Goal: Task Accomplishment & Management: Manage account settings

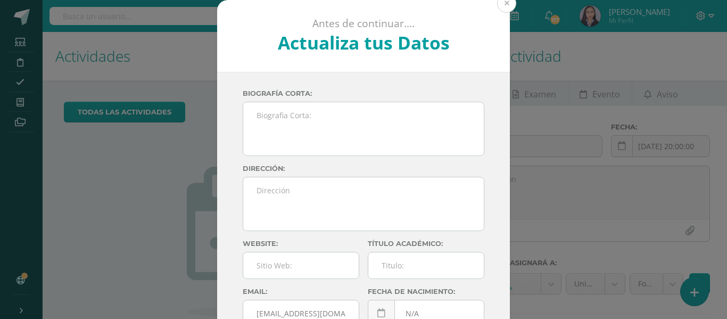
click at [502, 8] on button at bounding box center [506, 3] width 19 height 19
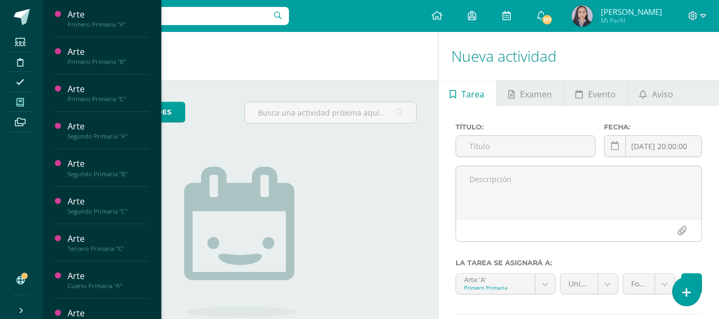
click at [21, 109] on span at bounding box center [21, 102] width 24 height 14
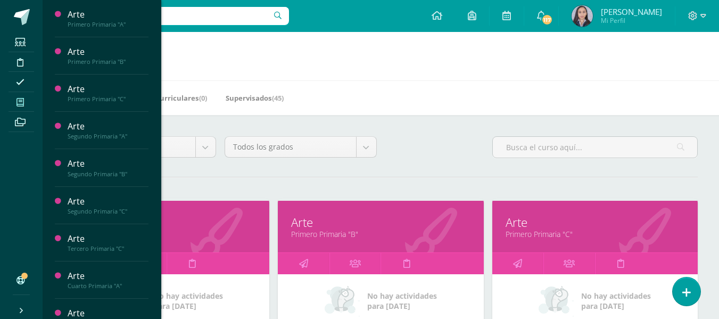
click at [430, 145] on div "Todos los niveles Todos los niveles Preprimaria Ciclo Básico Primaria Magisteri…" at bounding box center [381, 151] width 642 height 30
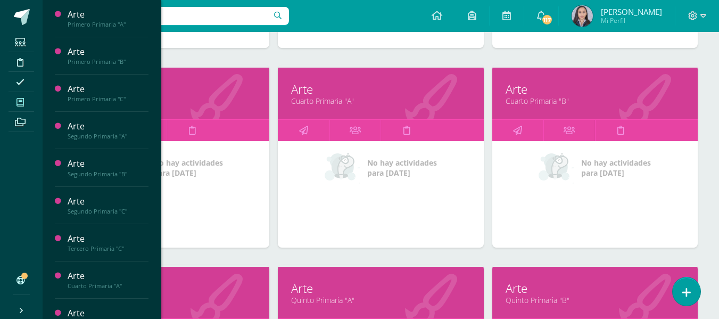
scroll to position [639, 0]
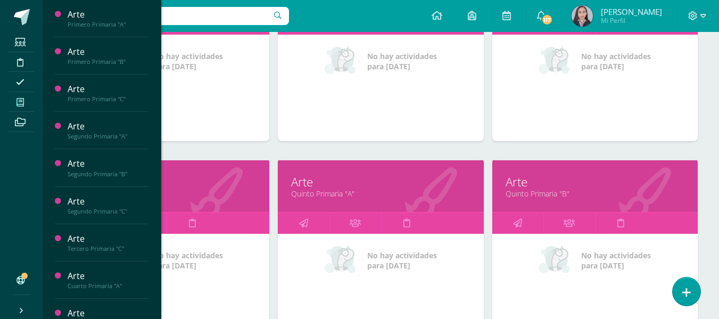
click at [542, 194] on link "Quinto Primaria "B"" at bounding box center [595, 193] width 179 height 10
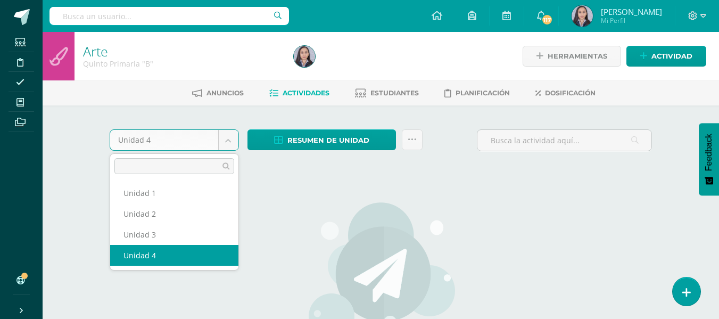
click at [226, 145] on body "Estudiantes Disciplina Asistencia Mis cursos Archivos Soporte Ayuda Reportar un…" at bounding box center [359, 230] width 719 height 460
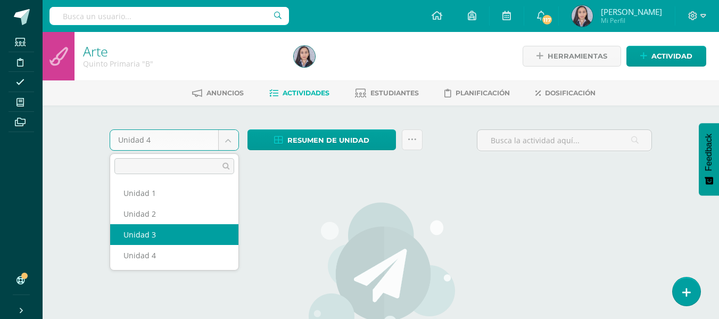
select select "Unidad 3"
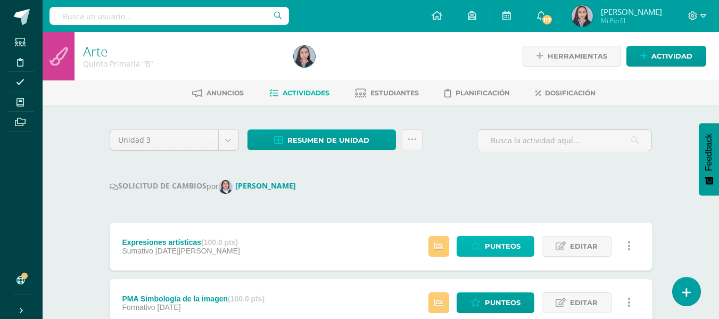
click at [505, 251] on span "Punteos" at bounding box center [503, 246] width 36 height 20
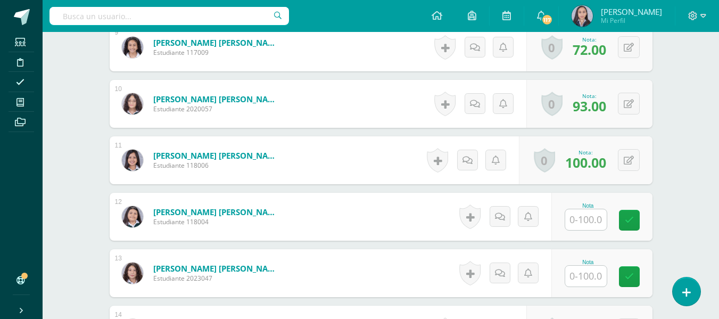
scroll to position [813, 0]
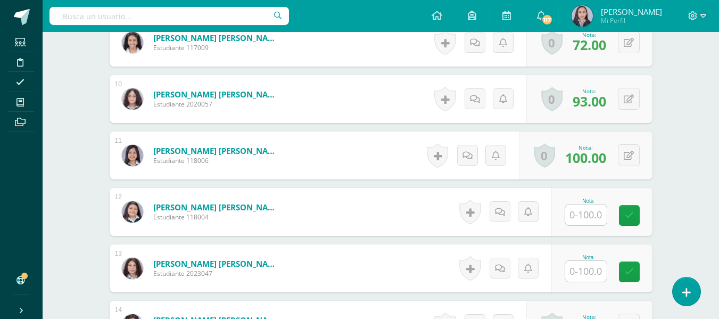
click at [583, 208] on input "text" at bounding box center [586, 214] width 42 height 21
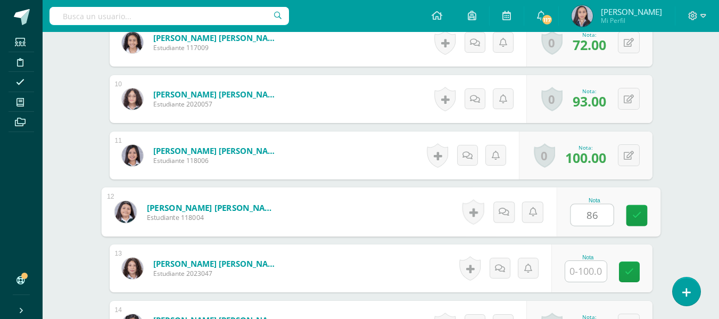
type input "8"
type input "84"
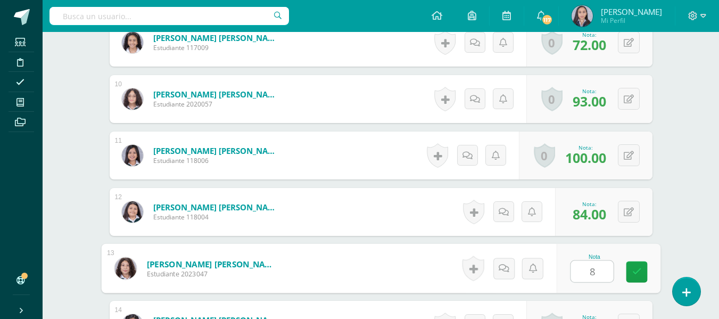
type input "82"
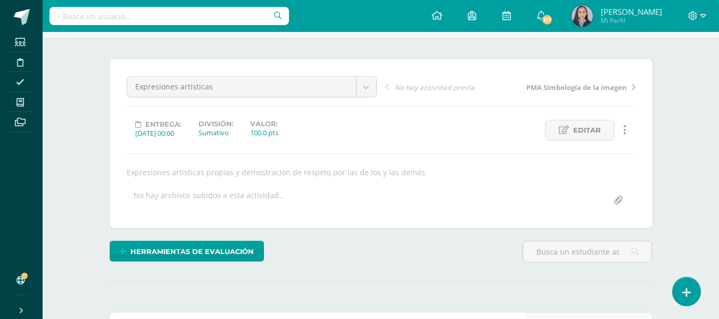
scroll to position [0, 0]
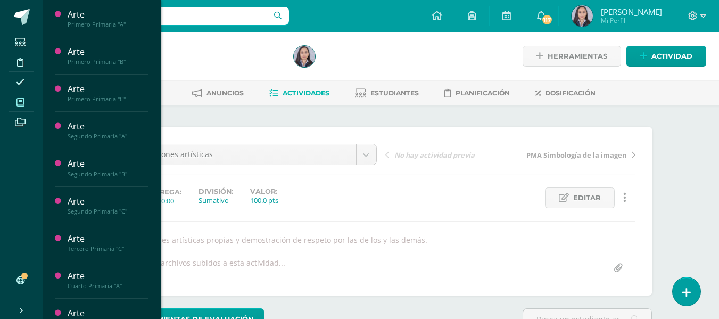
click at [25, 102] on span at bounding box center [21, 102] width 24 height 14
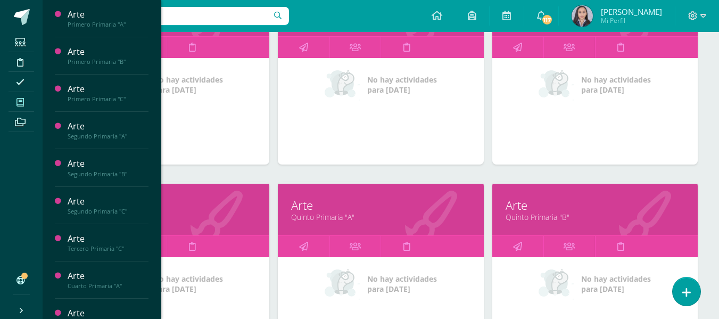
scroll to position [692, 0]
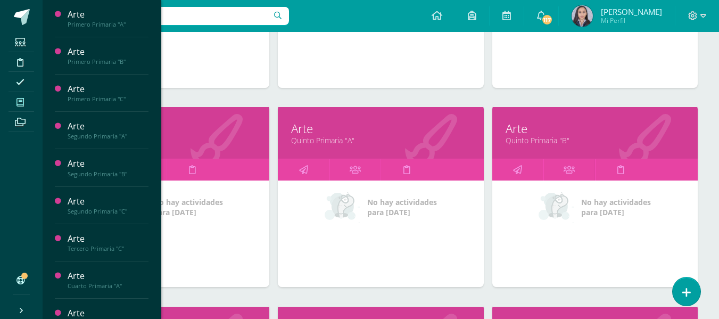
click at [312, 142] on link "Quinto Primaria "A"" at bounding box center [380, 140] width 179 height 10
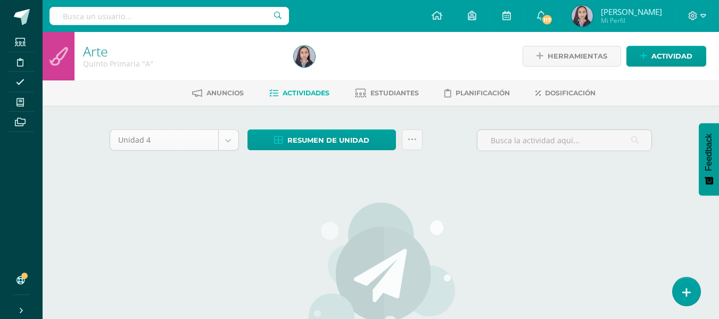
click at [232, 145] on body "Estudiantes Disciplina Asistencia Mis cursos Archivos Soporte Ayuda Reportar un…" at bounding box center [359, 230] width 719 height 460
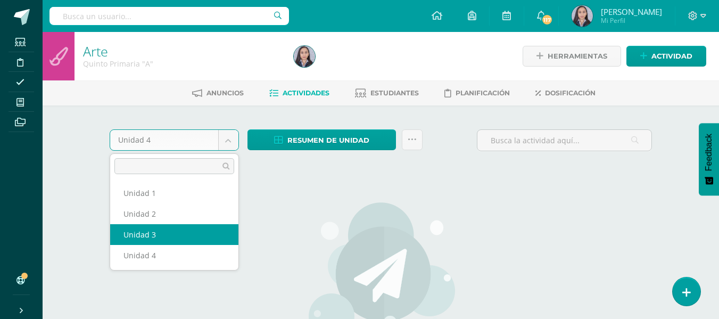
select select "Unidad 3"
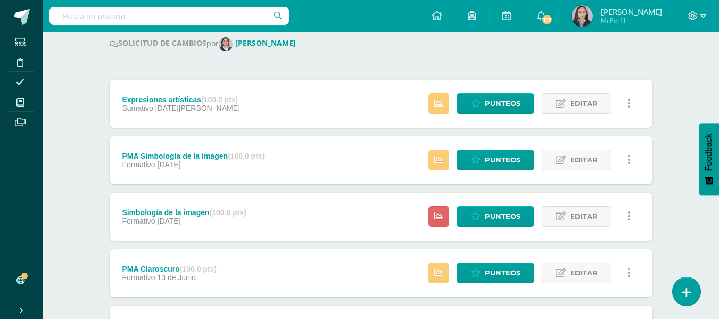
scroll to position [88, 0]
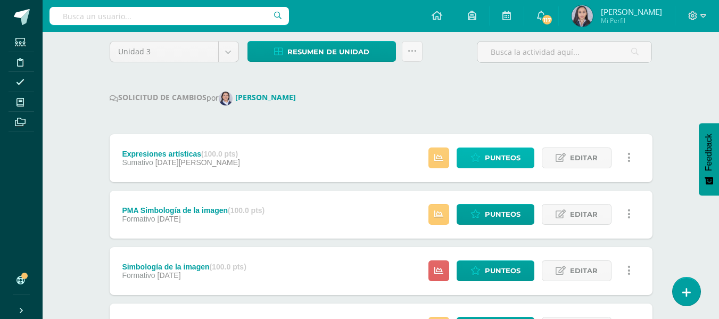
click at [501, 154] on span "Punteos" at bounding box center [503, 158] width 36 height 20
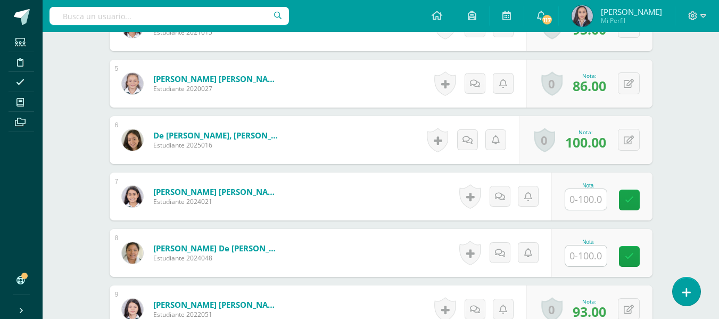
scroll to position [547, 0]
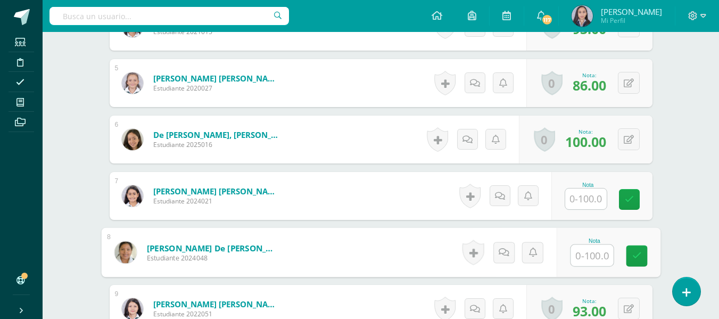
click at [589, 255] on input "text" at bounding box center [592, 255] width 43 height 21
type input "100"
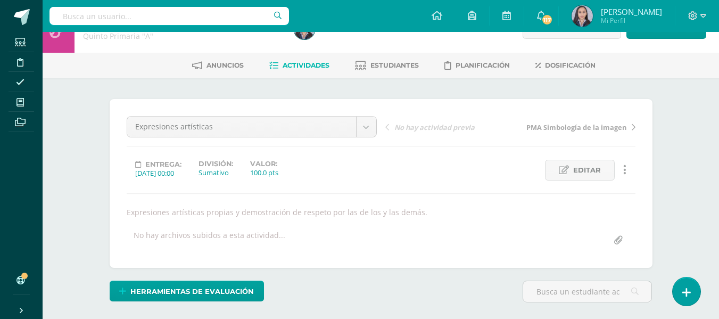
scroll to position [0, 0]
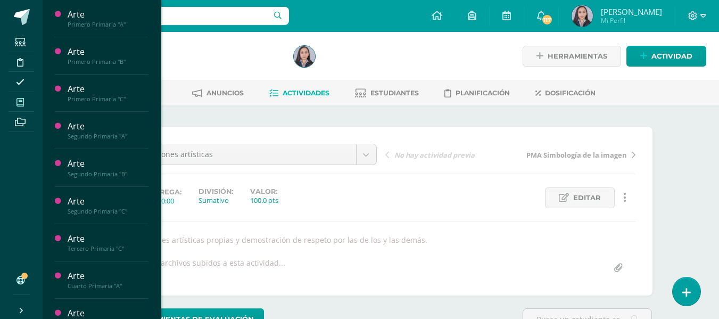
click at [17, 104] on icon at bounding box center [19, 102] width 7 height 9
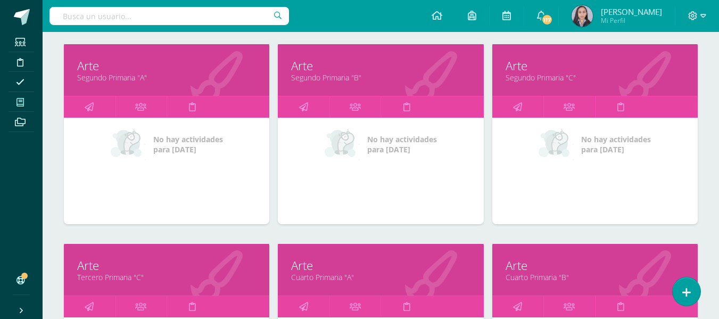
scroll to position [426, 0]
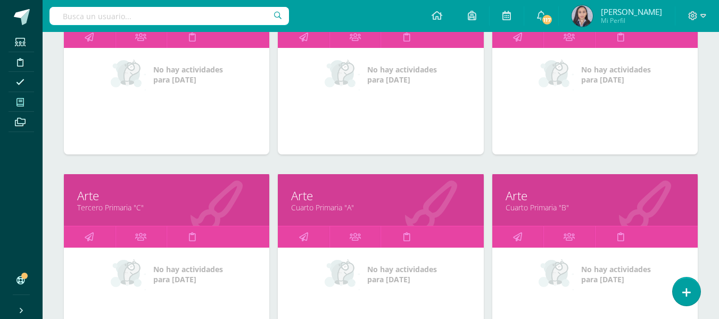
click at [326, 207] on link "Cuarto Primaria "A"" at bounding box center [380, 207] width 179 height 10
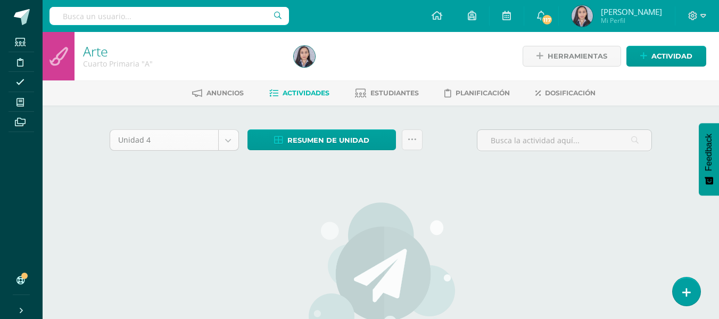
click at [222, 147] on body "Estudiantes Disciplina Asistencia Mis cursos Archivos Soporte Ayuda Reportar un…" at bounding box center [359, 230] width 719 height 460
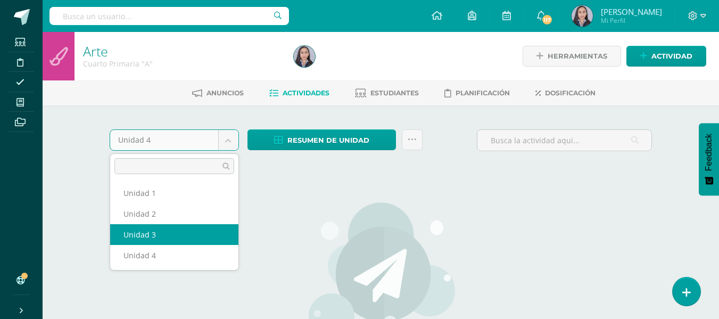
select select "Unidad 3"
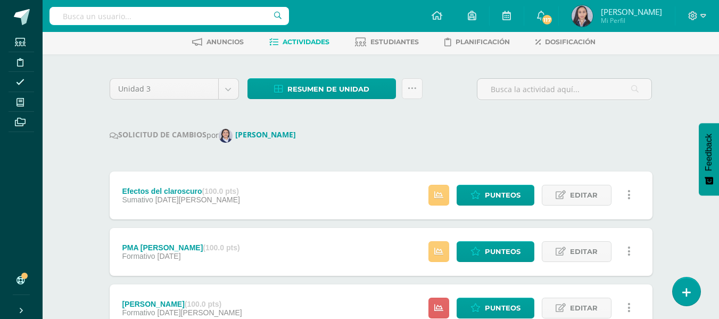
scroll to position [160, 0]
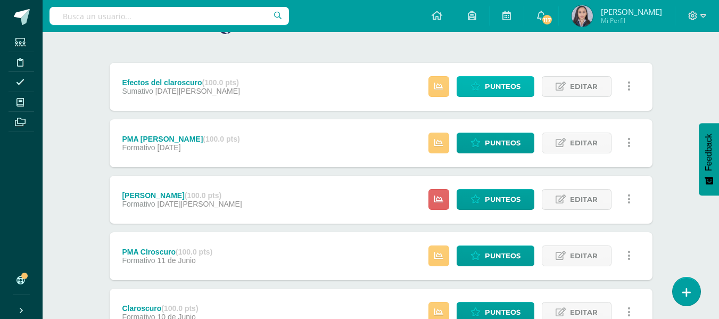
click at [524, 93] on link "Punteos" at bounding box center [496, 86] width 78 height 21
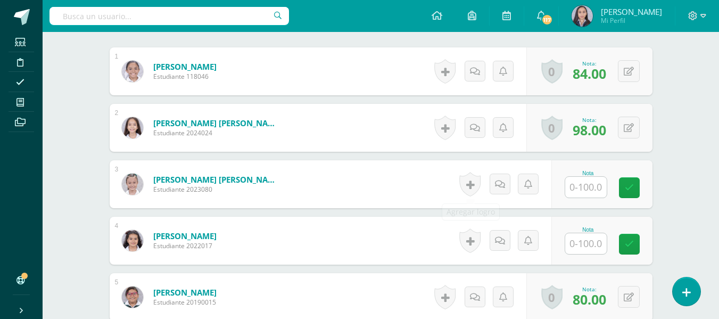
scroll to position [333, 0]
click at [596, 188] on input "text" at bounding box center [586, 186] width 42 height 21
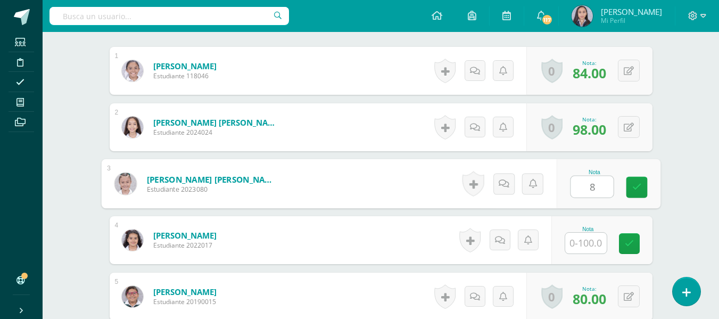
scroll to position [334, 0]
type input "84"
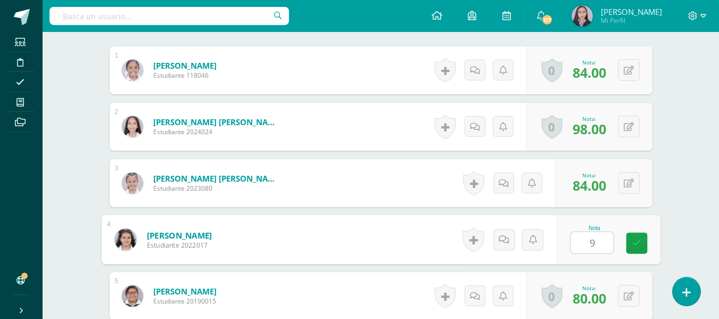
type input "93"
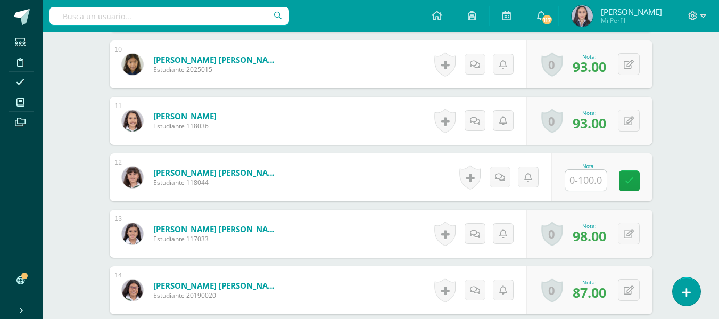
scroll to position [866, 0]
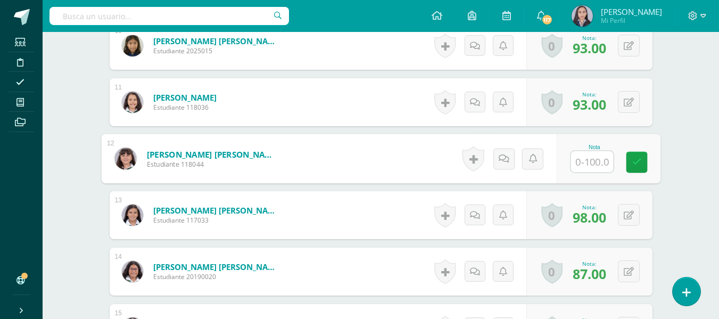
click at [590, 161] on input "text" at bounding box center [592, 161] width 43 height 21
type input "94"
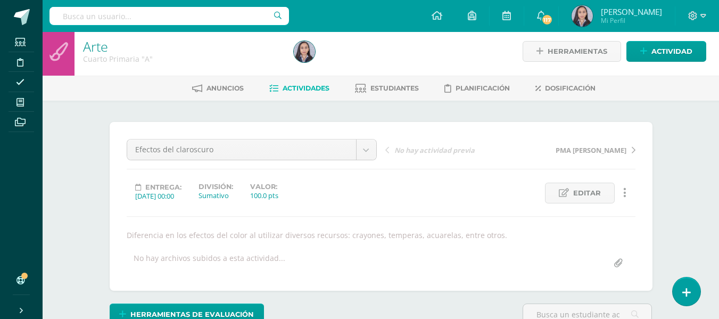
scroll to position [0, 0]
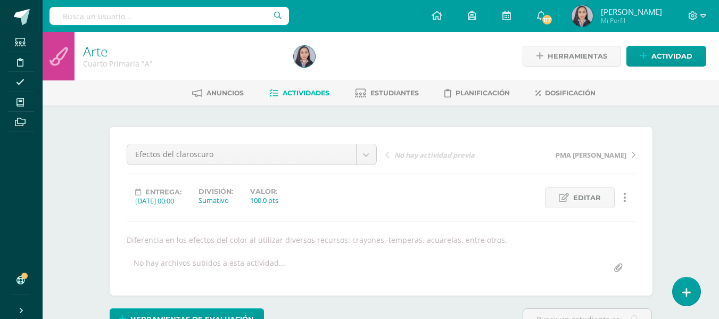
click at [315, 95] on span "Actividades" at bounding box center [306, 93] width 47 height 8
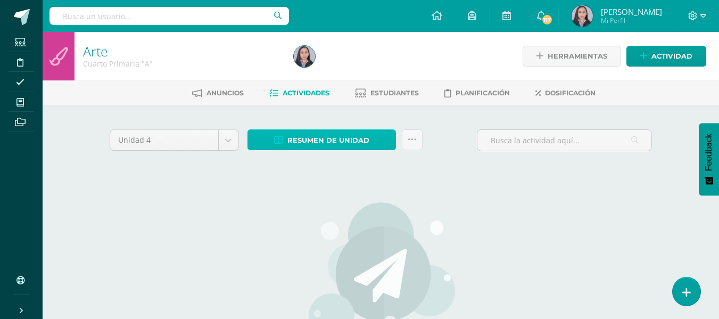
click at [327, 141] on span "Resumen de unidad" at bounding box center [328, 140] width 82 height 20
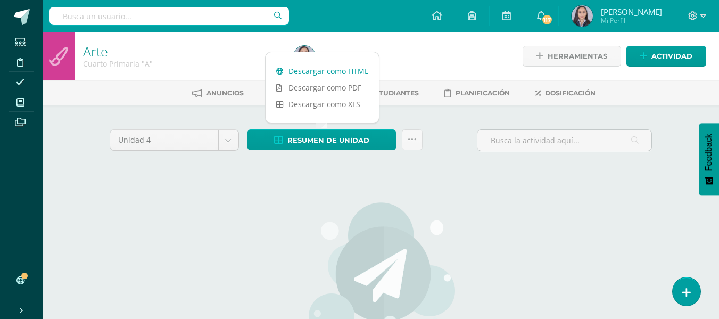
click at [318, 69] on link "Descargar como HTML" at bounding box center [322, 71] width 113 height 16
click at [230, 135] on body "Estudiantes Disciplina Asistencia Mis cursos Archivos Soporte Ayuda Reportar un…" at bounding box center [359, 230] width 719 height 460
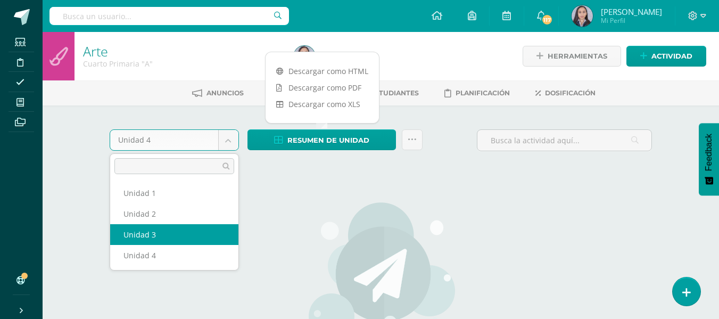
select select "Unidad 3"
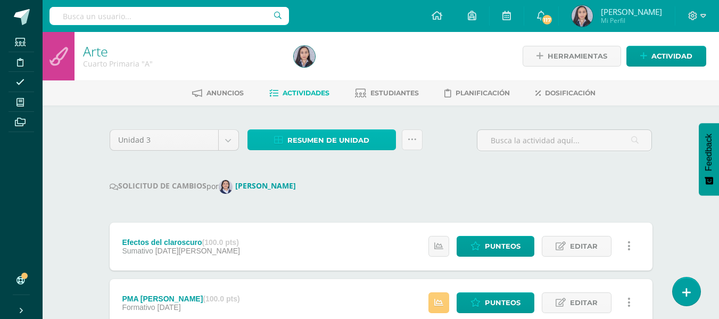
click at [353, 145] on span "Resumen de unidad" at bounding box center [328, 140] width 82 height 20
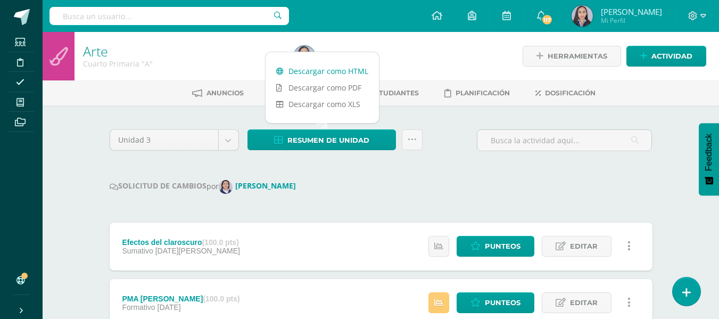
click at [326, 68] on link "Descargar como HTML" at bounding box center [322, 71] width 113 height 16
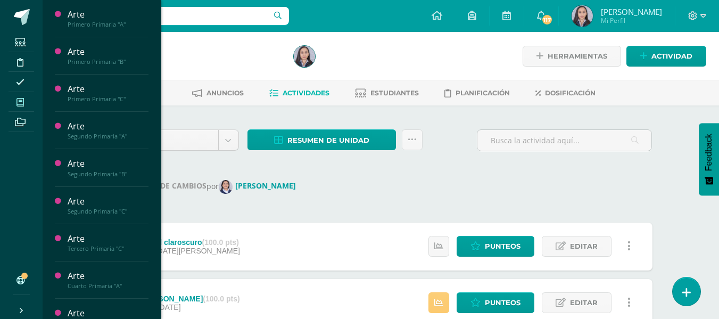
click at [24, 108] on span at bounding box center [21, 102] width 24 height 14
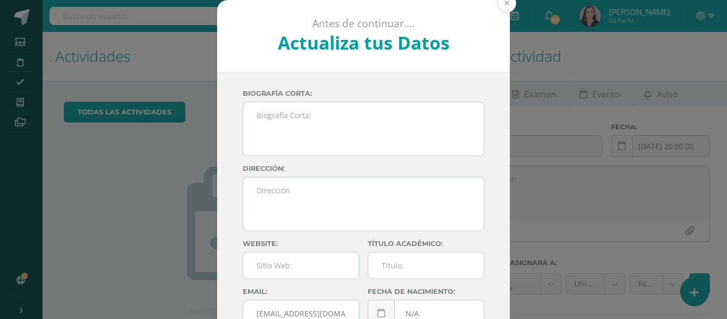
click at [498, 1] on button at bounding box center [506, 3] width 19 height 19
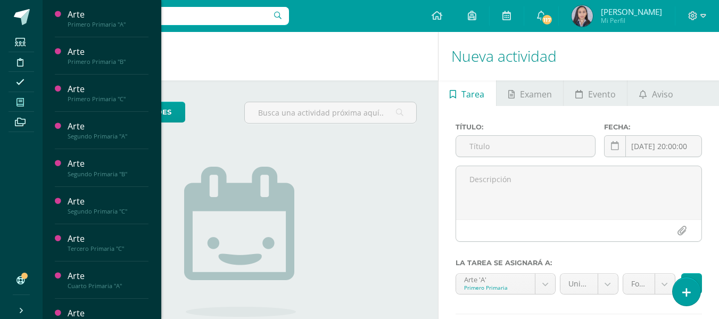
click at [18, 104] on icon at bounding box center [19, 102] width 7 height 9
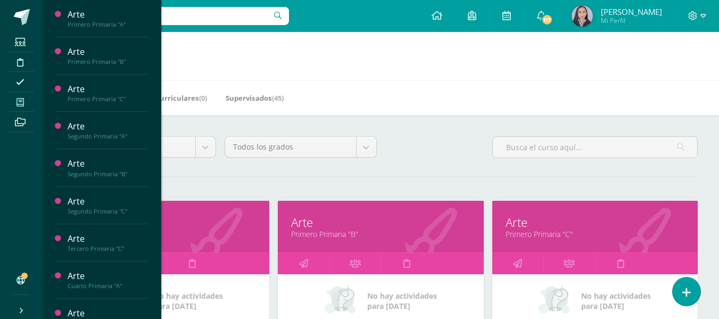
click at [322, 235] on link "Primero Primaria "B"" at bounding box center [380, 234] width 179 height 10
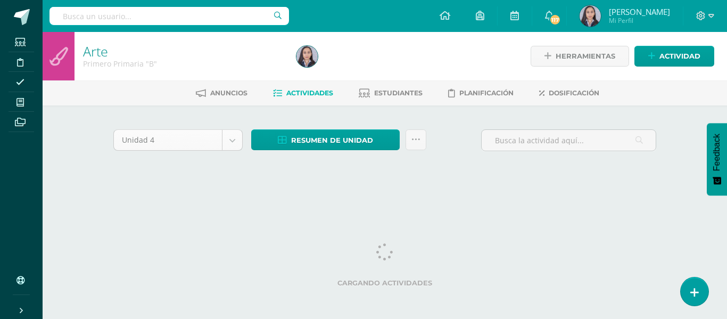
click at [233, 139] on body "Estudiantes Disciplina Asistencia Mis cursos Archivos Soporte Ayuda Reportar un…" at bounding box center [363, 100] width 727 height 201
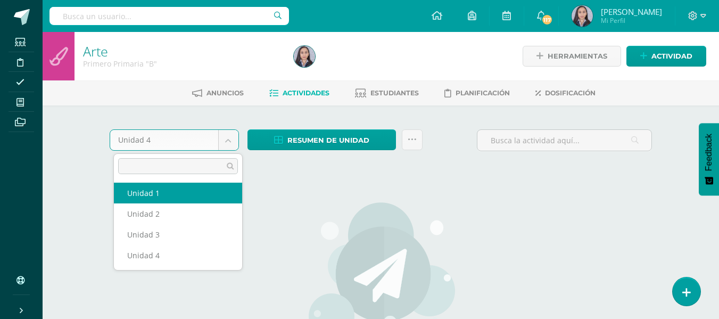
select select "Unidad 1"
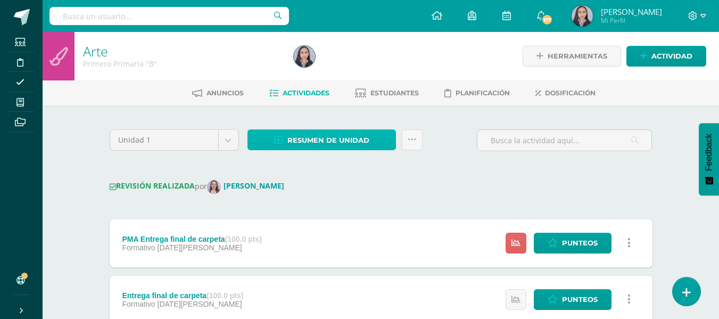
click at [300, 142] on span "Resumen de unidad" at bounding box center [328, 140] width 82 height 20
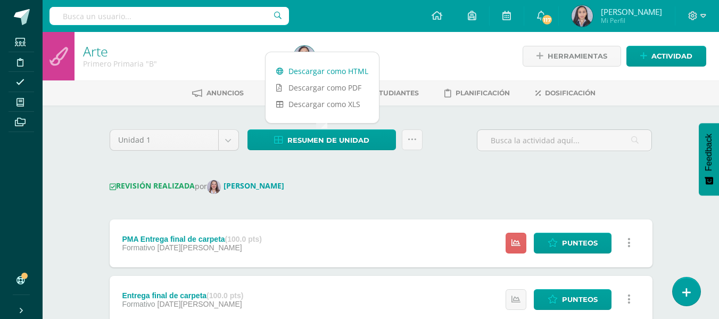
click at [299, 75] on link "Descargar como HTML" at bounding box center [322, 71] width 113 height 16
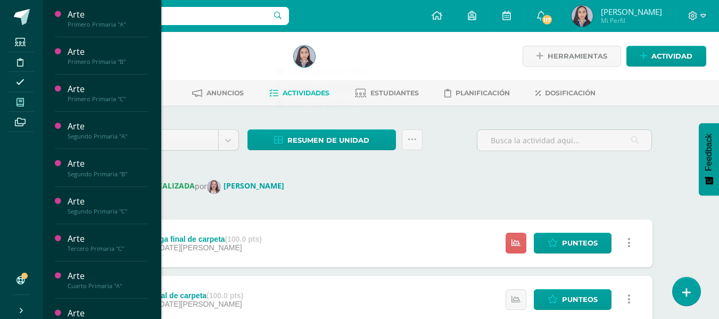
click at [16, 104] on icon at bounding box center [19, 102] width 7 height 9
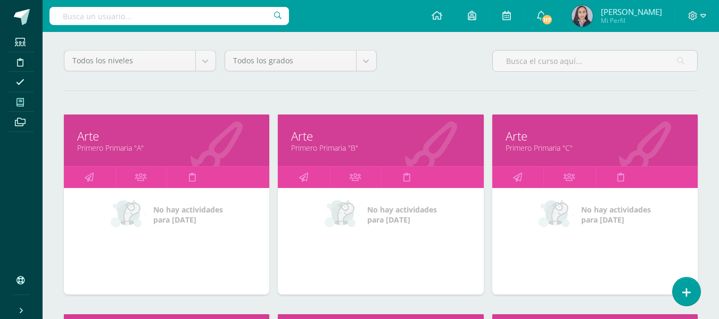
scroll to position [213, 0]
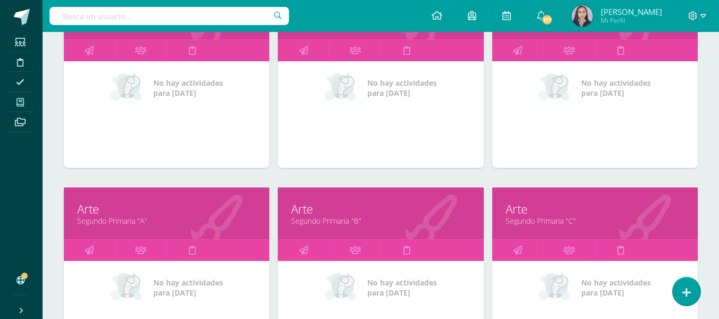
click at [121, 223] on link "Segundo Primaria "A"" at bounding box center [166, 221] width 179 height 10
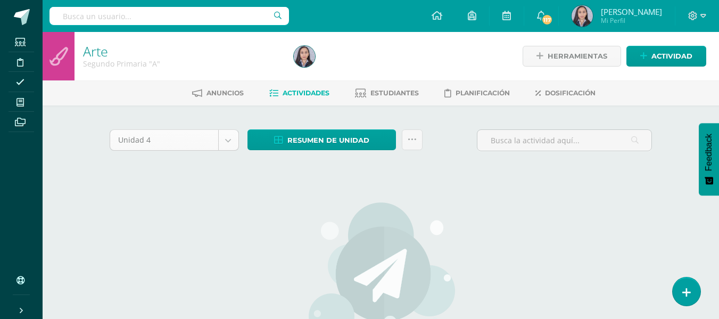
click at [226, 137] on body "Estudiantes Disciplina Asistencia Mis cursos Archivos Soporte Ayuda Reportar un…" at bounding box center [359, 230] width 719 height 460
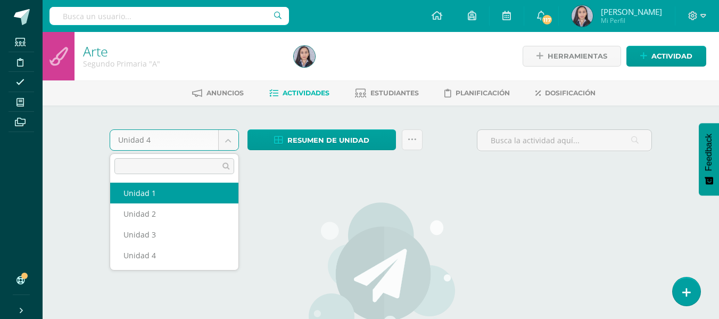
select select "Unidad 1"
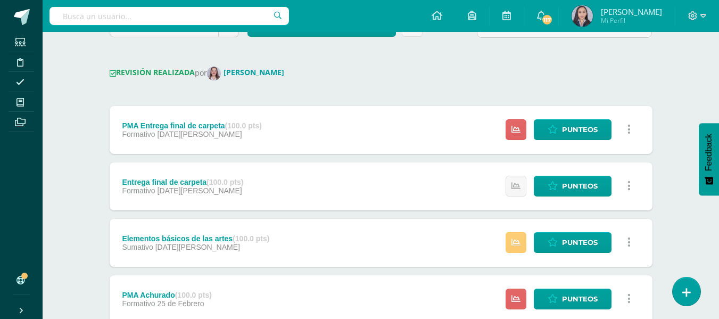
scroll to position [106, 0]
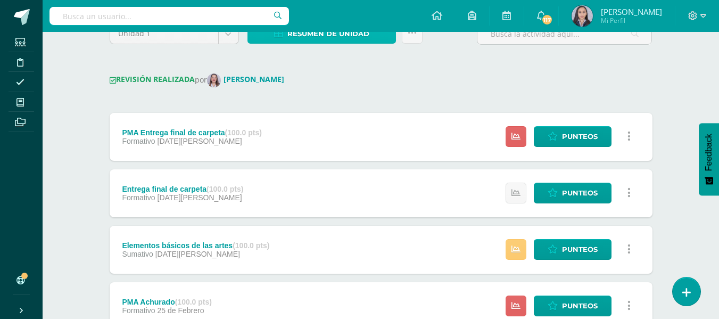
click at [334, 38] on span "Resumen de unidad" at bounding box center [328, 34] width 82 height 20
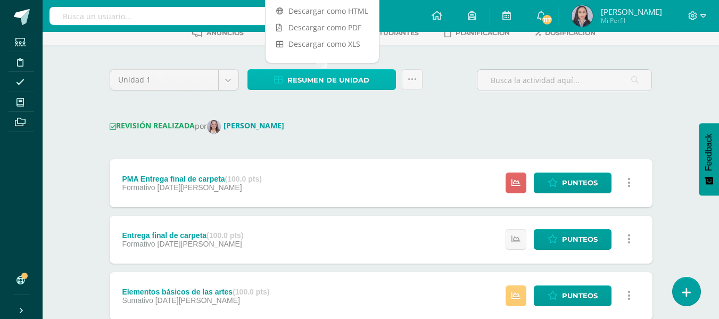
scroll to position [0, 0]
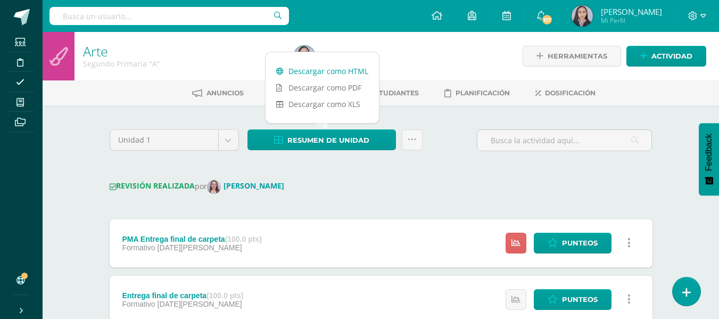
click at [333, 68] on link "Descargar como HTML" at bounding box center [322, 71] width 113 height 16
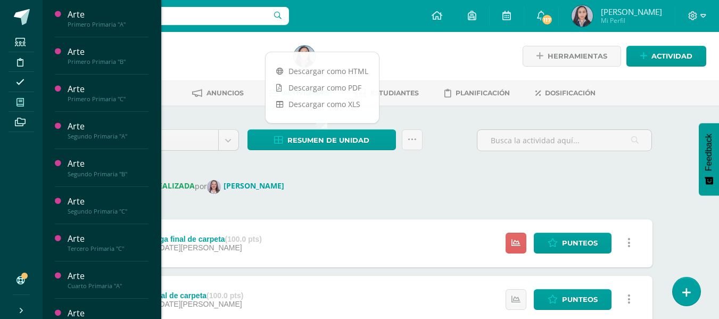
click at [22, 106] on span at bounding box center [21, 102] width 24 height 14
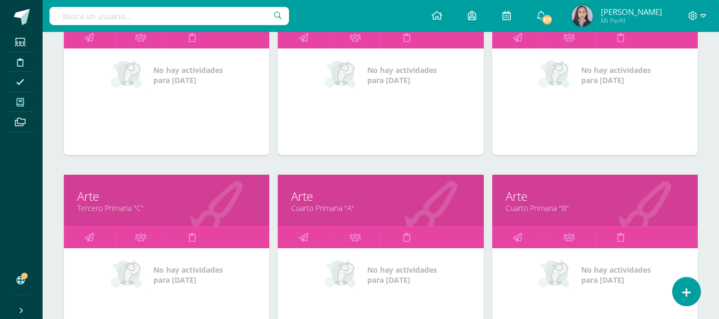
scroll to position [426, 0]
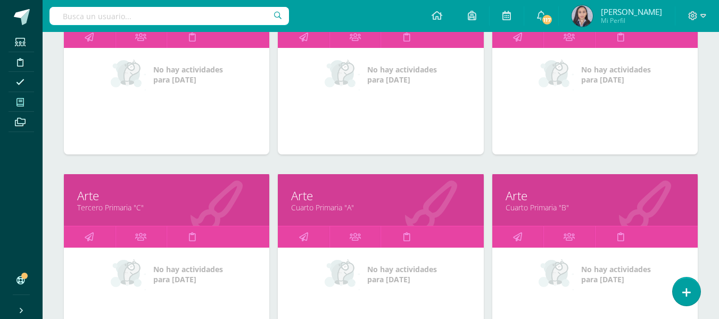
click at [110, 205] on link "Tercero Primaria "C"" at bounding box center [166, 207] width 179 height 10
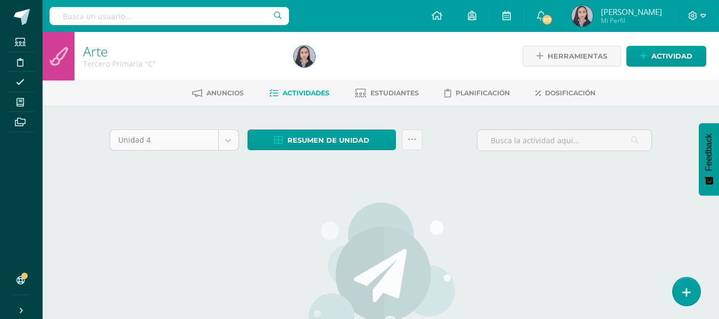
click at [229, 146] on body "Estudiantes Disciplina Asistencia Mis cursos Archivos Soporte Ayuda Reportar un…" at bounding box center [359, 230] width 719 height 460
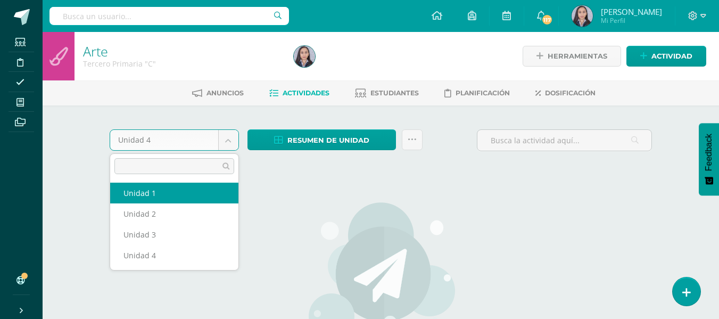
select select "Unidad 1"
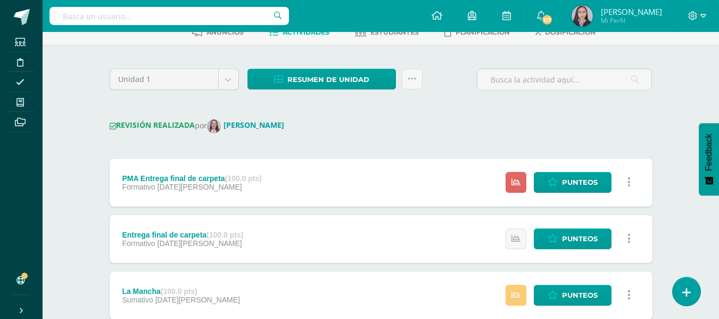
scroll to position [53, 0]
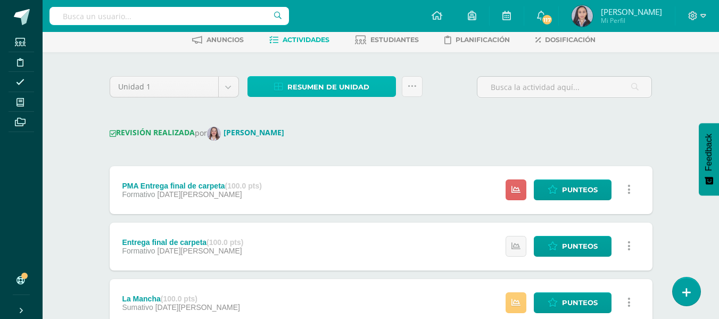
click at [310, 83] on span "Resumen de unidad" at bounding box center [328, 87] width 82 height 20
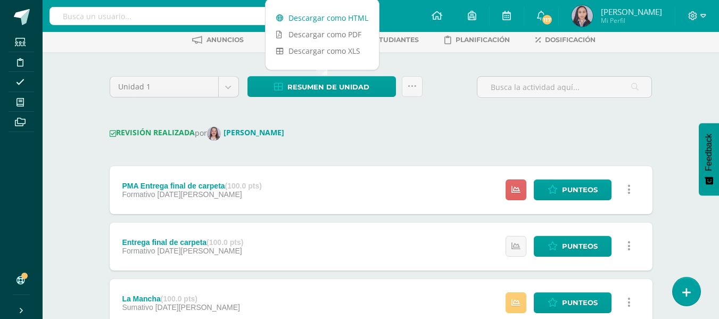
click at [318, 20] on link "Descargar como HTML" at bounding box center [322, 18] width 113 height 16
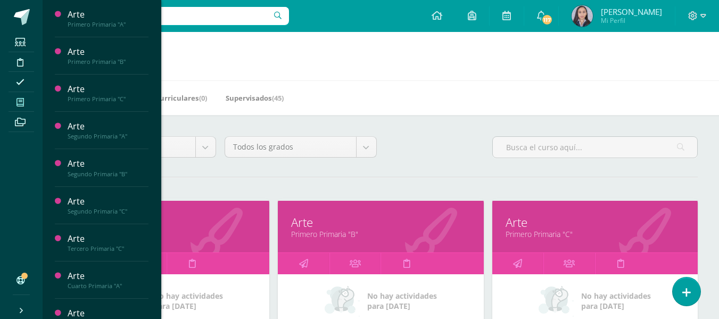
click at [463, 166] on div "Todos los niveles Todos los niveles Preprimaria Ciclo Básico Primaria Magisteri…" at bounding box center [381, 151] width 642 height 30
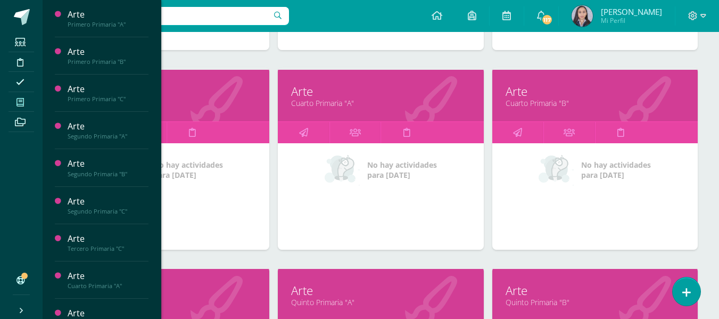
scroll to position [532, 0]
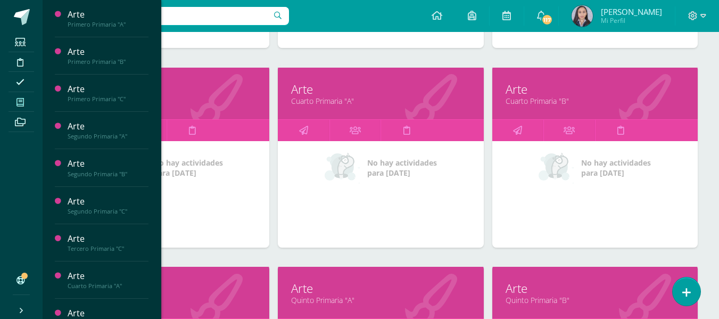
click at [320, 104] on link "Cuarto Primaria "A"" at bounding box center [380, 101] width 179 height 10
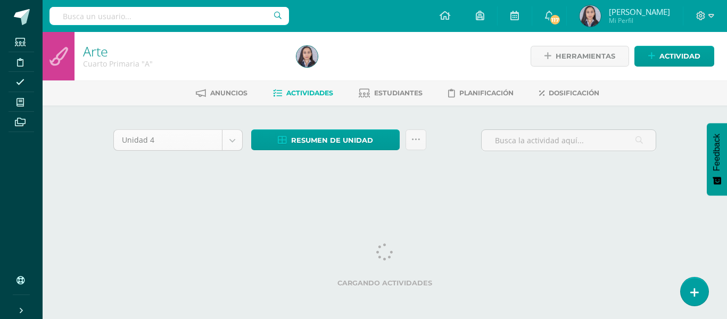
click at [233, 138] on body "Estudiantes Disciplina Asistencia Mis cursos Archivos Soporte Ayuda Reportar un…" at bounding box center [363, 100] width 727 height 201
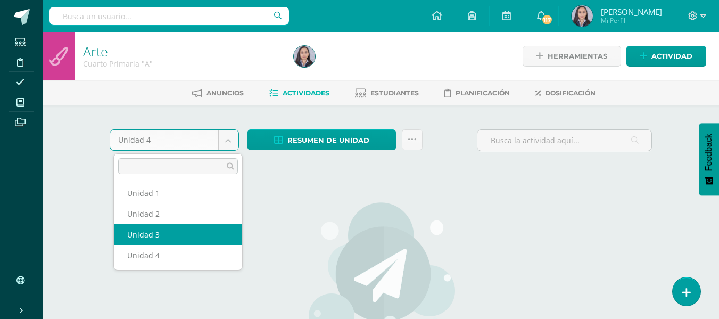
select select "Unidad 3"
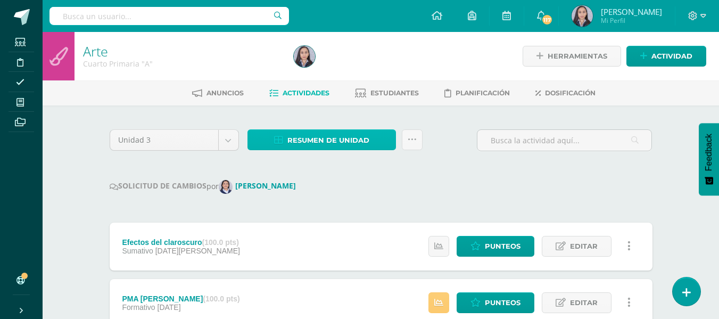
click at [319, 143] on span "Resumen de unidad" at bounding box center [328, 140] width 82 height 20
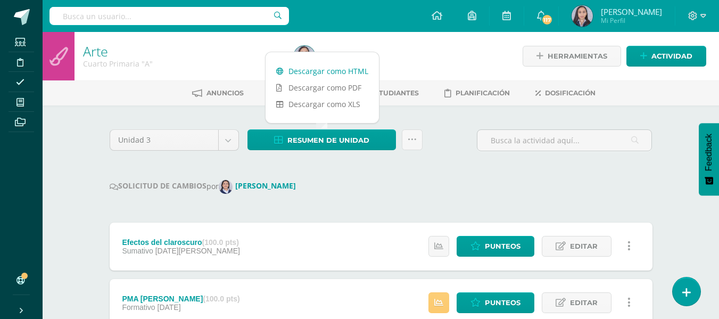
click at [315, 75] on link "Descargar como HTML" at bounding box center [322, 71] width 113 height 16
click at [348, 70] on link "Descargar como HTML" at bounding box center [322, 71] width 113 height 16
click at [414, 137] on icon at bounding box center [412, 139] width 9 height 9
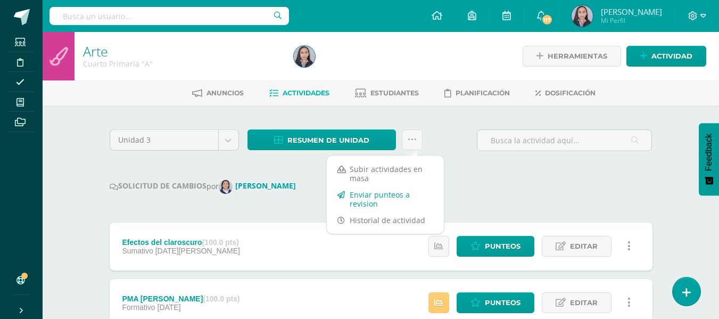
click at [375, 193] on link "Enviar punteos a revision" at bounding box center [385, 199] width 117 height 26
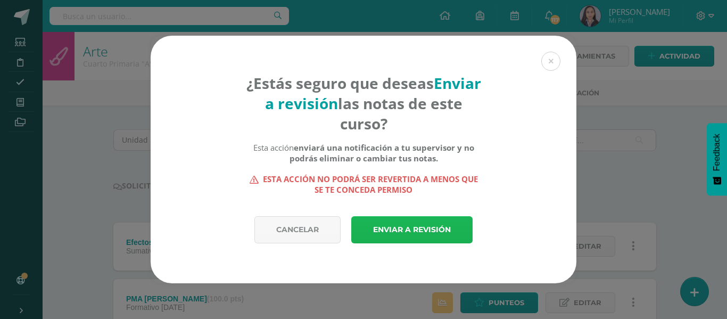
click at [399, 222] on link "Enviar a revisión" at bounding box center [411, 229] width 121 height 27
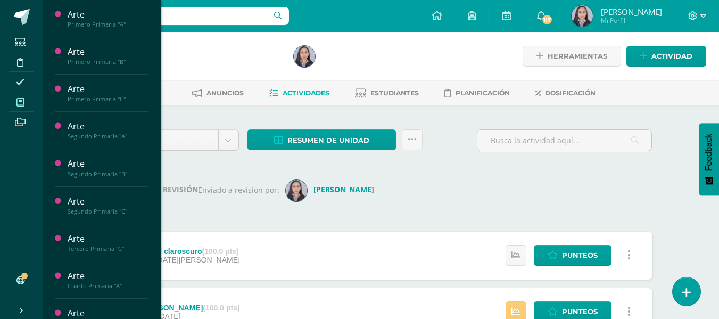
click at [22, 105] on icon at bounding box center [19, 102] width 7 height 9
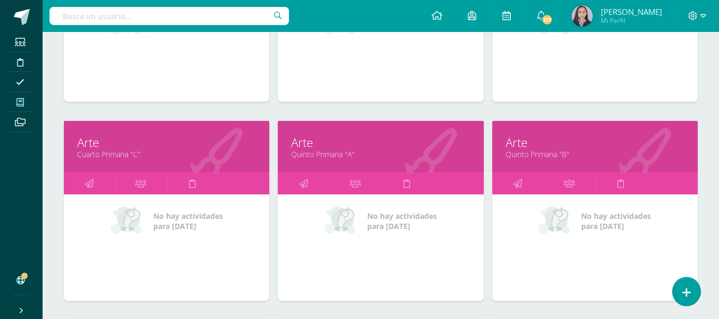
scroll to position [692, 0]
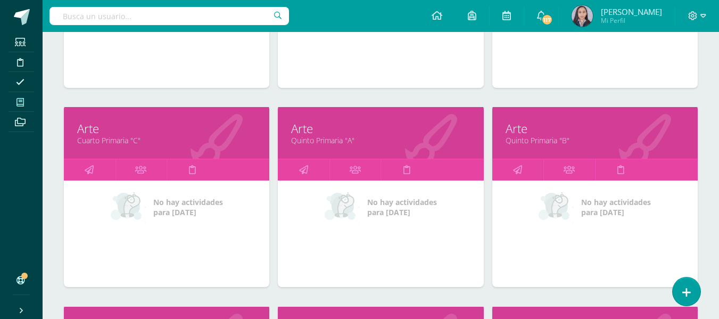
click at [302, 143] on link "Quinto Primaria "A"" at bounding box center [380, 140] width 179 height 10
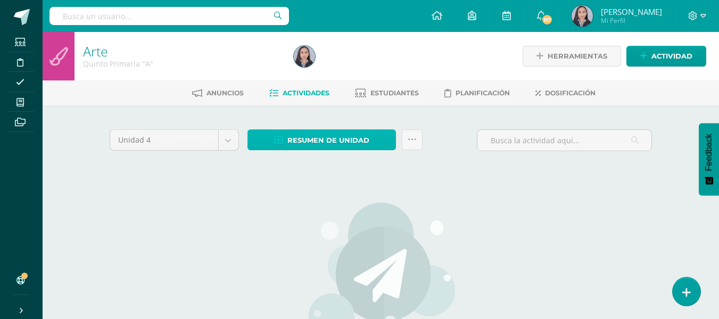
click at [302, 142] on span "Resumen de unidad" at bounding box center [328, 140] width 82 height 20
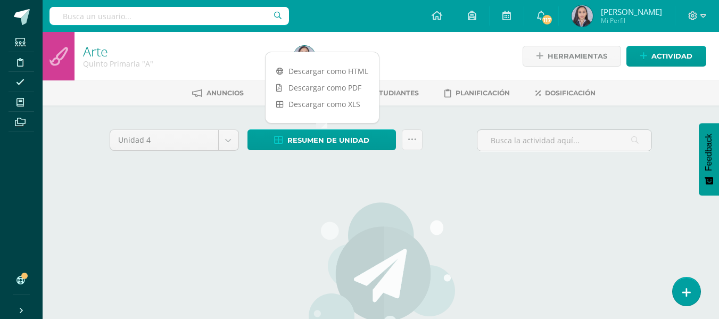
click at [300, 191] on div "No hay actividades Este curso no tiene ninguna actividad en esta Unidad, puedes…" at bounding box center [381, 309] width 314 height 259
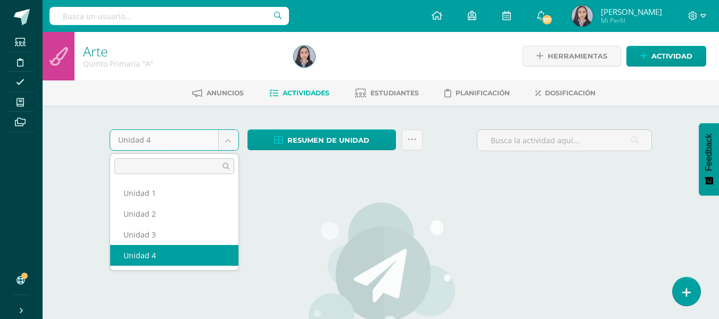
click at [232, 139] on body "Estudiantes Disciplina Asistencia Mis cursos Archivos Soporte Ayuda Reportar un…" at bounding box center [359, 230] width 719 height 460
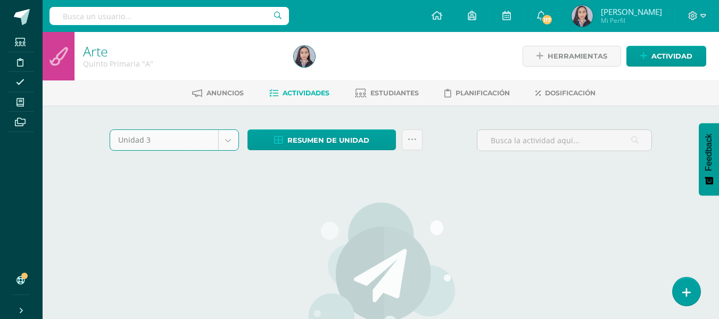
select select "Unidad 3"
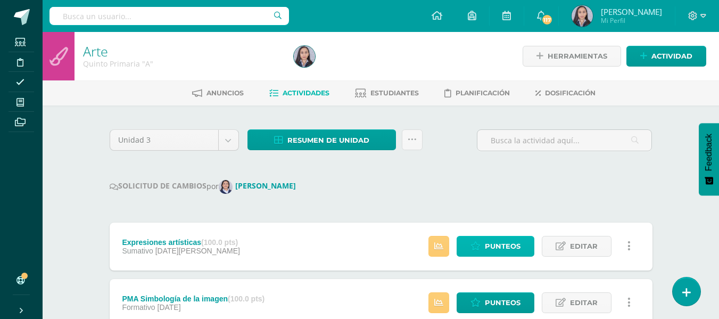
click at [483, 249] on link "Punteos" at bounding box center [496, 246] width 78 height 21
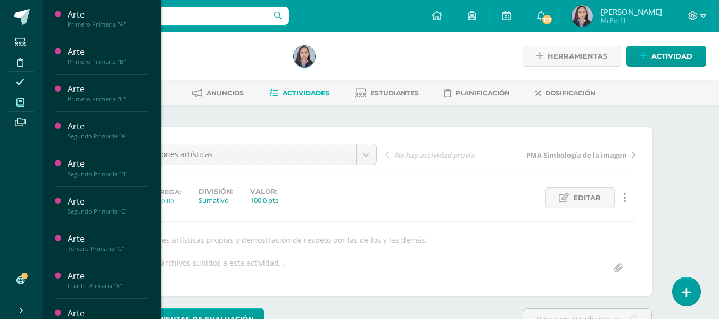
click at [23, 104] on icon at bounding box center [19, 102] width 7 height 9
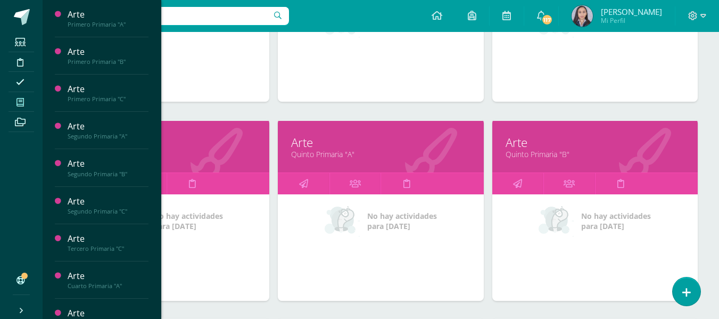
scroll to position [705, 0]
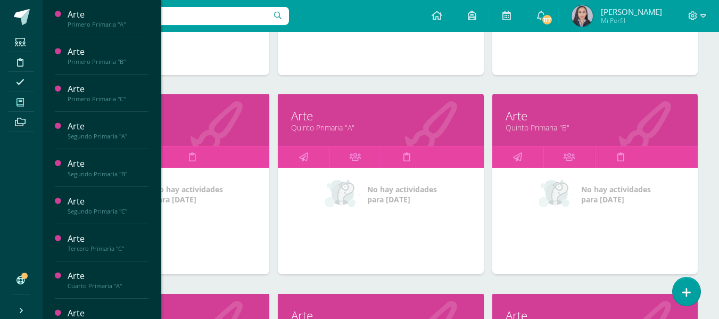
click at [540, 124] on link "Quinto Primaria "B"" at bounding box center [595, 127] width 179 height 10
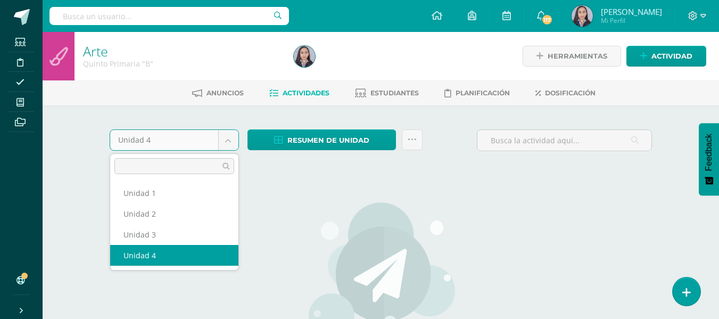
click at [229, 145] on body "Estudiantes Disciplina Asistencia Mis cursos Archivos Soporte Ayuda Reportar un…" at bounding box center [359, 230] width 719 height 460
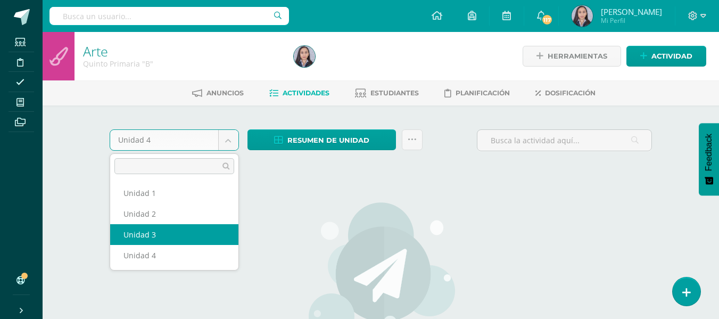
select select "Unidad 3"
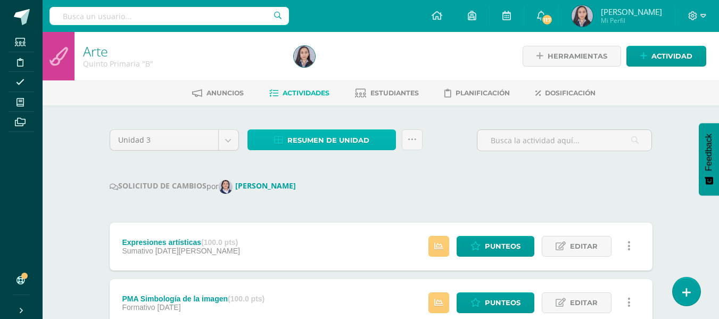
click at [332, 149] on span "Resumen de unidad" at bounding box center [328, 140] width 82 height 20
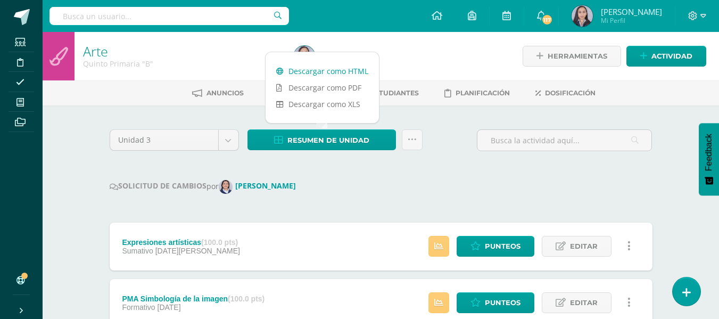
click at [326, 73] on link "Descargar como HTML" at bounding box center [322, 71] width 113 height 16
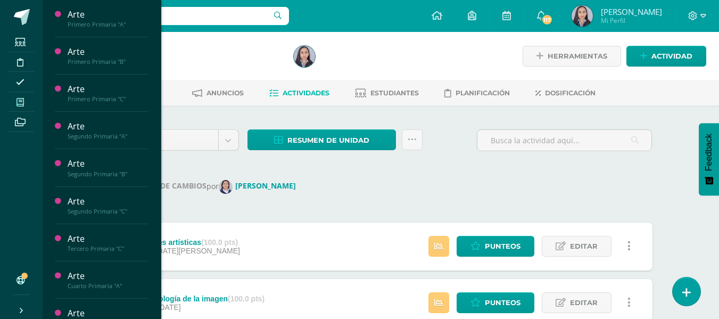
click at [19, 103] on icon at bounding box center [19, 102] width 7 height 9
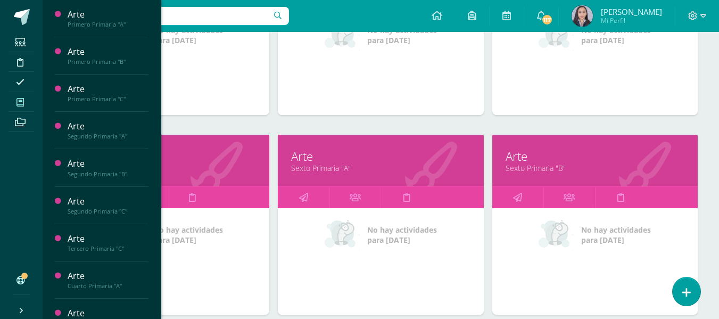
scroll to position [864, 0]
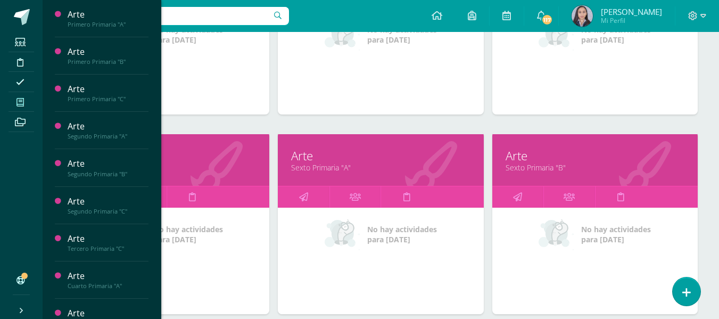
click at [530, 170] on link "Sexto Primaria "B"" at bounding box center [595, 167] width 179 height 10
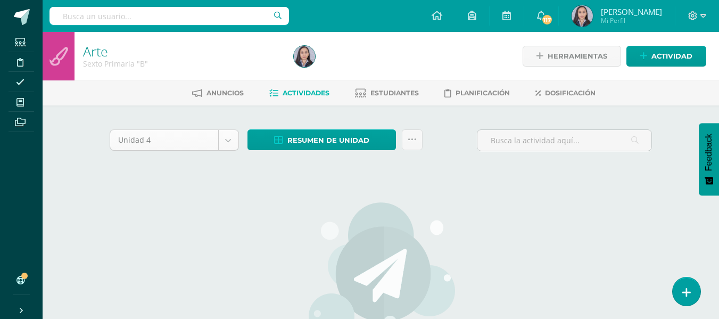
click at [233, 143] on body "Estudiantes Disciplina Asistencia Mis cursos Archivos Soporte Ayuda Reportar un…" at bounding box center [359, 230] width 719 height 460
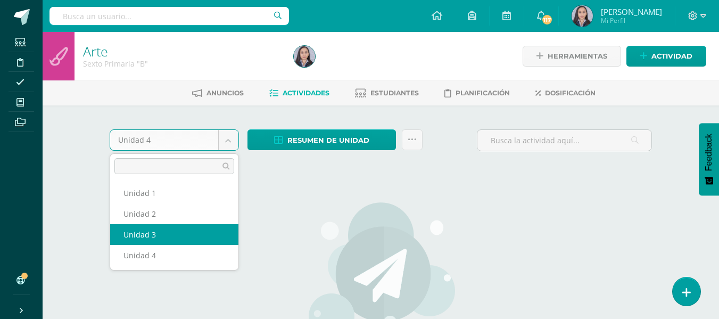
select select "Unidad 3"
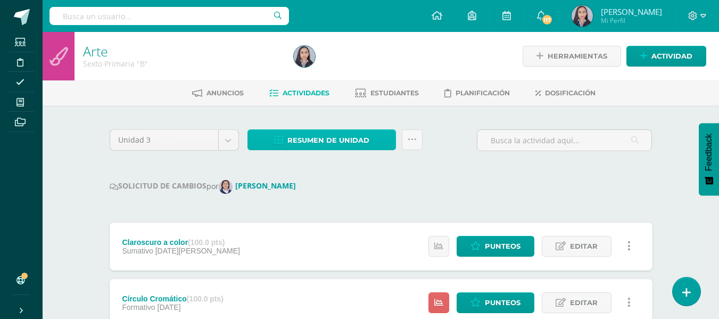
click at [335, 137] on span "Resumen de unidad" at bounding box center [328, 140] width 82 height 20
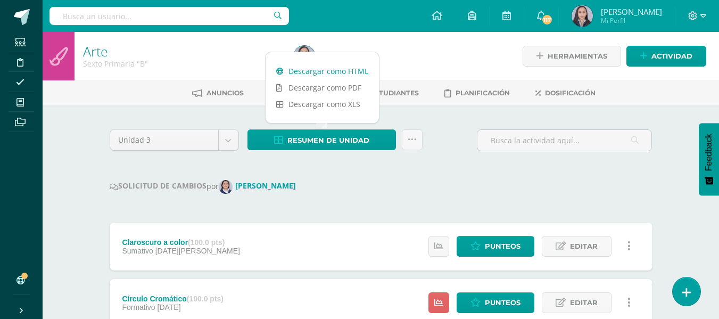
click at [317, 72] on link "Descargar como HTML" at bounding box center [322, 71] width 113 height 16
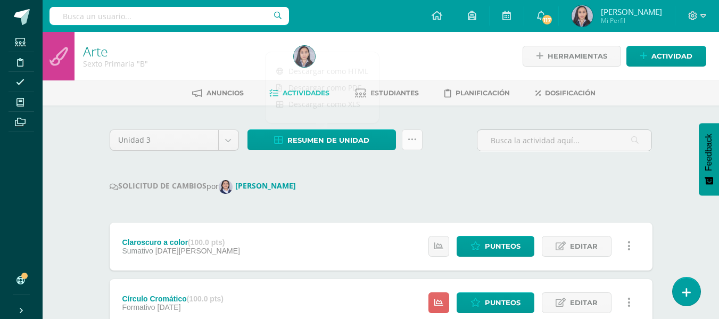
click at [414, 136] on icon at bounding box center [412, 139] width 9 height 9
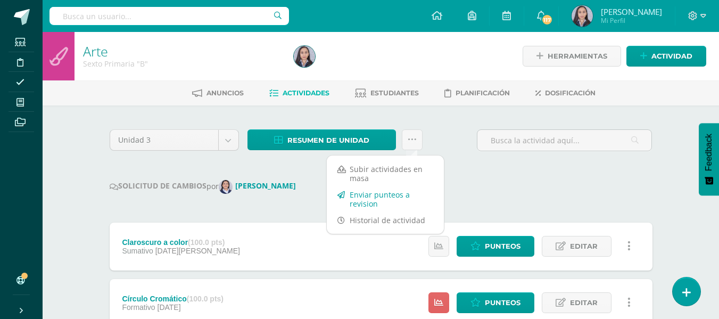
click at [368, 193] on link "Enviar punteos a revision" at bounding box center [385, 199] width 117 height 26
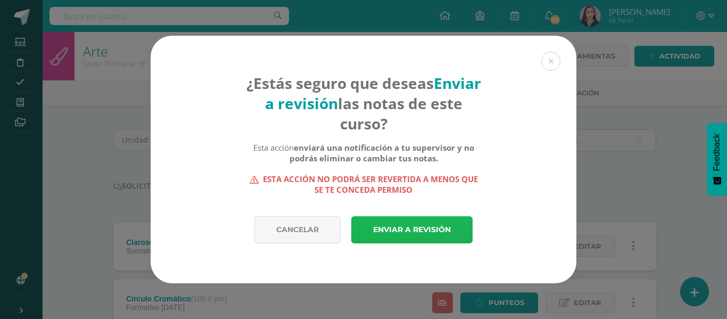
click at [414, 220] on link "Enviar a revisión" at bounding box center [411, 229] width 121 height 27
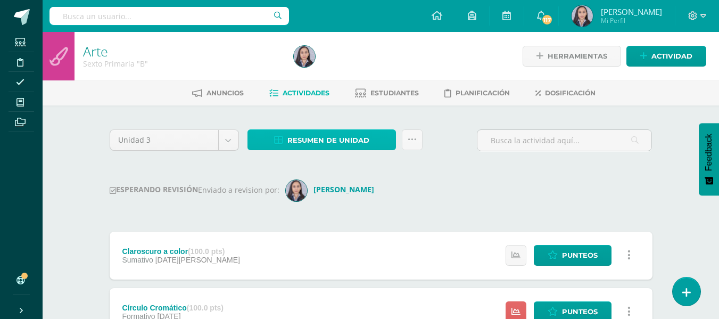
click at [347, 145] on span "Resumen de unidad" at bounding box center [328, 140] width 82 height 20
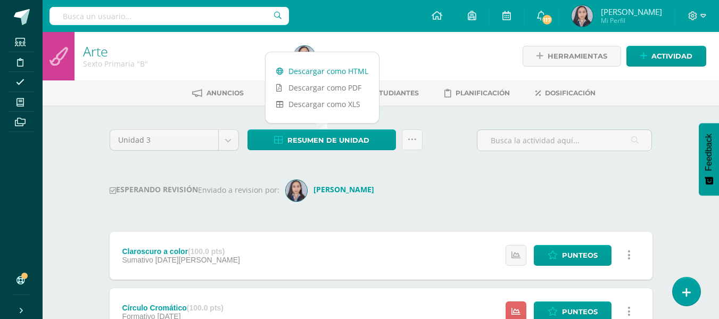
click at [320, 75] on link "Descargar como HTML" at bounding box center [322, 71] width 113 height 16
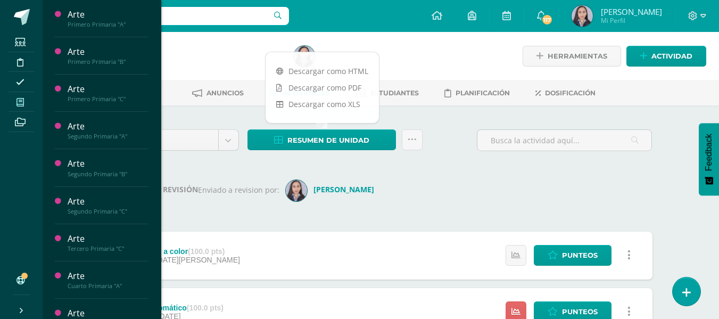
click at [20, 102] on icon at bounding box center [19, 102] width 7 height 9
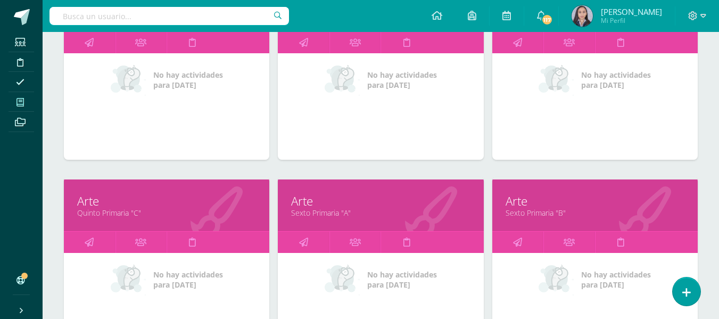
scroll to position [1024, 0]
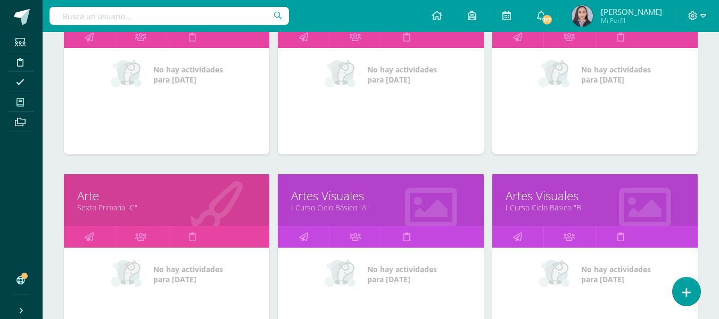
click at [130, 208] on link "Sexto Primaria "C"" at bounding box center [166, 207] width 179 height 10
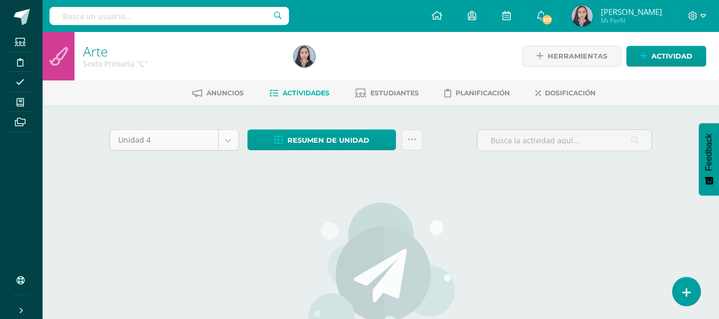
click at [233, 144] on body "Estudiantes Disciplina Asistencia Mis cursos Archivos Soporte Ayuda Reportar un…" at bounding box center [359, 230] width 719 height 460
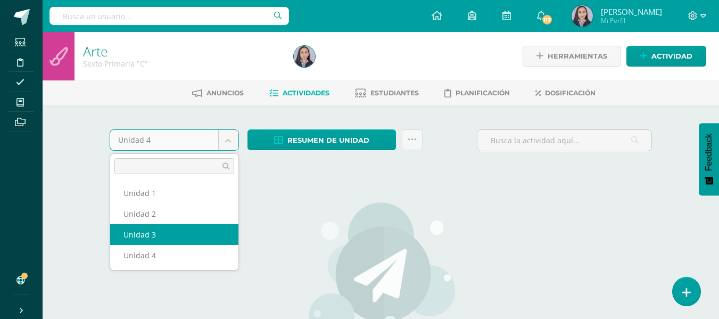
select select "Unidad 3"
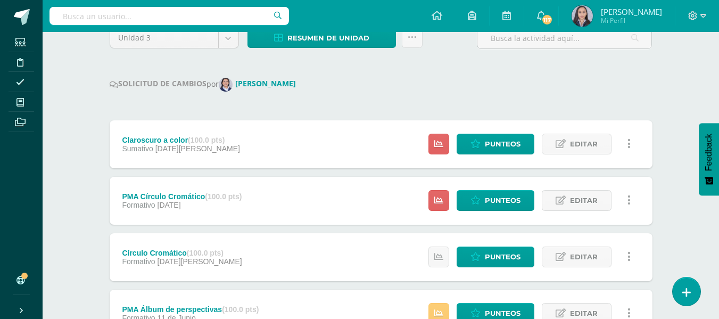
scroll to position [106, 0]
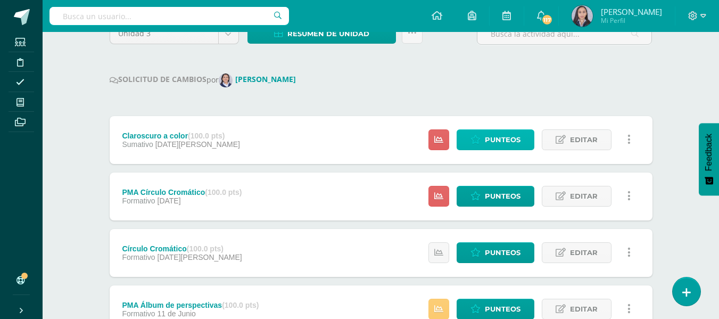
click at [508, 148] on span "Punteos" at bounding box center [503, 140] width 36 height 20
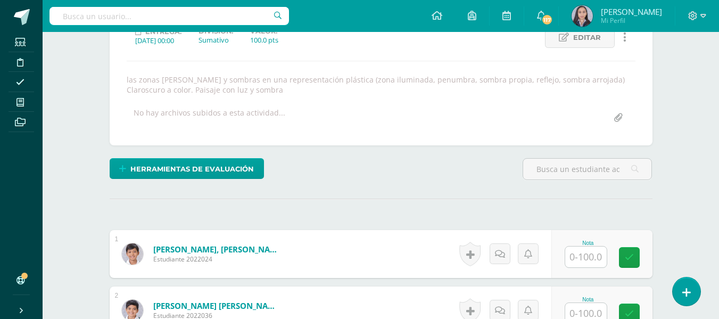
click at [589, 257] on input "text" at bounding box center [586, 256] width 42 height 21
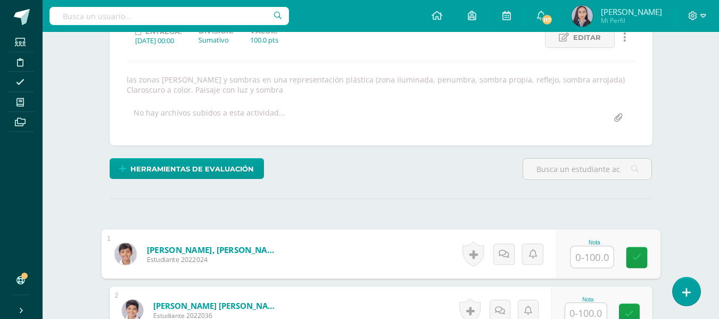
scroll to position [161, 0]
type input "84"
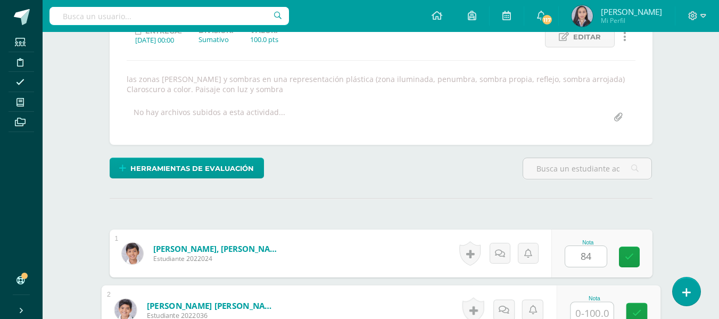
scroll to position [165, 0]
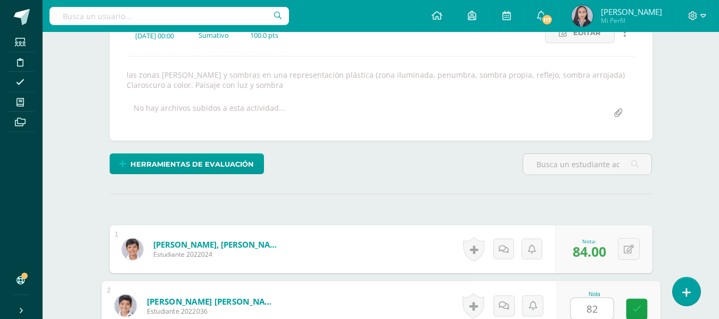
type input "82"
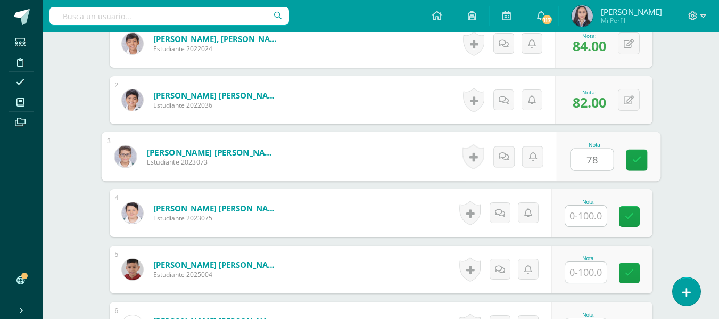
type input "78"
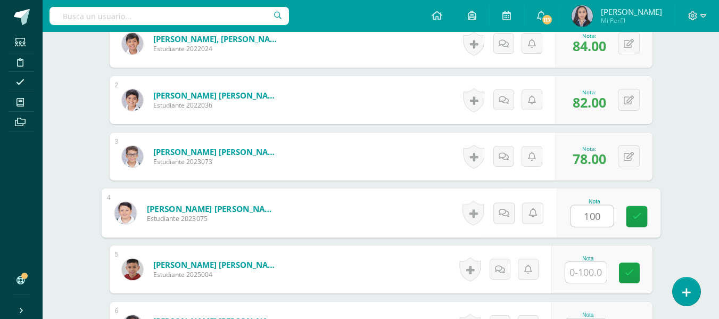
type input "100"
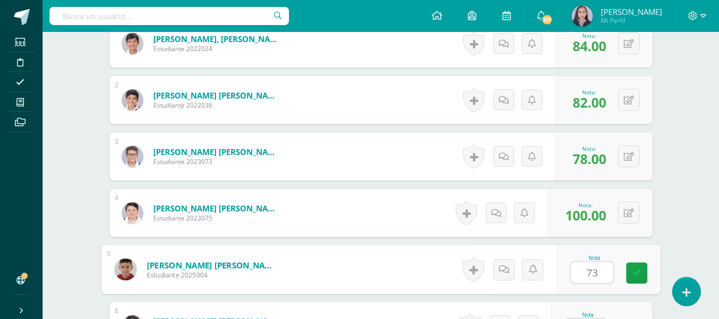
type input "73"
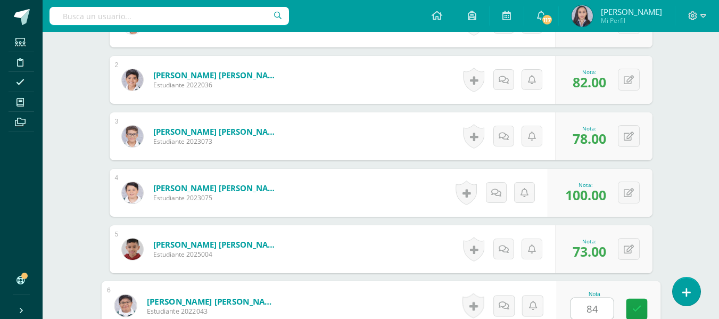
type input "84"
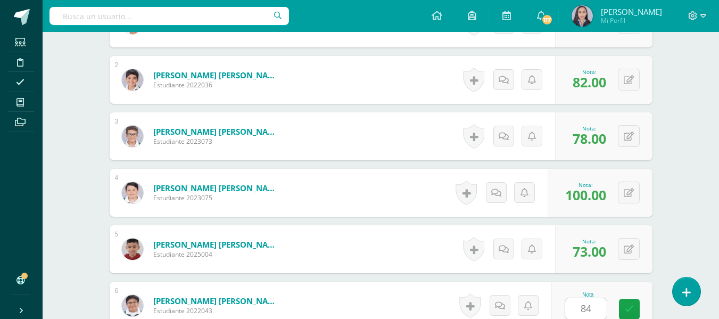
scroll to position [596, 0]
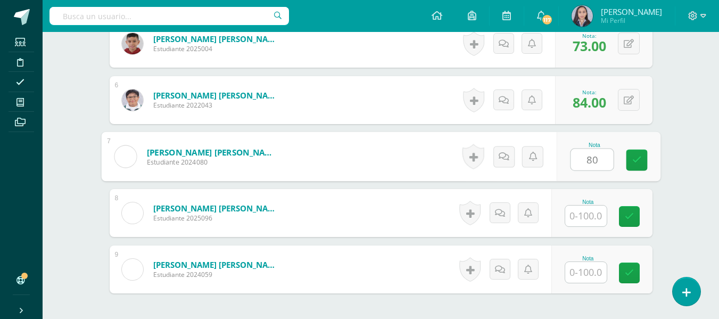
type input "80"
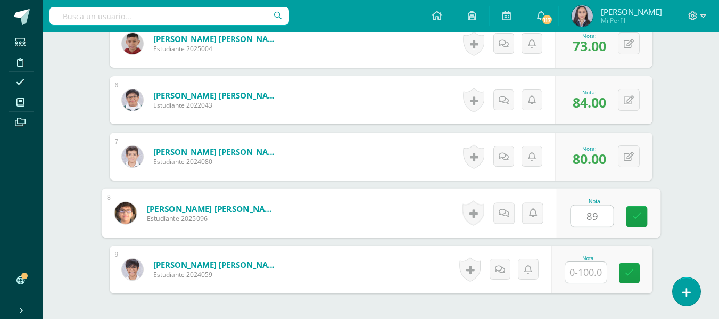
type input "89"
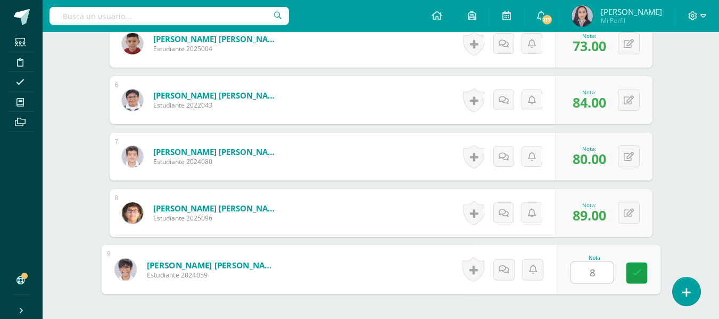
type input "89"
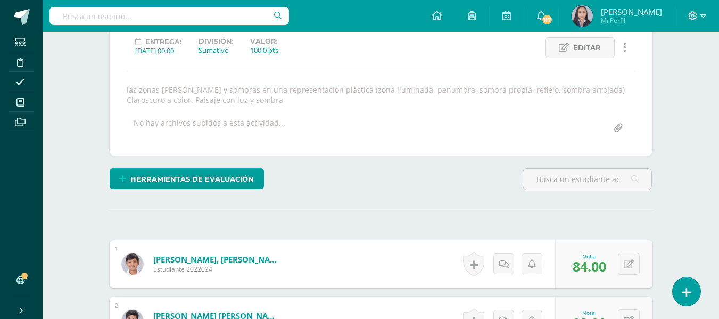
scroll to position [11, 0]
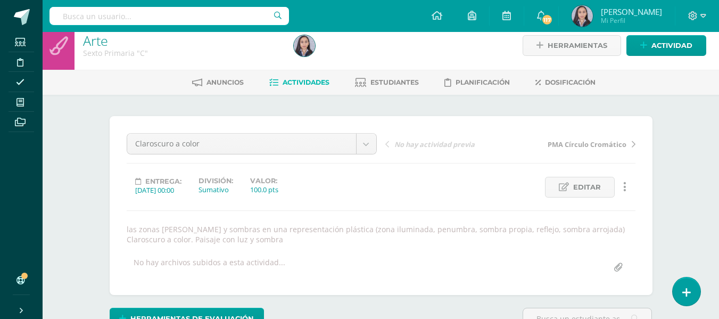
click at [300, 80] on span "Actividades" at bounding box center [306, 82] width 47 height 8
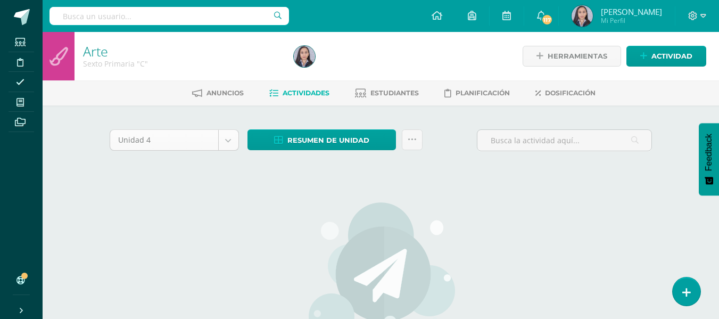
click at [238, 142] on body "Estudiantes Disciplina Asistencia Mis cursos Archivos Soporte Ayuda Reportar un…" at bounding box center [359, 230] width 719 height 460
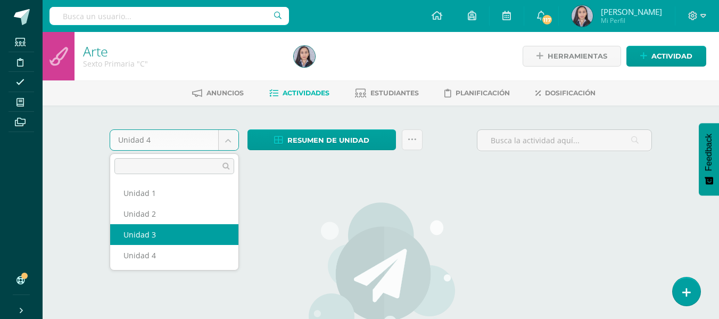
select select "Unidad 3"
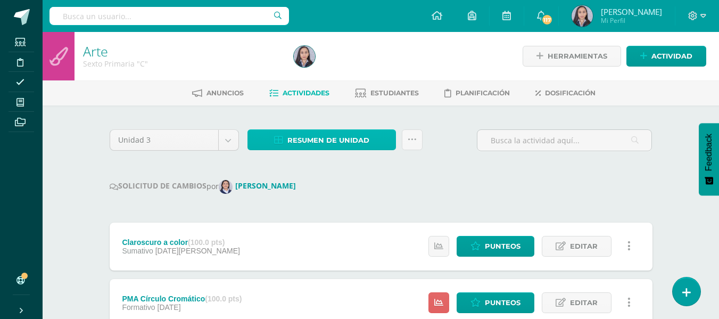
click at [310, 136] on span "Resumen de unidad" at bounding box center [328, 140] width 82 height 20
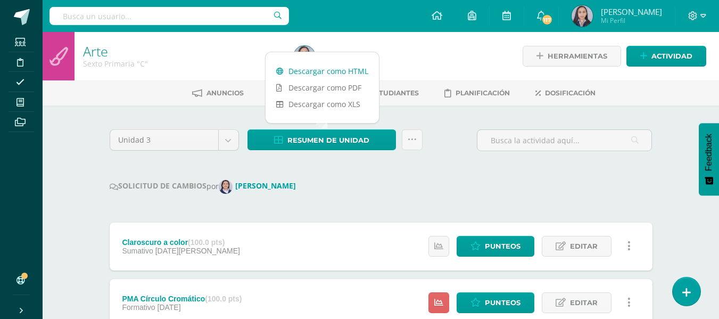
click at [311, 75] on link "Descargar como HTML" at bounding box center [322, 71] width 113 height 16
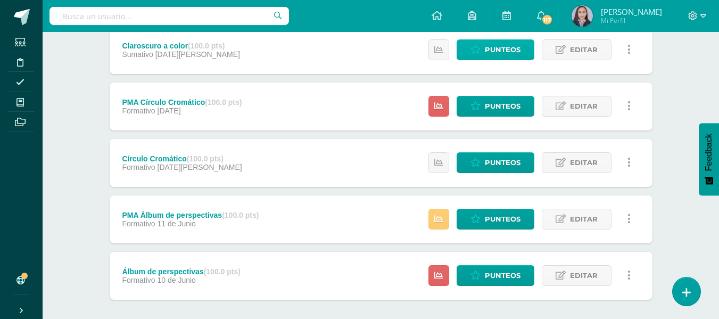
scroll to position [213, 0]
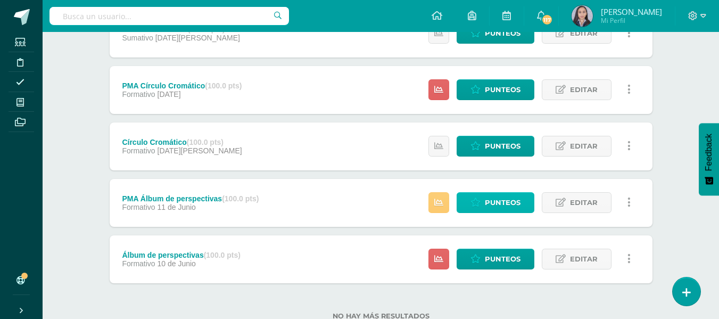
click at [496, 210] on span "Punteos" at bounding box center [503, 203] width 36 height 20
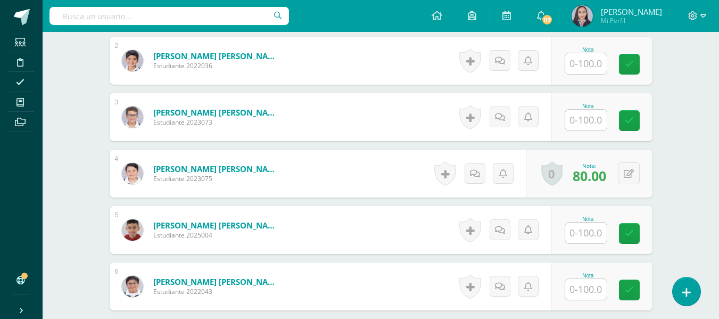
scroll to position [427, 0]
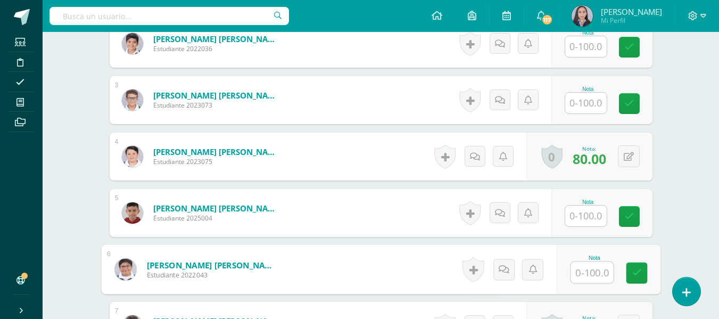
click at [594, 265] on input "text" at bounding box center [592, 272] width 43 height 21
type input "100"
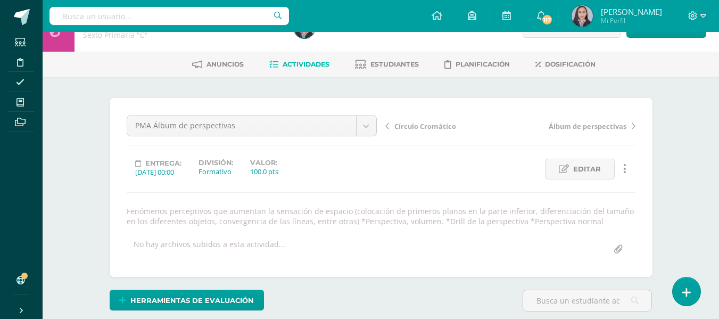
scroll to position [0, 0]
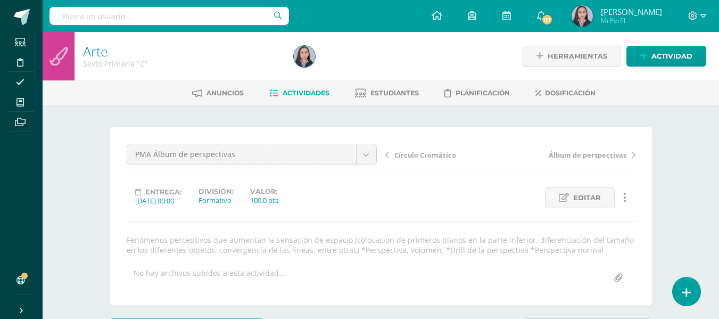
click at [303, 93] on span "Actividades" at bounding box center [306, 93] width 47 height 8
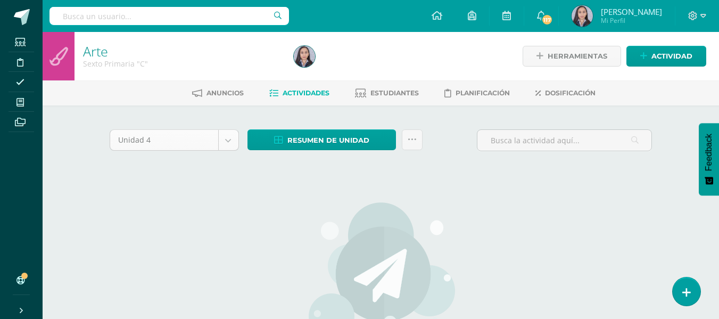
click at [229, 139] on body "Estudiantes Disciplina Asistencia Mis cursos Archivos Soporte Ayuda Reportar un…" at bounding box center [359, 230] width 719 height 460
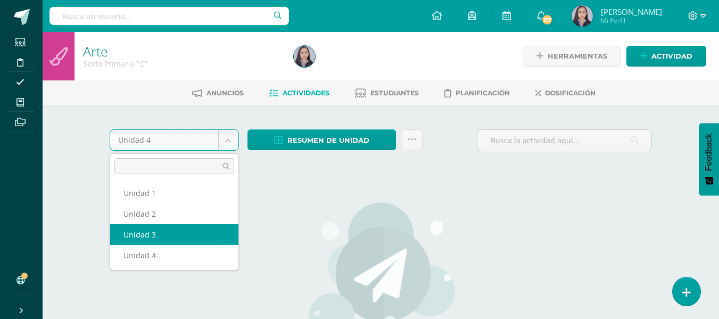
select select "Unidad 3"
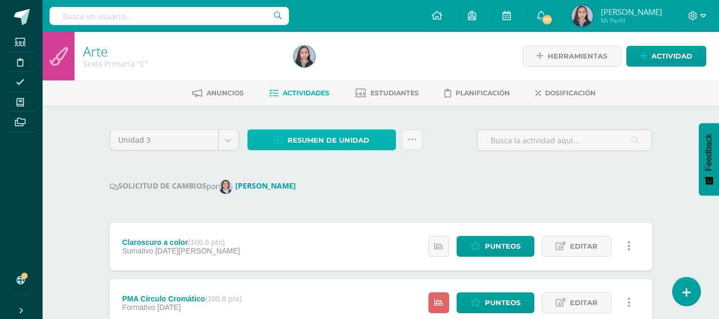
click at [320, 138] on span "Resumen de unidad" at bounding box center [328, 140] width 82 height 20
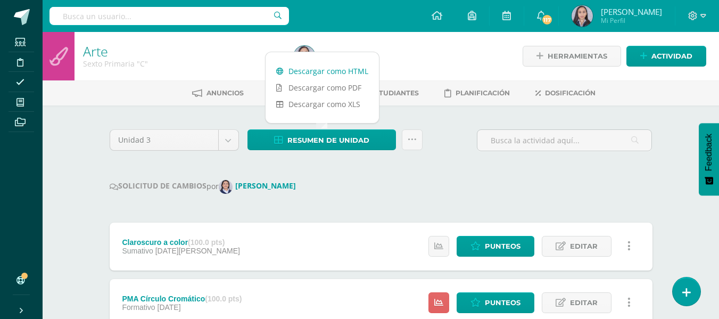
click at [305, 72] on link "Descargar como HTML" at bounding box center [322, 71] width 113 height 16
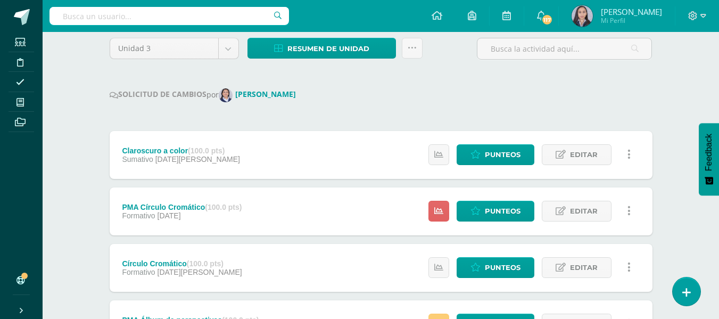
scroll to position [35, 0]
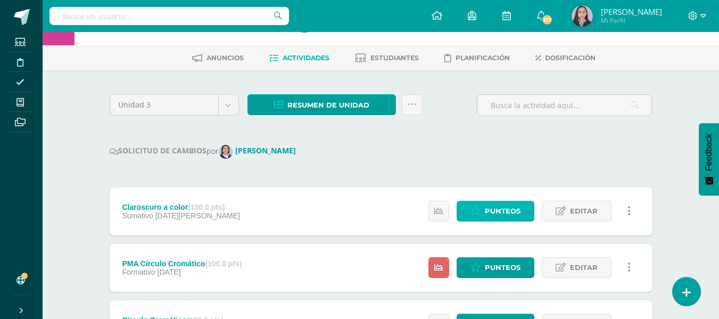
click at [498, 210] on span "Punteos" at bounding box center [503, 211] width 36 height 20
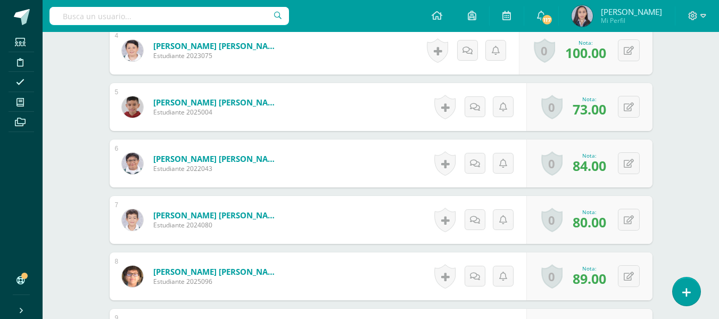
scroll to position [533, 0]
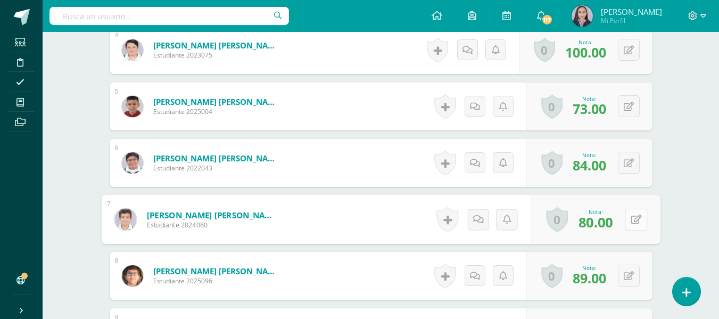
click at [625, 225] on button at bounding box center [636, 219] width 22 height 22
type input "90"
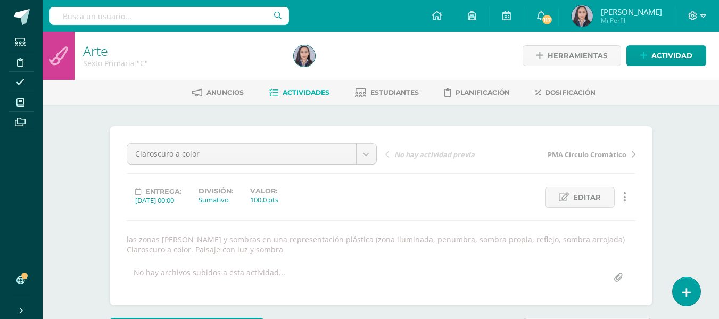
scroll to position [0, 0]
click at [310, 95] on span "Actividades" at bounding box center [306, 93] width 47 height 8
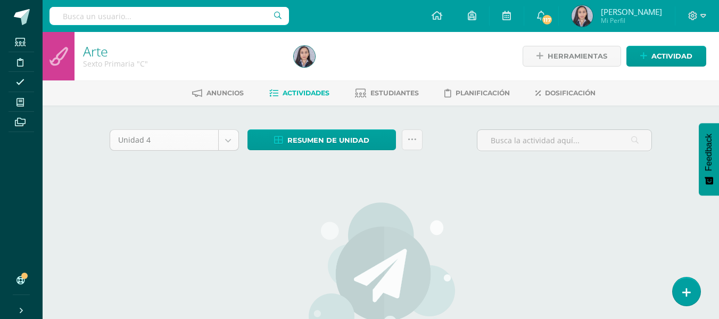
click at [230, 145] on body "Estudiantes Disciplina Asistencia Mis cursos Archivos Soporte Ayuda Reportar un…" at bounding box center [359, 230] width 719 height 460
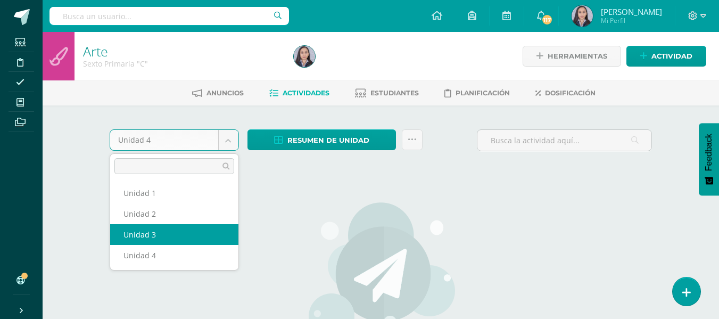
select select "Unidad 3"
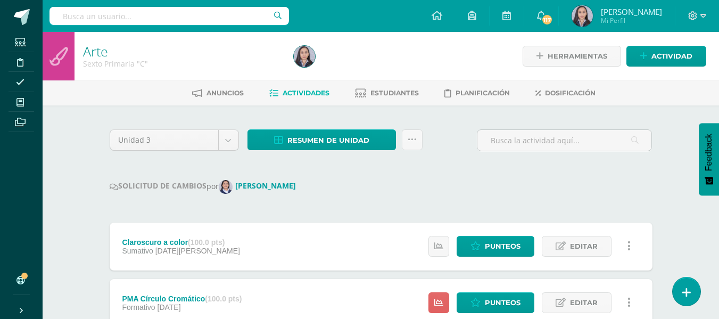
scroll to position [106, 0]
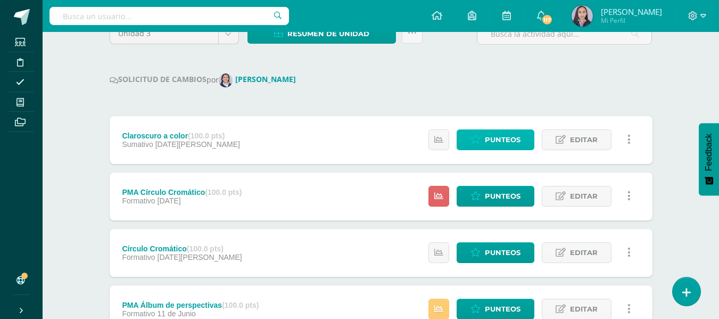
click at [496, 139] on span "Punteos" at bounding box center [503, 140] width 36 height 20
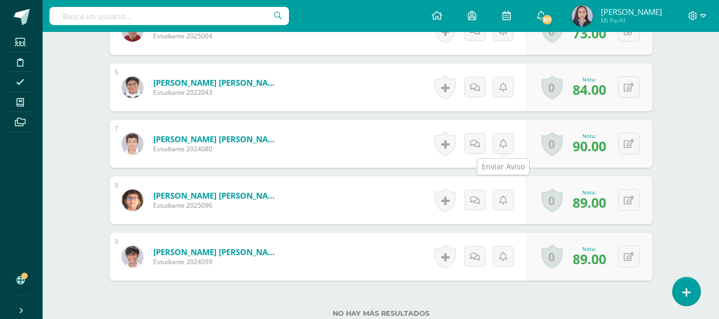
scroll to position [609, 0]
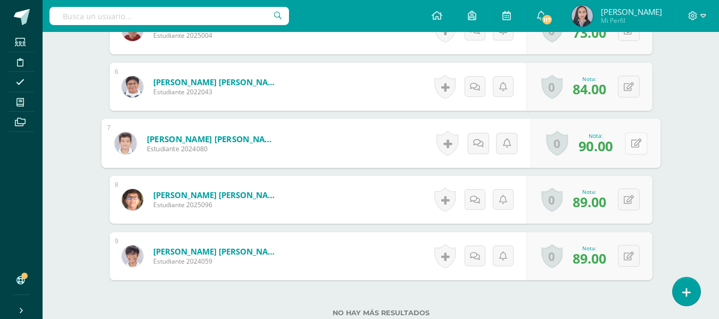
click at [627, 144] on button at bounding box center [636, 143] width 22 height 22
type input "89"
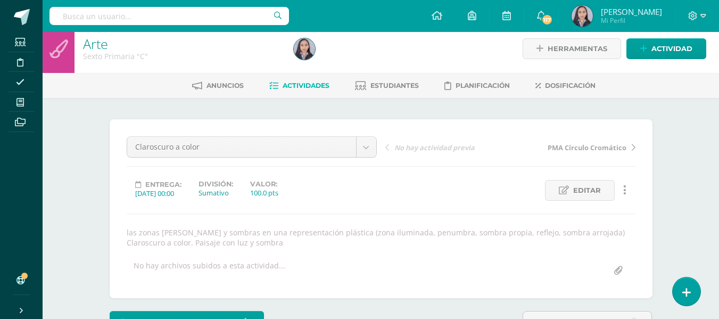
scroll to position [0, 0]
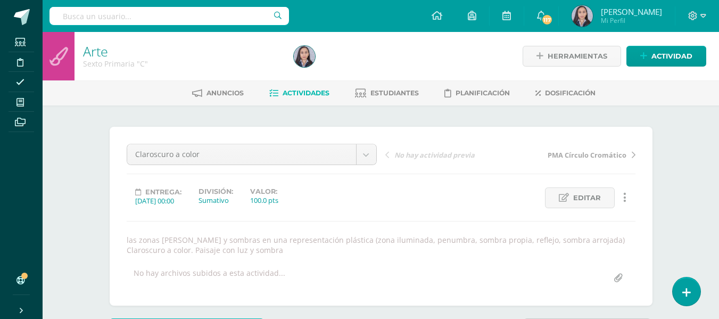
click at [301, 97] on span "Actividades" at bounding box center [306, 93] width 47 height 8
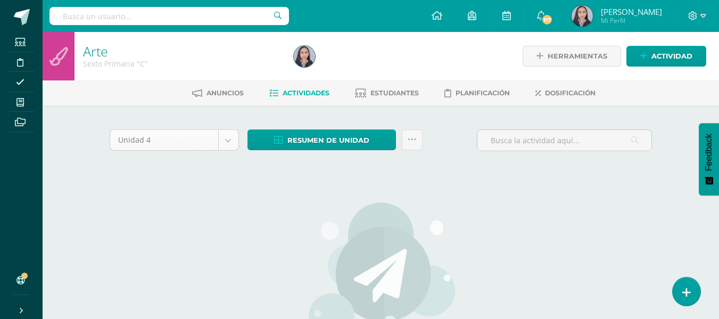
click at [231, 143] on body "Estudiantes Disciplina Asistencia Mis cursos Archivos Soporte Ayuda Reportar un…" at bounding box center [359, 230] width 719 height 460
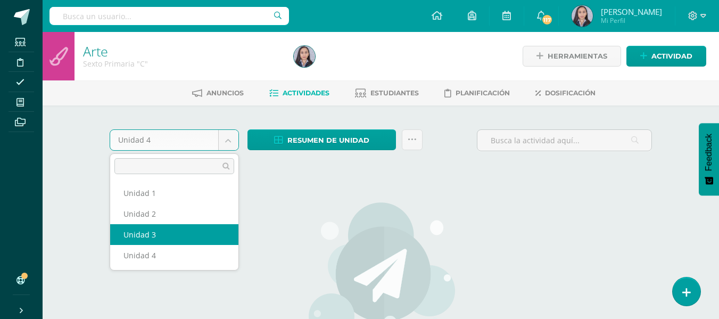
select select "Unidad 3"
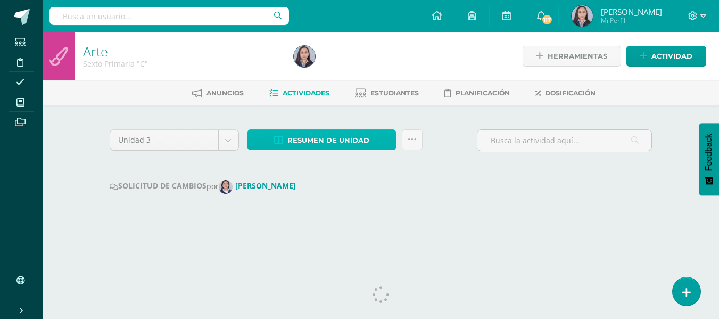
click at [327, 136] on span "Resumen de unidad" at bounding box center [328, 140] width 82 height 20
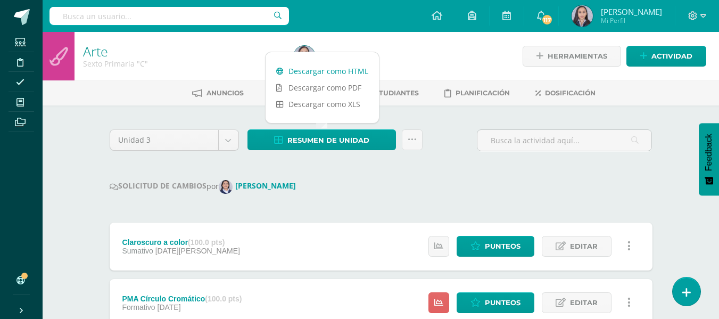
click at [331, 73] on link "Descargar como HTML" at bounding box center [322, 71] width 113 height 16
click at [416, 181] on div "SOLICITUD DE CAMBIOS por [PERSON_NAME]" at bounding box center [381, 187] width 543 height 14
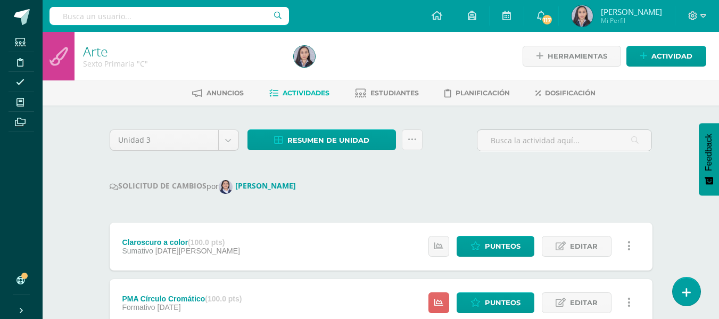
click at [415, 146] on link at bounding box center [412, 139] width 21 height 21
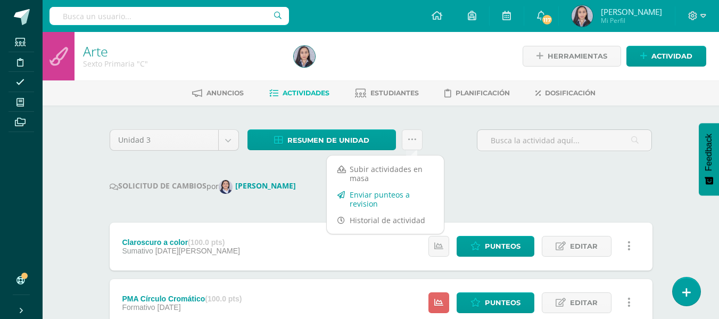
click at [364, 201] on link "Enviar punteos a revision" at bounding box center [385, 199] width 117 height 26
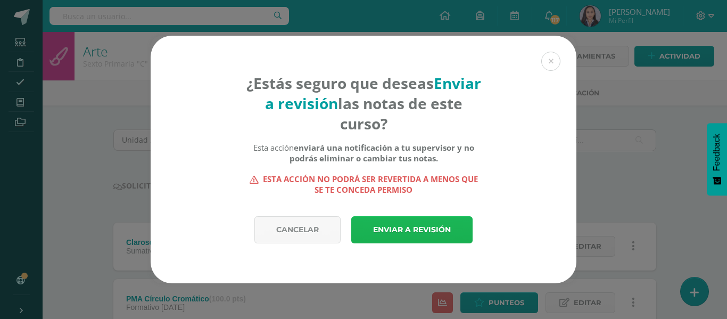
click at [403, 228] on link "Enviar a revisión" at bounding box center [411, 229] width 121 height 27
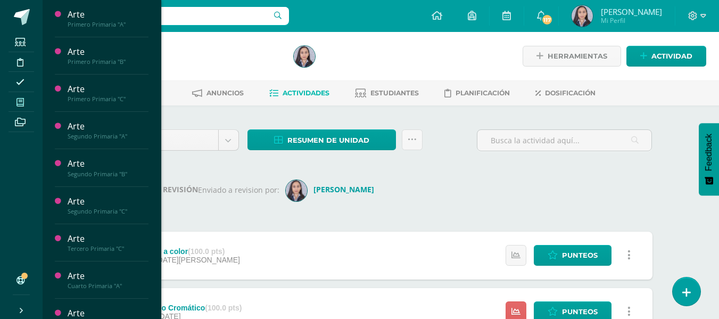
click at [22, 105] on icon at bounding box center [19, 102] width 7 height 9
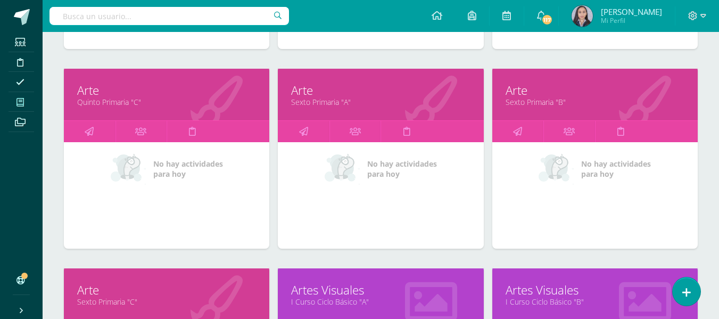
scroll to position [971, 0]
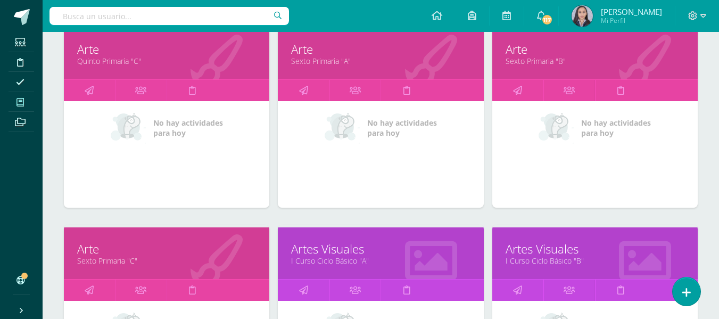
click at [551, 259] on link "I Curso Ciclo Básico "B"" at bounding box center [595, 260] width 179 height 10
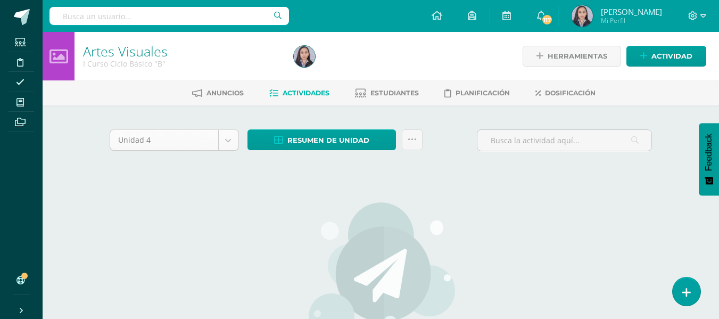
click at [226, 143] on body "Estudiantes Disciplina Asistencia Mis cursos Archivos Soporte Ayuda Reportar un…" at bounding box center [359, 230] width 719 height 460
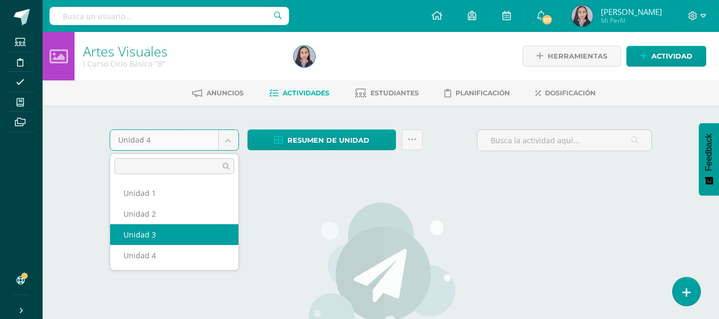
select select "Unidad 3"
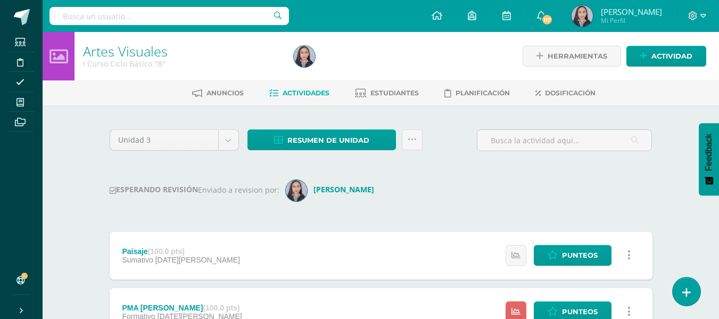
click at [312, 151] on div "Resumen de unidad Descargar como HTML Descargar como PDF Descargar como XLS His…" at bounding box center [335, 144] width 184 height 30
click at [310, 142] on span "Resumen de unidad" at bounding box center [328, 140] width 82 height 20
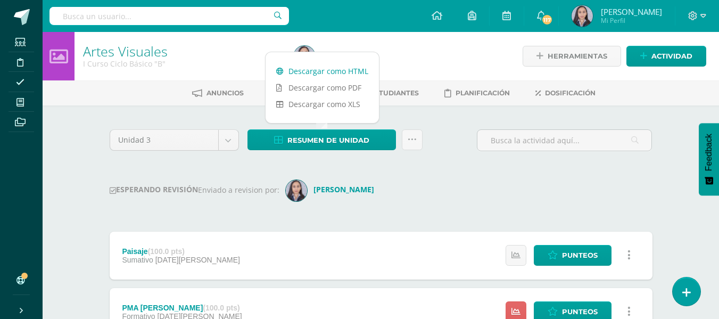
click at [306, 70] on link "Descargar como HTML" at bounding box center [322, 71] width 113 height 16
click at [436, 194] on div "ESPERANDO REVISIÓN Enviado a revision por: Ingrid" at bounding box center [381, 190] width 543 height 21
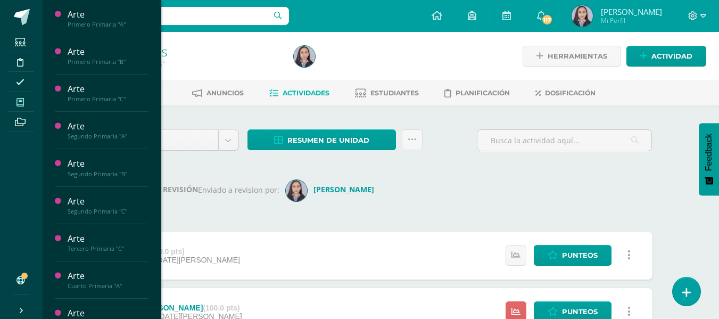
click at [18, 105] on icon at bounding box center [19, 102] width 7 height 9
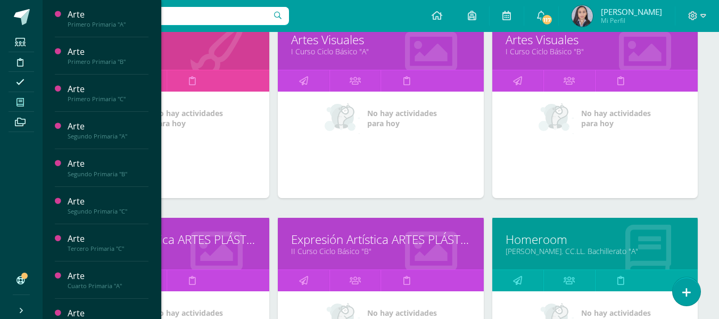
scroll to position [1184, 0]
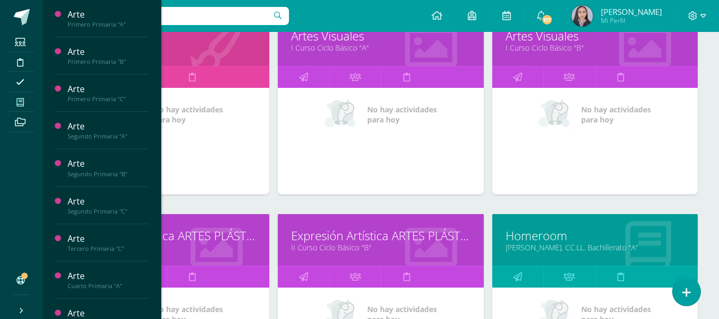
click at [201, 249] on link "II Curso Ciclo Básico "A"" at bounding box center [166, 247] width 179 height 10
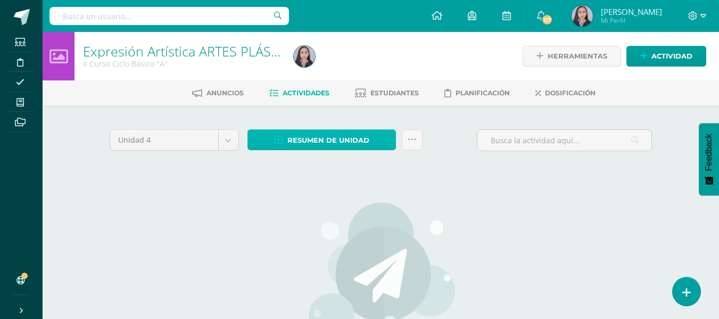
click at [364, 137] on span "Resumen de unidad" at bounding box center [328, 140] width 82 height 20
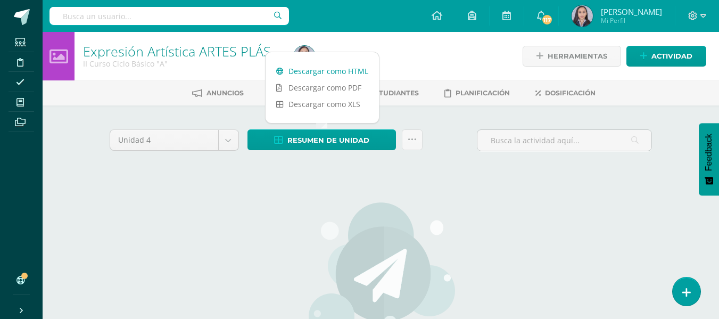
click at [308, 72] on link "Descargar como HTML" at bounding box center [322, 71] width 113 height 16
click at [234, 144] on body "Estudiantes Disciplina Asistencia Mis cursos Archivos Soporte Ayuda Reportar un…" at bounding box center [359, 230] width 719 height 460
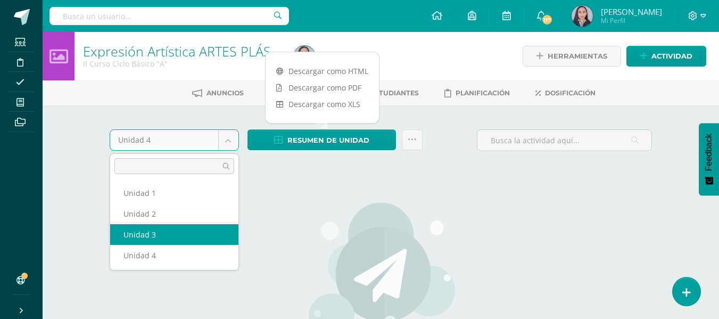
select select "Unidad 3"
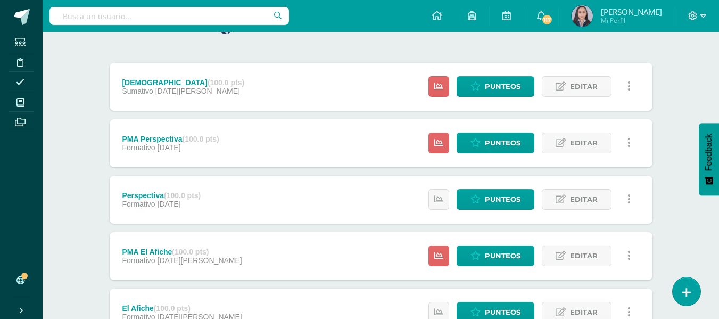
scroll to position [53, 0]
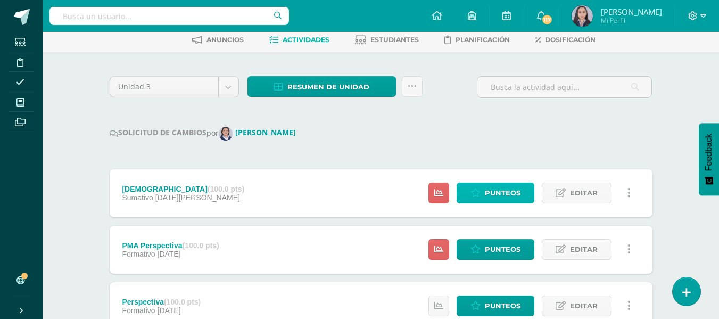
click at [507, 201] on span "Punteos" at bounding box center [503, 193] width 36 height 20
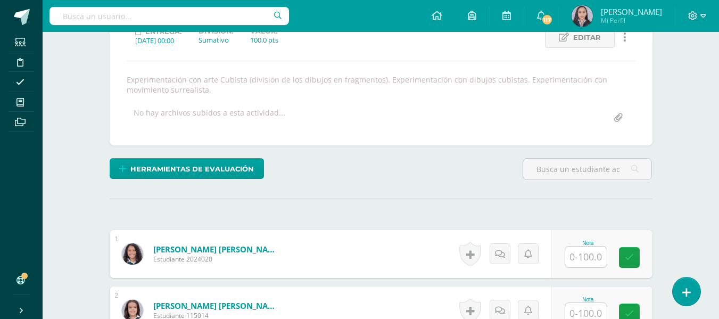
click at [587, 259] on input "text" at bounding box center [586, 256] width 42 height 21
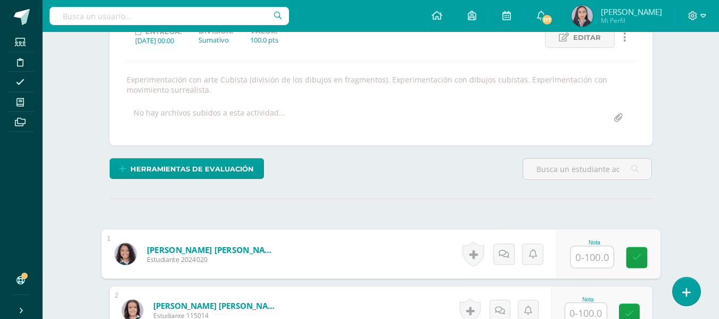
scroll to position [161, 0]
type input "89"
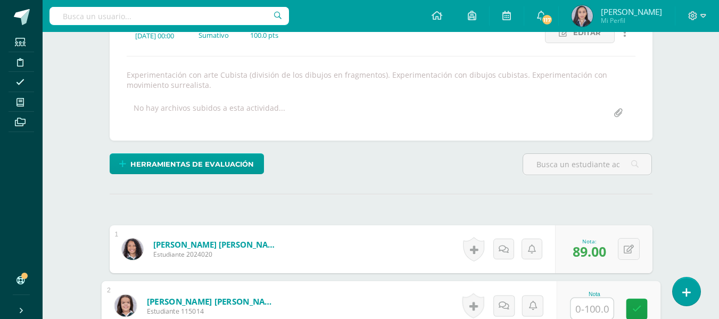
scroll to position [166, 0]
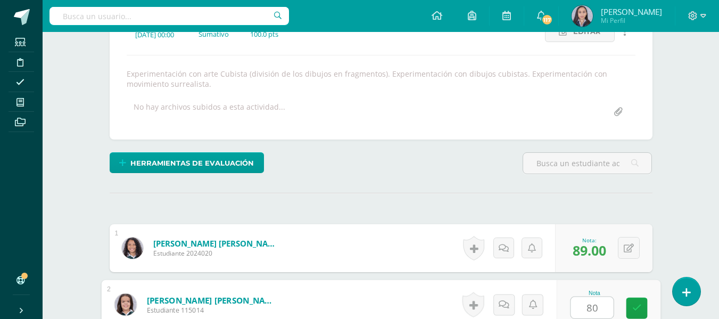
type input "80"
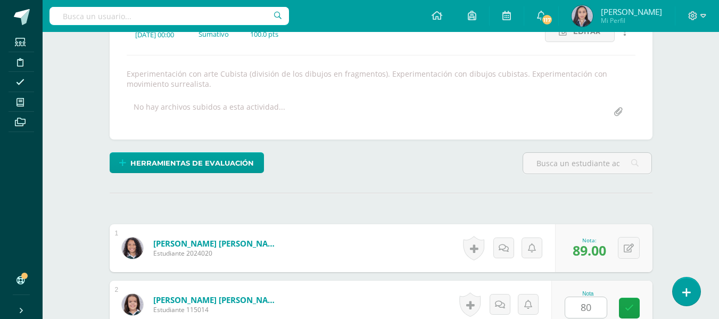
scroll to position [370, 0]
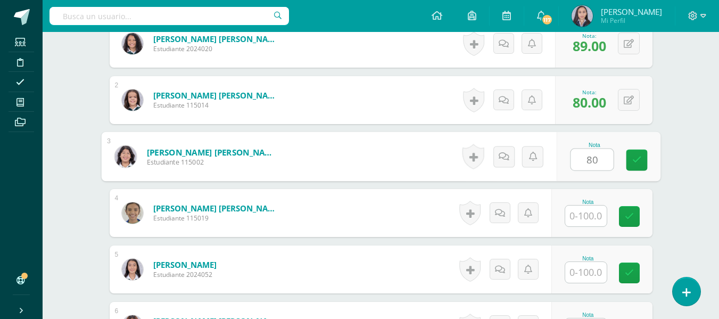
type input "80"
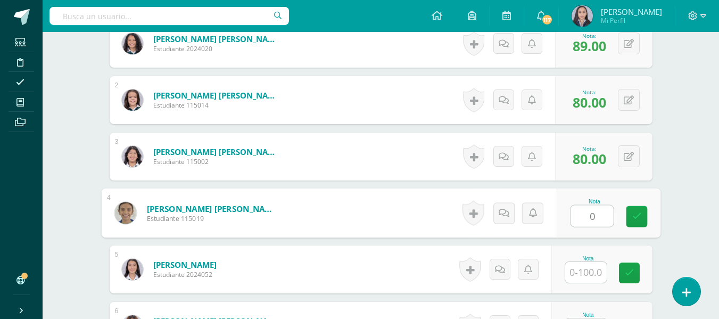
type input "0"
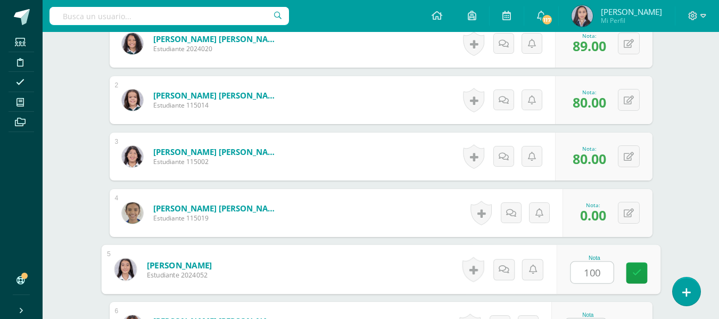
type input "100"
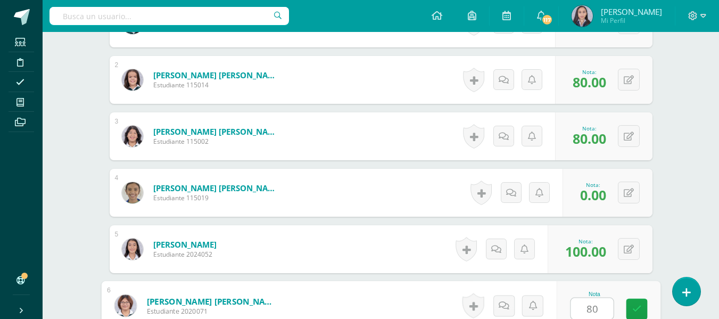
type input "80"
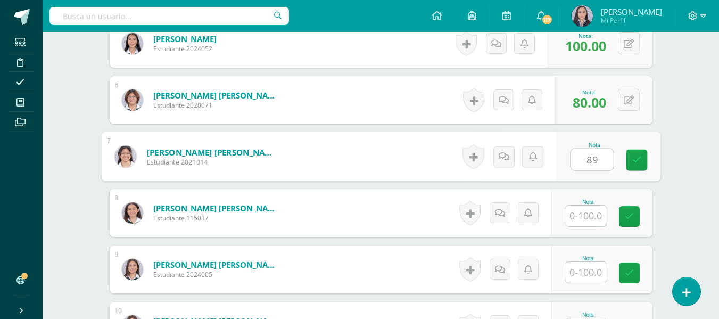
type input "89"
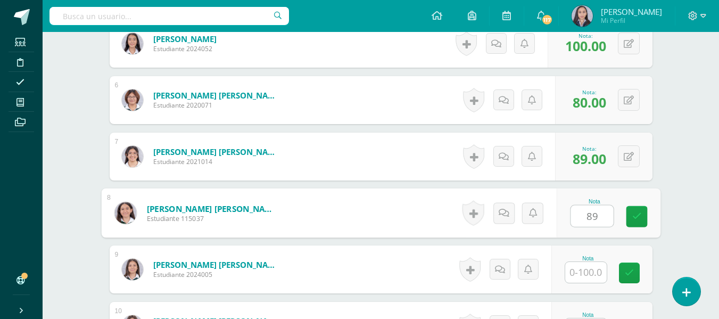
type input "89"
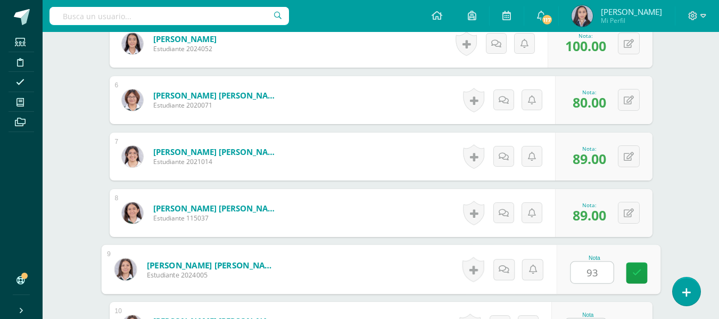
type input "93"
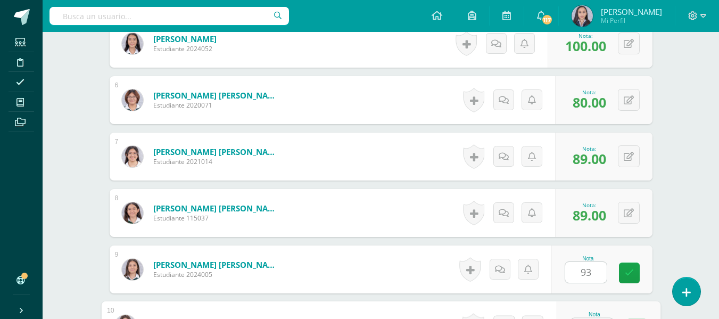
scroll to position [616, 0]
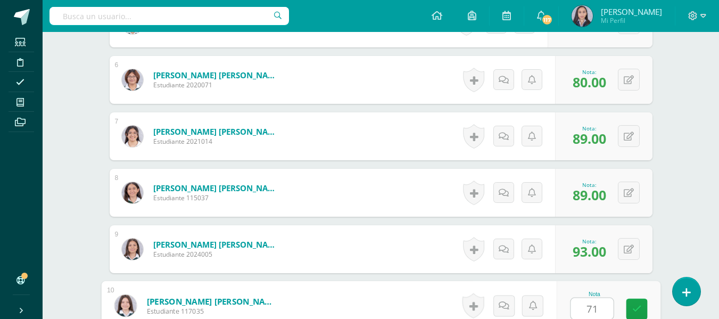
type input "71"
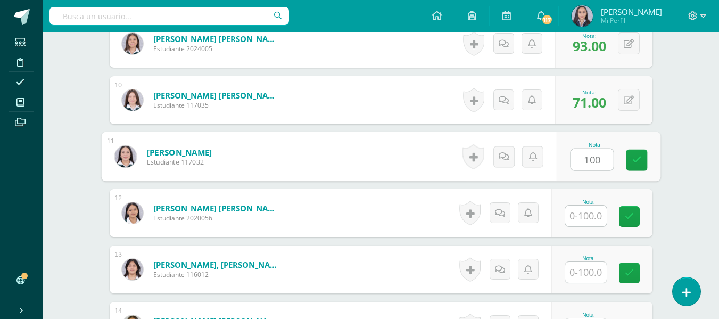
type input "100"
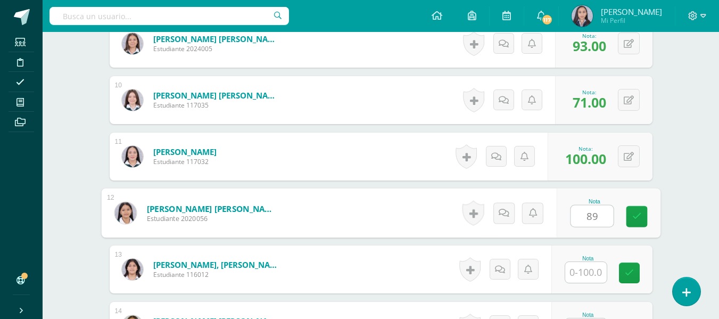
type input "89"
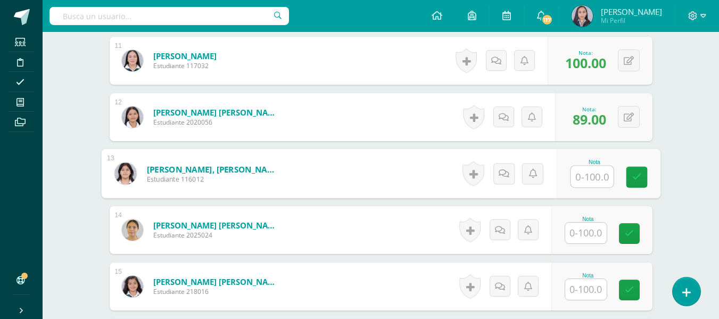
scroll to position [928, 0]
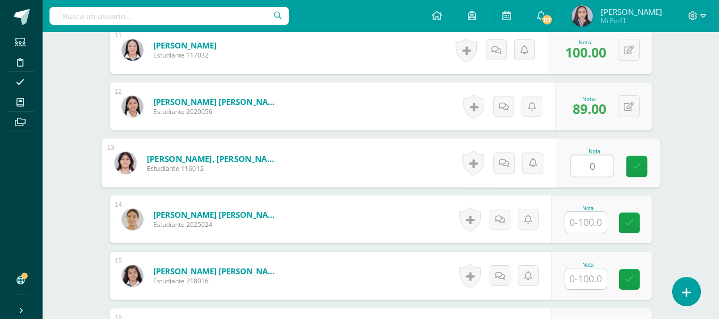
type input "0"
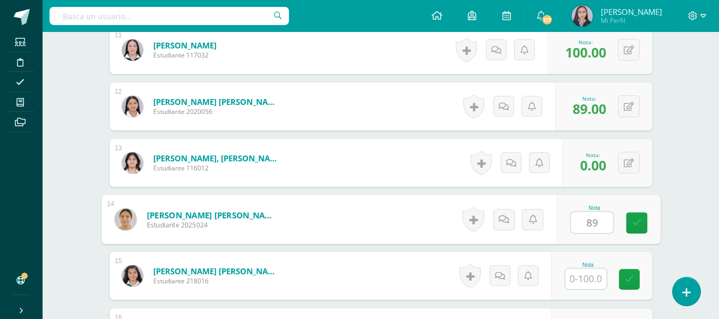
type input "89"
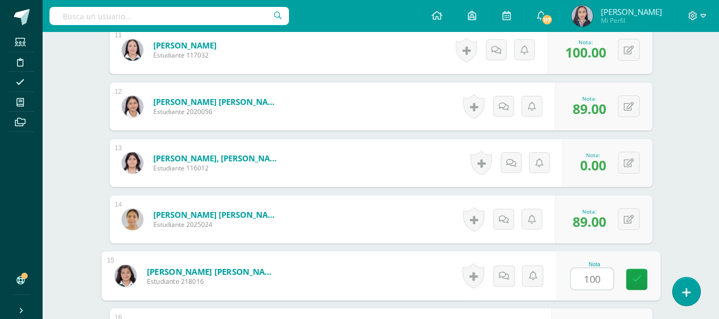
type input "100"
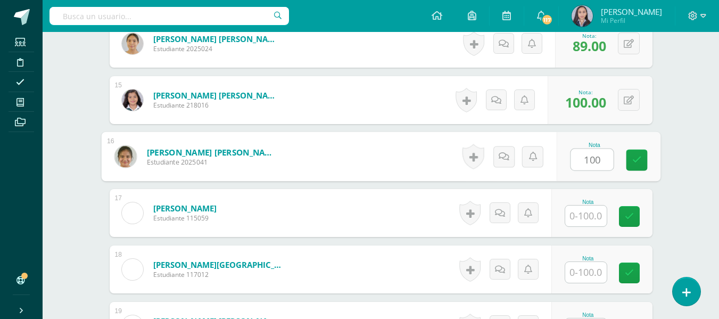
type input "100"
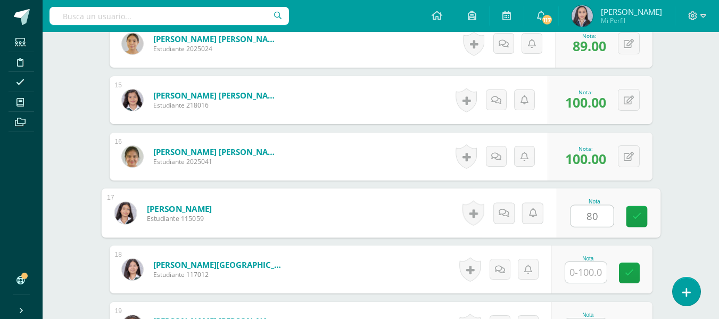
type input "80"
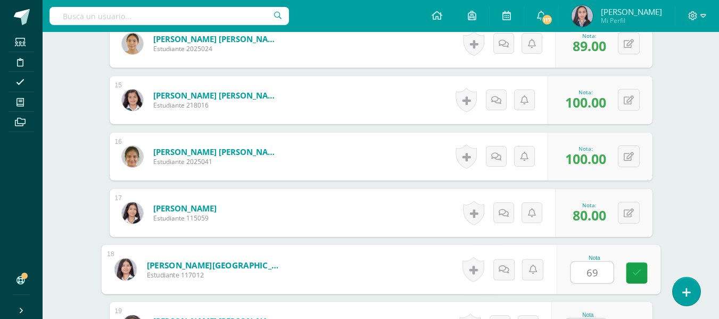
type input "69"
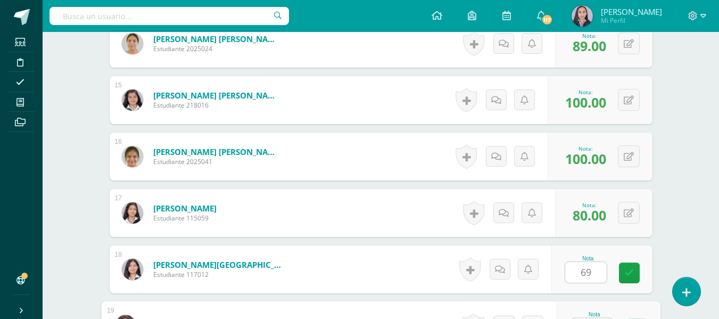
scroll to position [1124, 0]
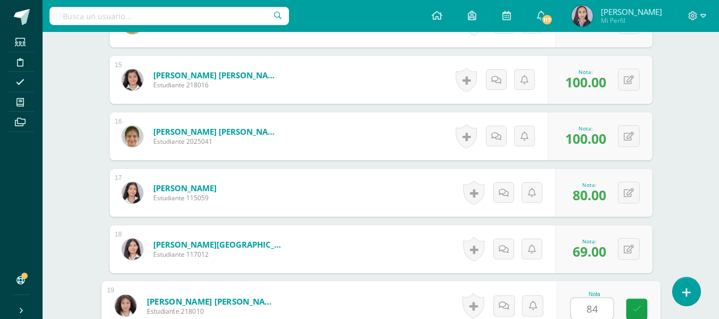
type input "84"
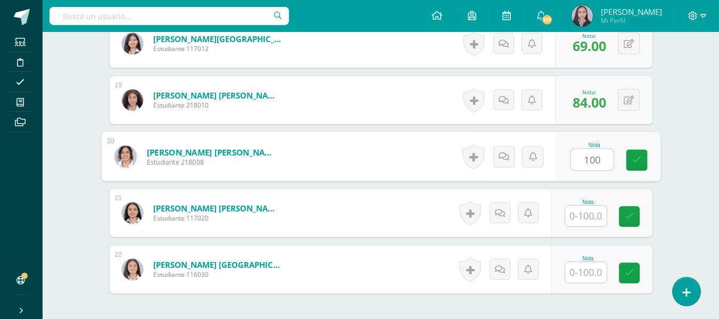
type input "100"
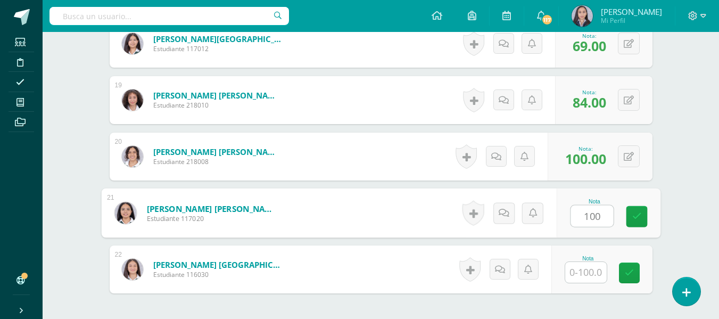
type input "100"
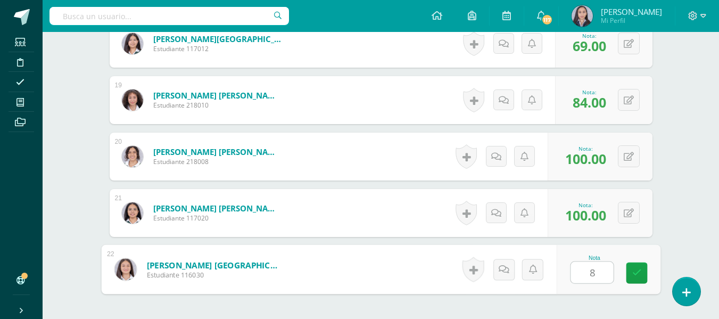
type input "89"
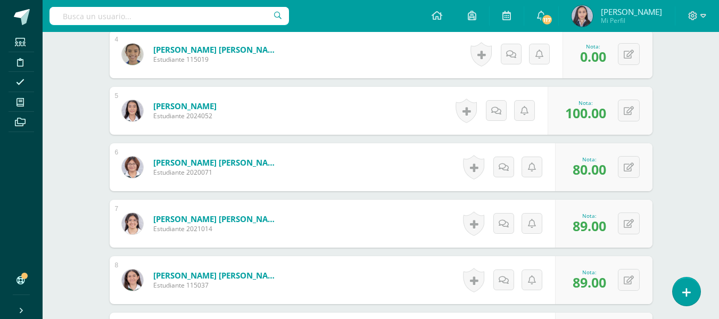
scroll to position [478, 0]
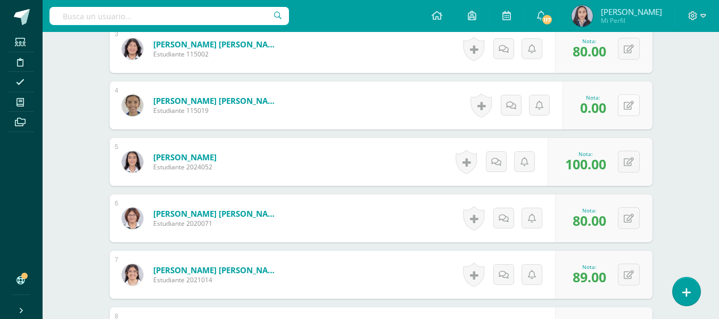
click at [630, 105] on icon at bounding box center [629, 105] width 10 height 9
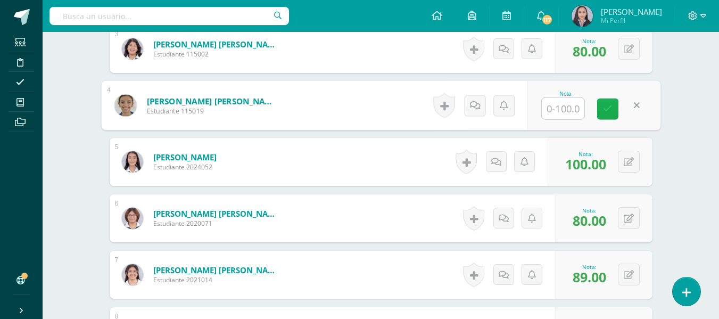
click at [610, 108] on icon at bounding box center [608, 108] width 10 height 9
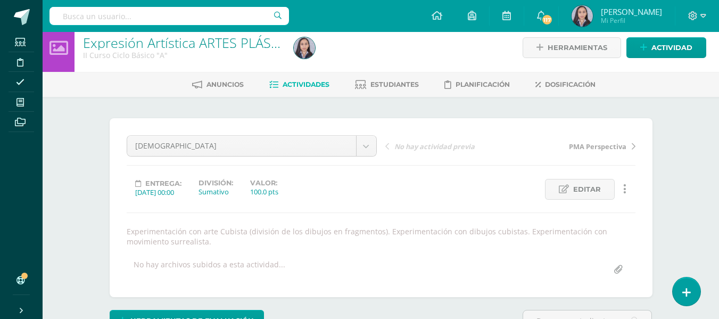
scroll to position [0, 0]
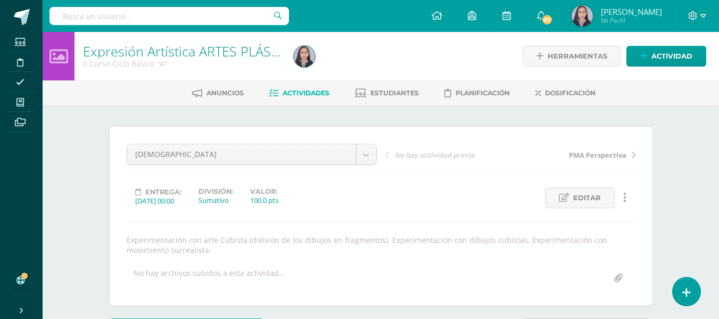
click at [302, 97] on link "Actividades" at bounding box center [299, 93] width 60 height 17
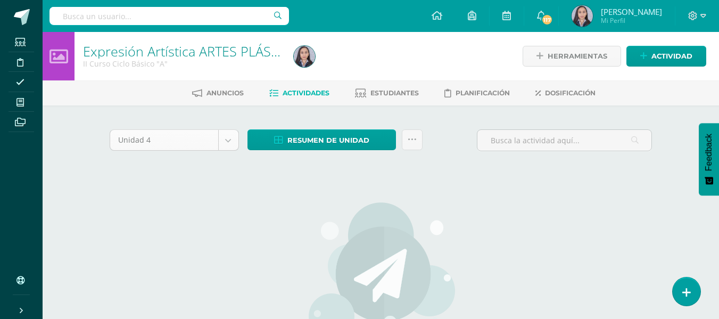
click at [228, 135] on body "Estudiantes Disciplina Asistencia Mis cursos Archivos Soporte Ayuda Reportar un…" at bounding box center [359, 230] width 719 height 460
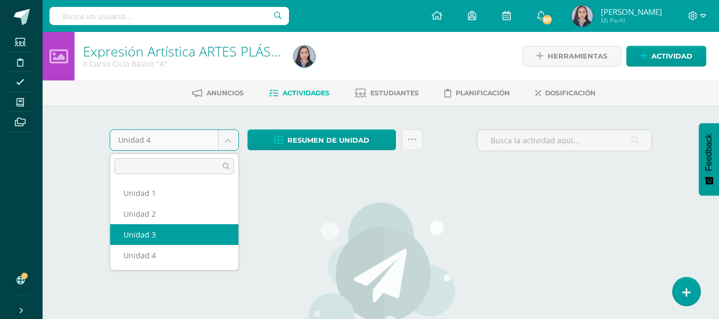
select select "Unidad 3"
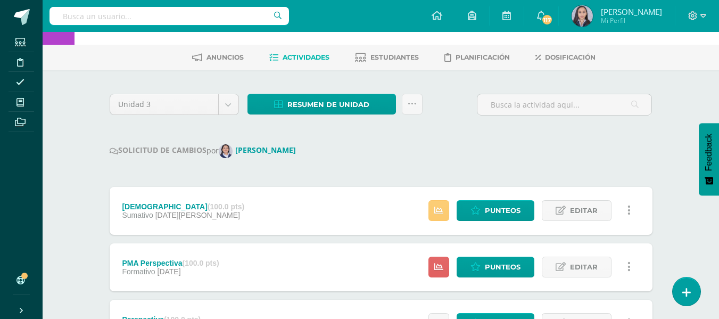
scroll to position [35, 0]
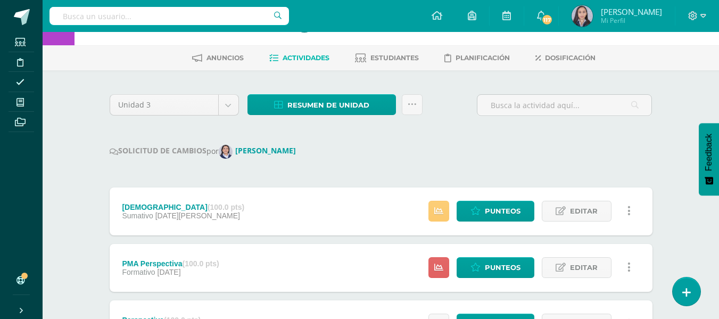
click at [350, 115] on div "Resumen de unidad Descargar como HTML Descargar como PDF Descargar como XLS Sub…" at bounding box center [335, 109] width 184 height 30
click at [340, 107] on span "Resumen de unidad" at bounding box center [328, 105] width 82 height 20
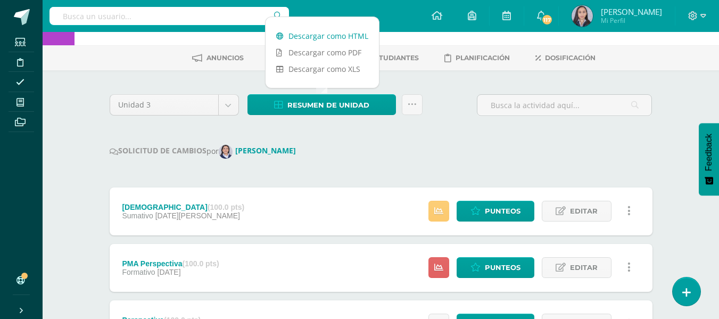
click at [321, 36] on link "Descargar como HTML" at bounding box center [322, 36] width 113 height 16
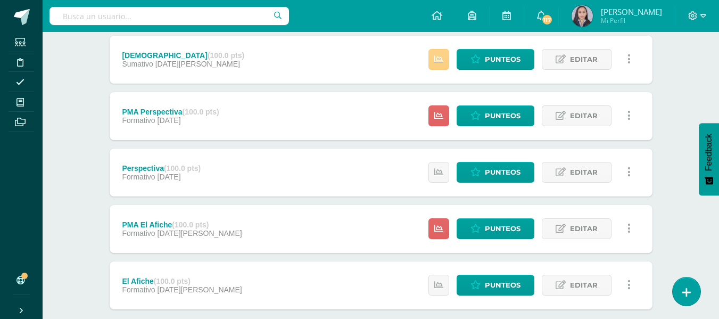
scroll to position [248, 0]
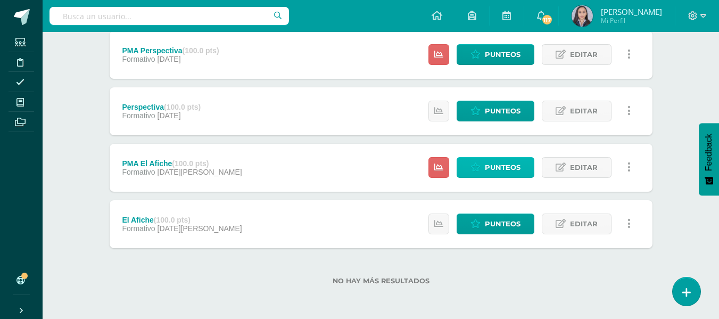
click at [502, 175] on span "Punteos" at bounding box center [503, 168] width 36 height 20
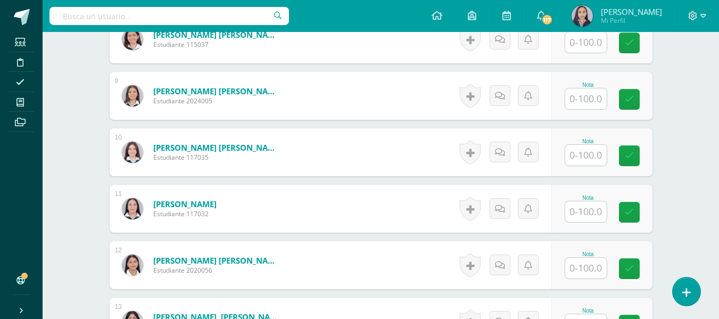
scroll to position [813, 0]
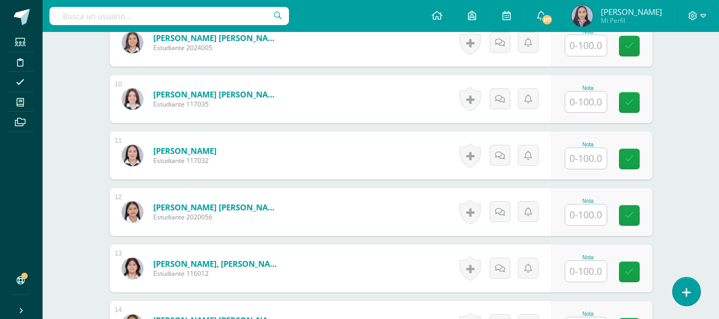
click at [573, 214] on input "text" at bounding box center [586, 214] width 42 height 21
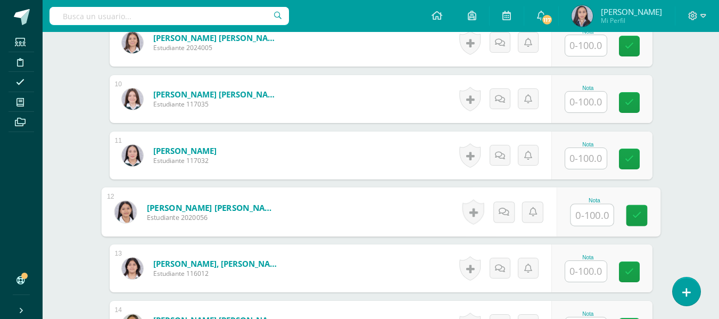
scroll to position [813, 0]
type input "82"
click at [630, 219] on link at bounding box center [636, 214] width 21 height 21
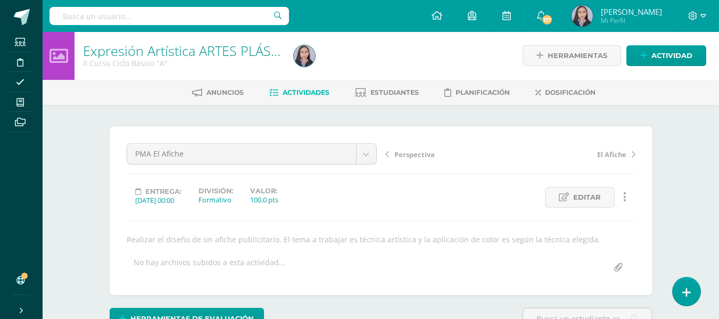
scroll to position [0, 0]
click at [319, 95] on span "Actividades" at bounding box center [306, 93] width 47 height 8
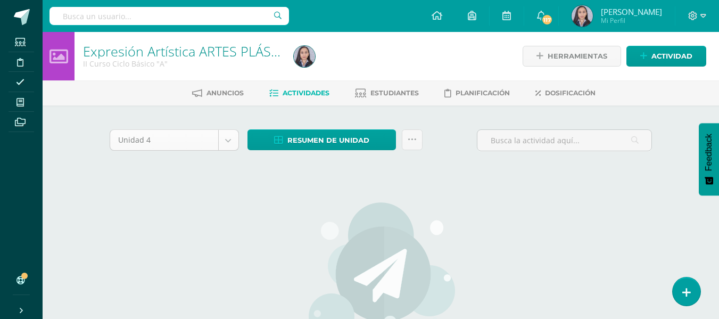
click at [231, 139] on body "Estudiantes Disciplina Asistencia Mis cursos Archivos Soporte Ayuda Reportar un…" at bounding box center [359, 230] width 719 height 460
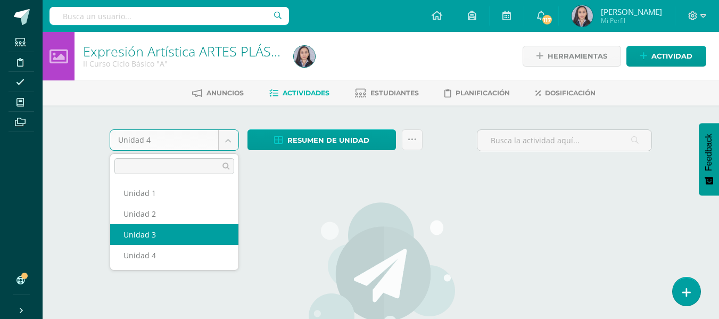
select select "Unidad 3"
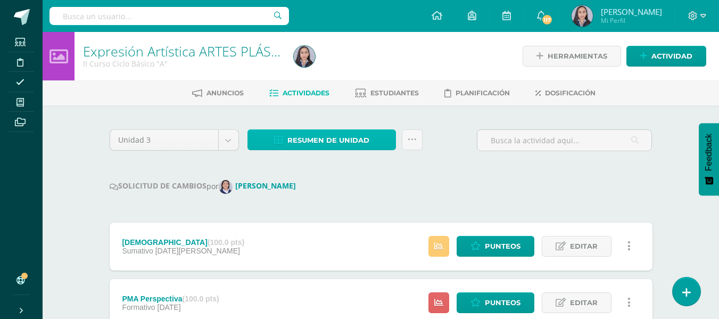
click at [303, 138] on span "Resumen de unidad" at bounding box center [328, 140] width 82 height 20
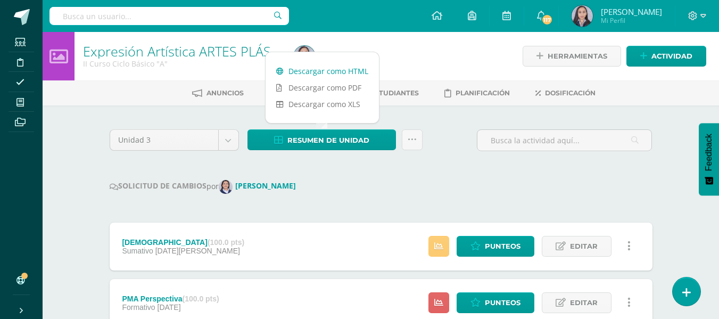
click at [302, 73] on link "Descargar como HTML" at bounding box center [322, 71] width 113 height 16
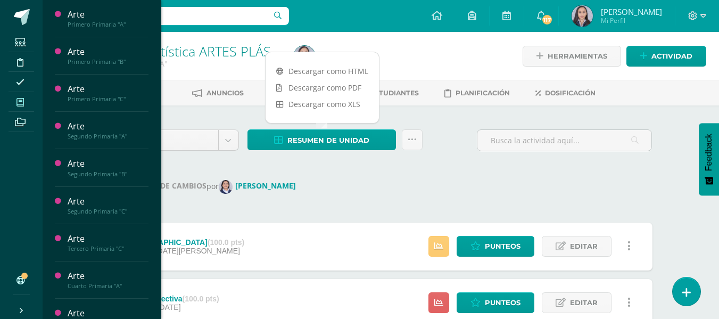
click at [19, 103] on icon at bounding box center [19, 102] width 7 height 9
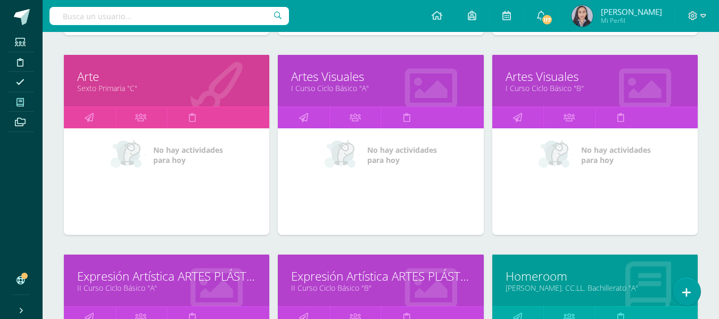
scroll to position [1250, 0]
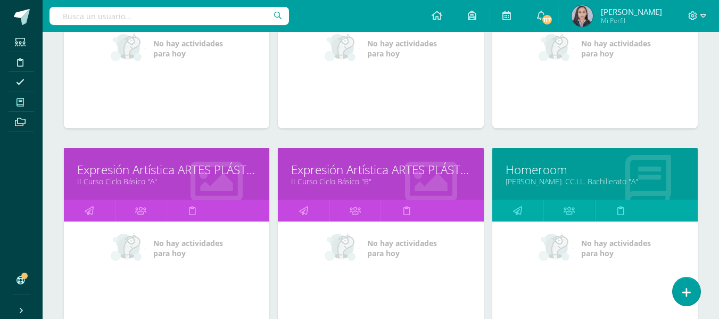
click at [333, 176] on link "II Curso Ciclo Básico "B"" at bounding box center [380, 181] width 179 height 10
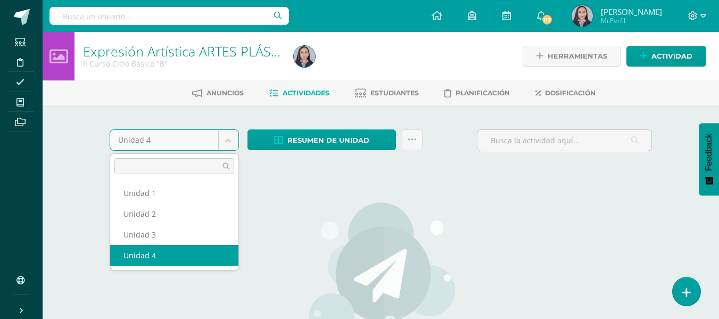
click at [222, 139] on body "Estudiantes Disciplina Asistencia Mis cursos Archivos Soporte Ayuda Reportar un…" at bounding box center [359, 230] width 719 height 460
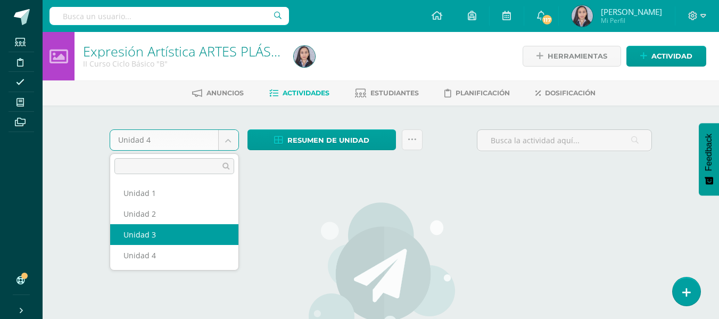
select select "Unidad 3"
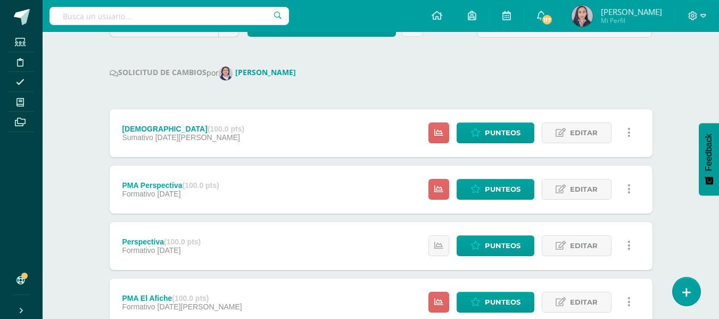
scroll to position [88, 0]
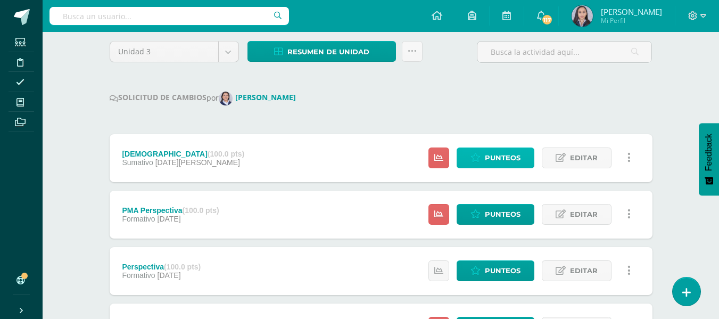
click at [490, 160] on span "Punteos" at bounding box center [503, 158] width 36 height 20
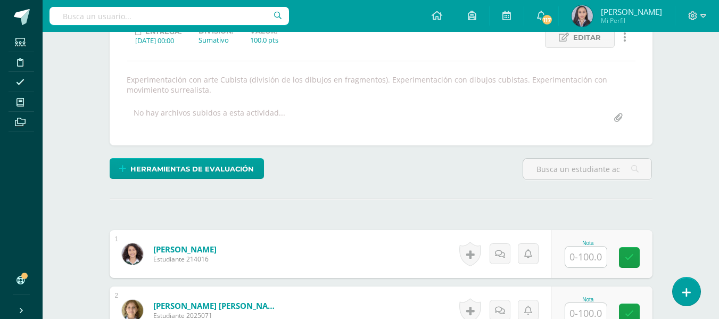
scroll to position [161, 0]
click at [592, 252] on input "text" at bounding box center [586, 256] width 42 height 21
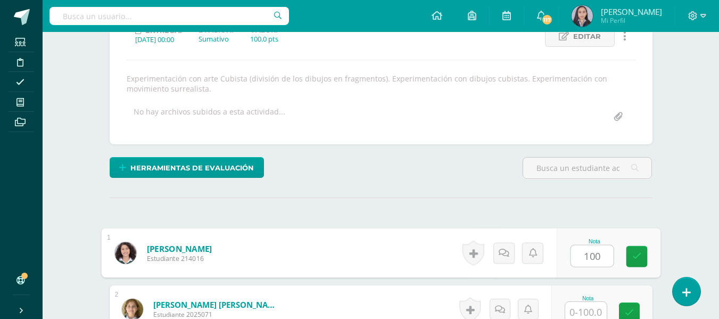
type input "100"
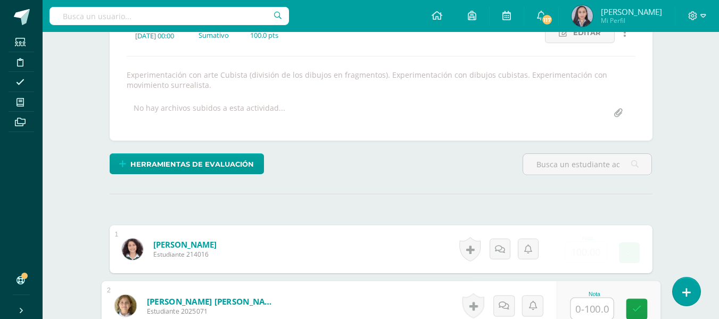
scroll to position [166, 0]
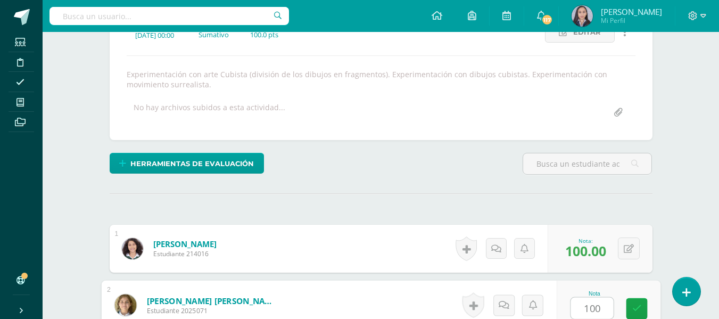
type input "100"
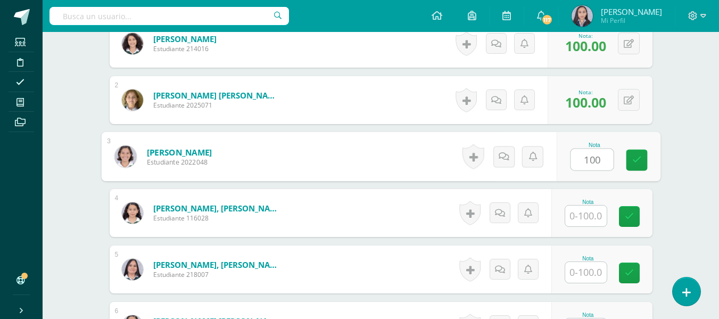
type input "100"
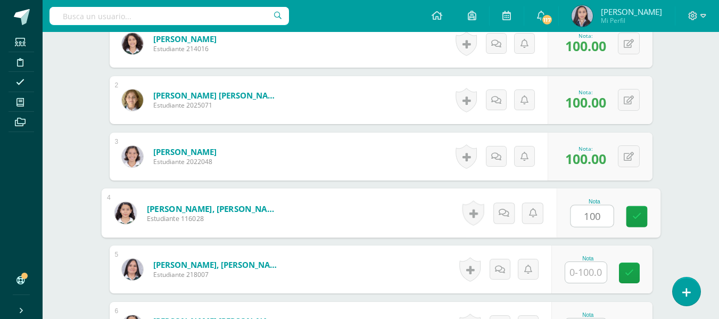
type input "100"
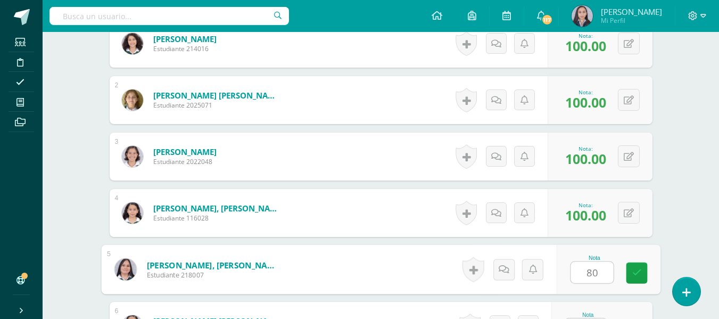
type input "80"
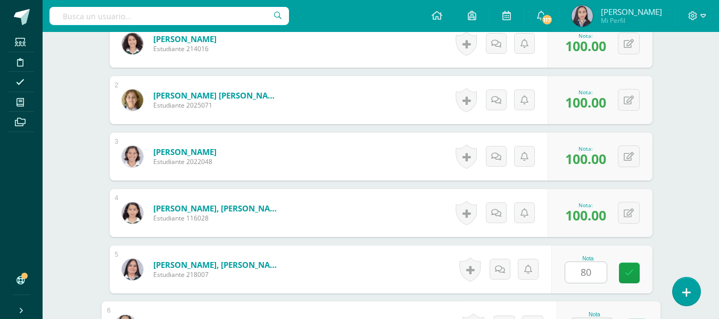
scroll to position [391, 0]
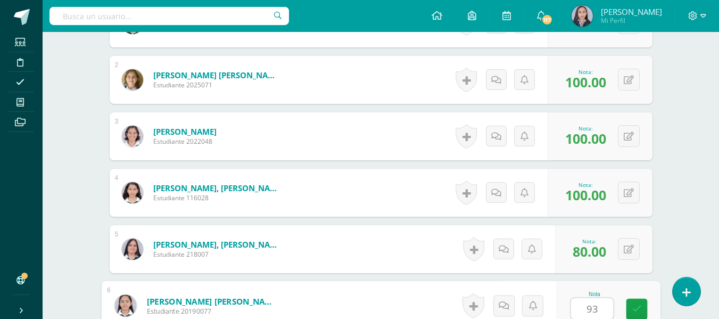
type input "93"
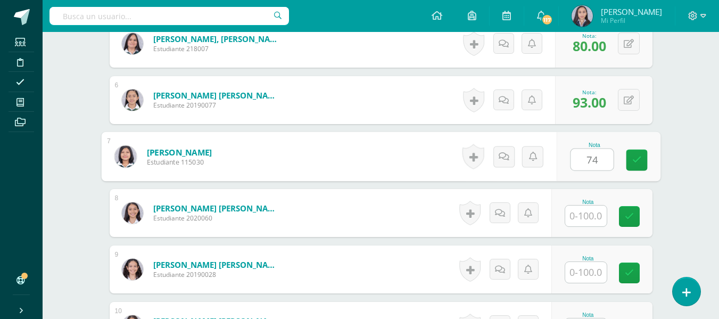
type input "74"
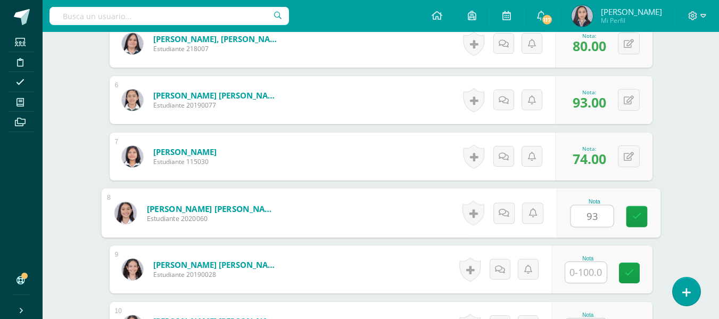
type input "93"
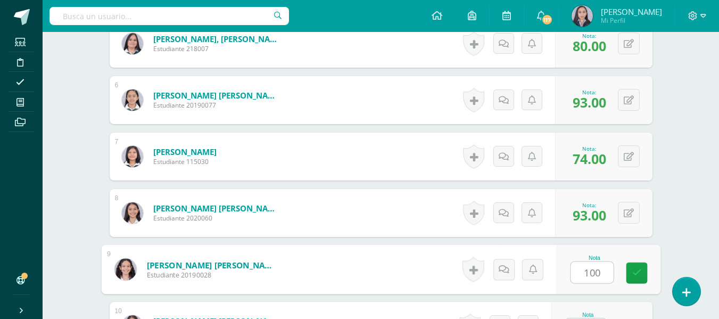
type input "100"
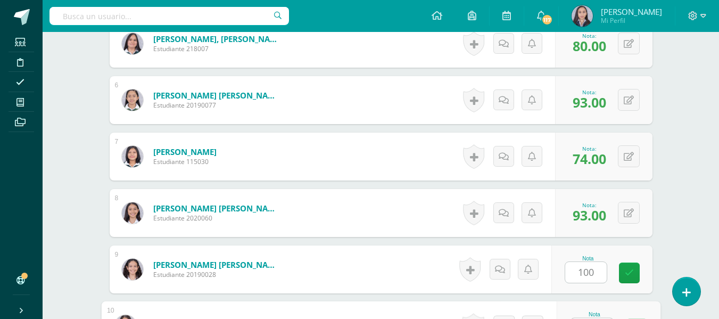
scroll to position [616, 0]
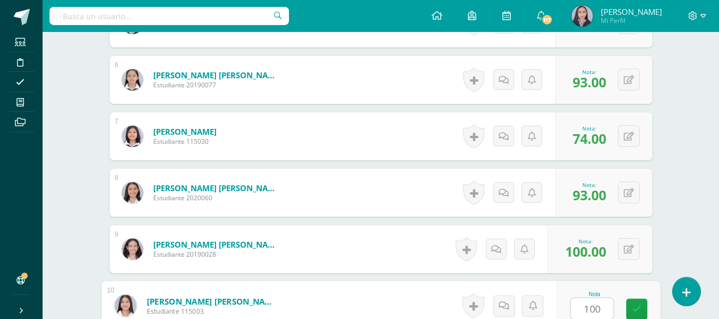
type input "100"
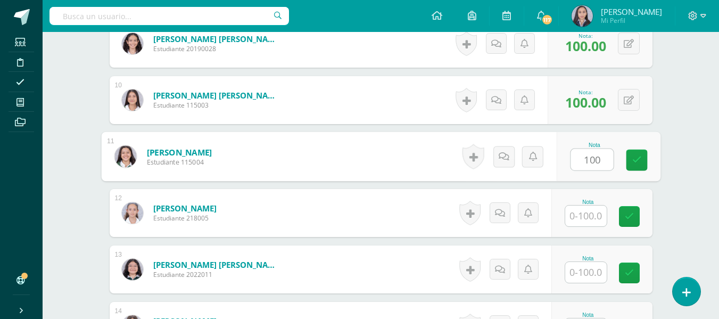
type input "100"
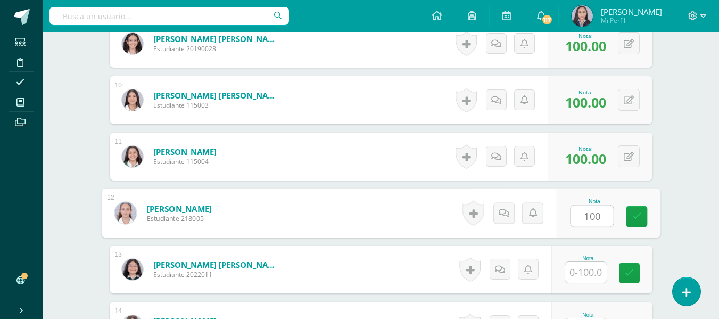
type input "100"
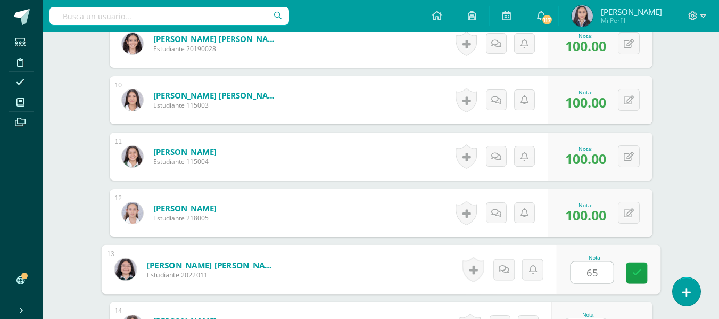
type input "65"
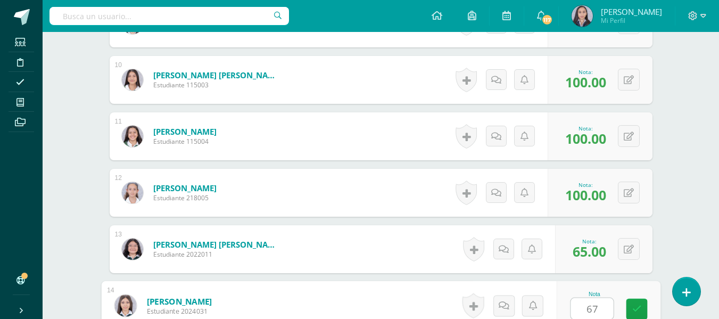
type input "67"
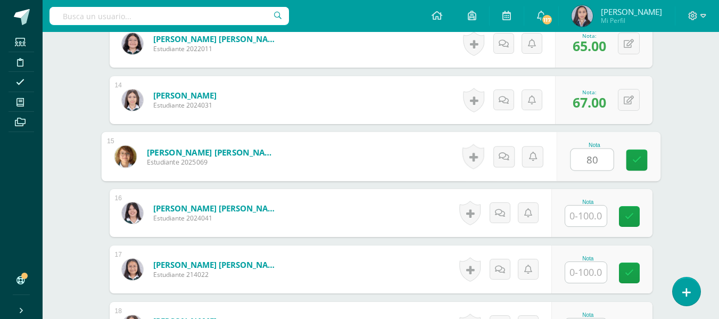
type input "80"
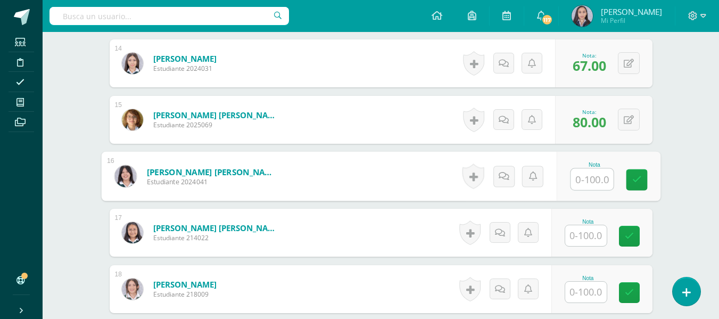
scroll to position [1154, 0]
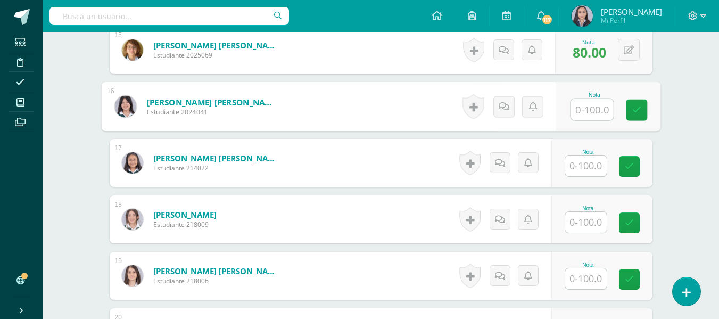
click at [590, 173] on input "text" at bounding box center [586, 165] width 42 height 21
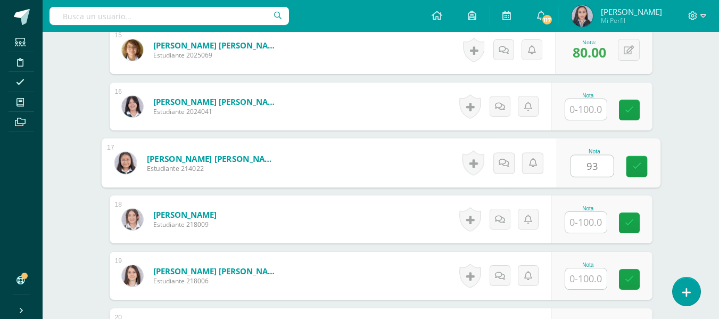
type input "93"
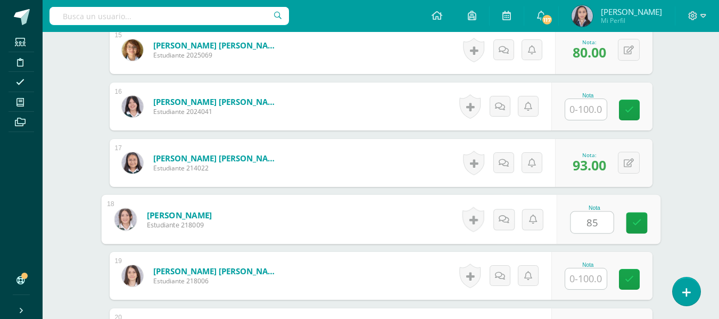
type input "85"
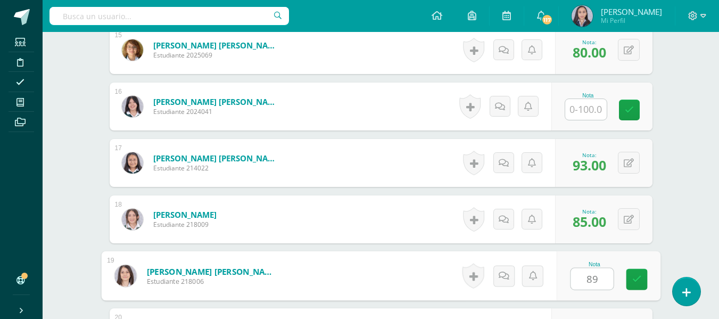
type input "89"
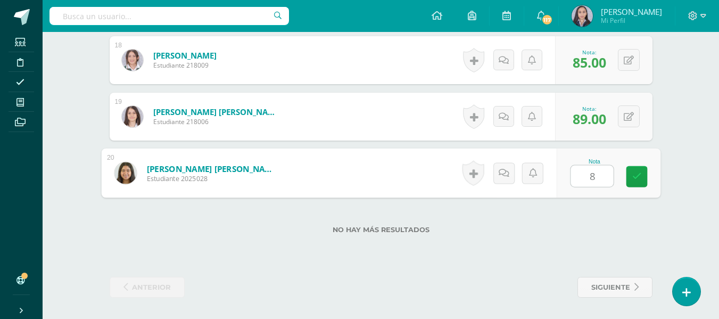
type input "80"
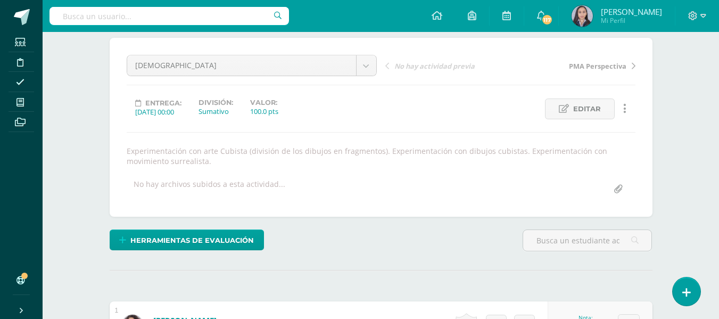
scroll to position [0, 0]
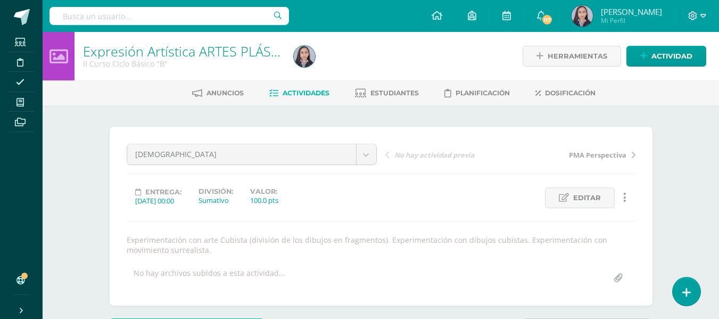
click at [304, 90] on span "Actividades" at bounding box center [306, 93] width 47 height 8
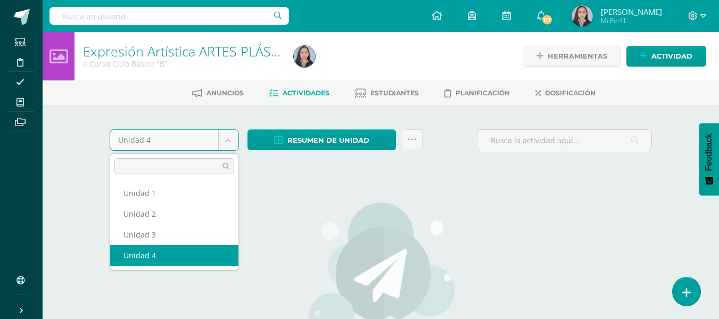
click at [235, 142] on body "Estudiantes Disciplina Asistencia Mis cursos Archivos Soporte Ayuda Reportar un…" at bounding box center [359, 230] width 719 height 460
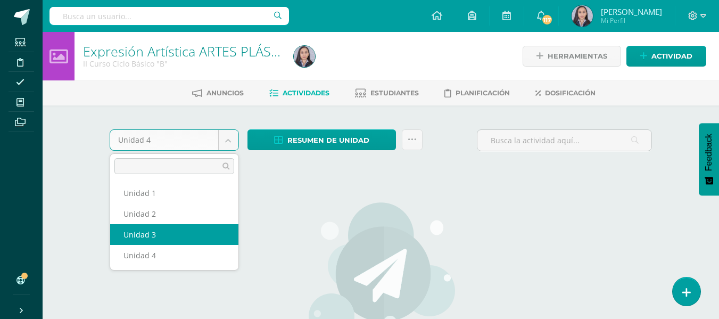
select select "Unidad 3"
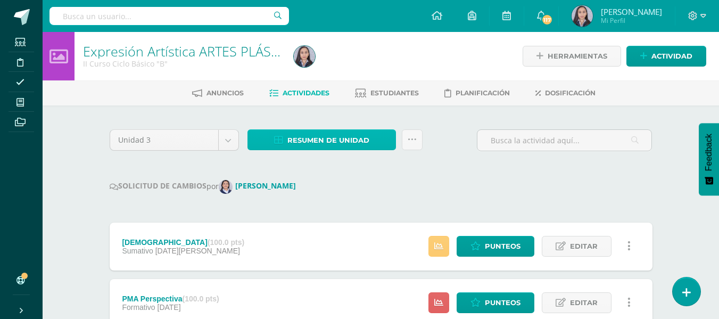
click at [317, 147] on span "Resumen de unidad" at bounding box center [328, 140] width 82 height 20
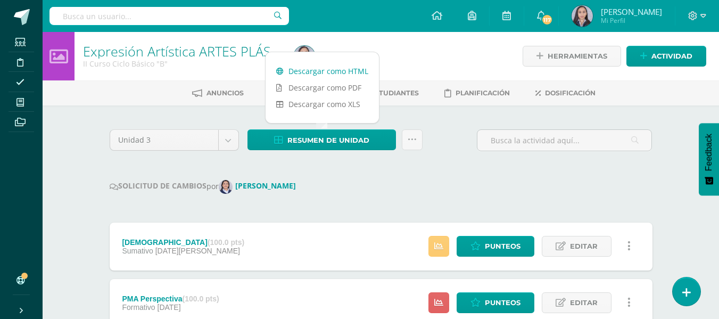
click at [324, 70] on link "Descargar como HTML" at bounding box center [322, 71] width 113 height 16
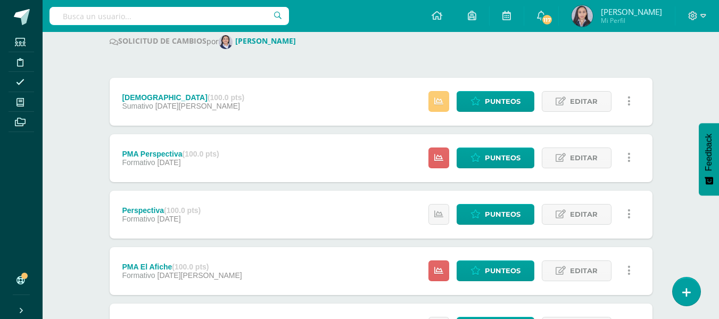
scroll to position [195, 0]
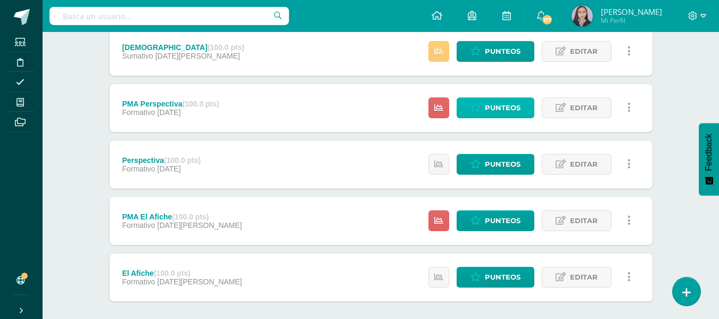
click at [496, 101] on span "Punteos" at bounding box center [503, 108] width 36 height 20
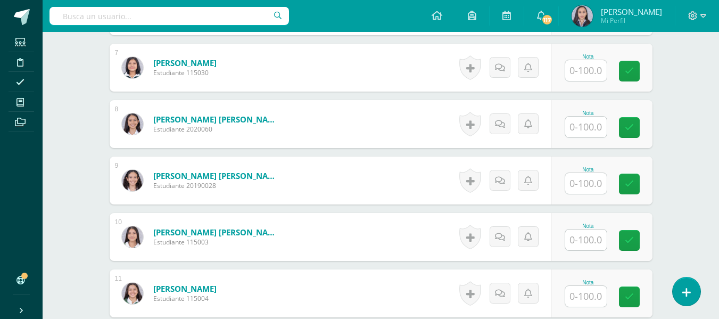
scroll to position [656, 0]
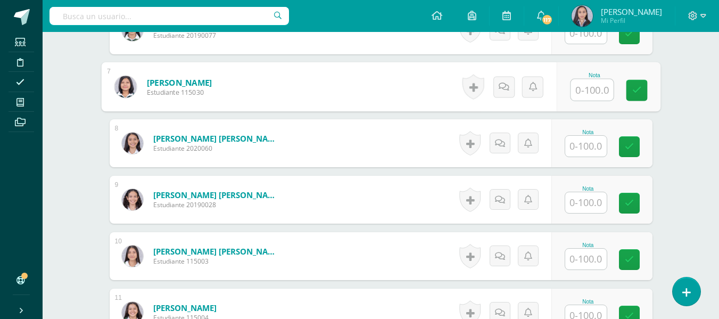
click at [590, 85] on input "text" at bounding box center [592, 89] width 43 height 21
type input "82"
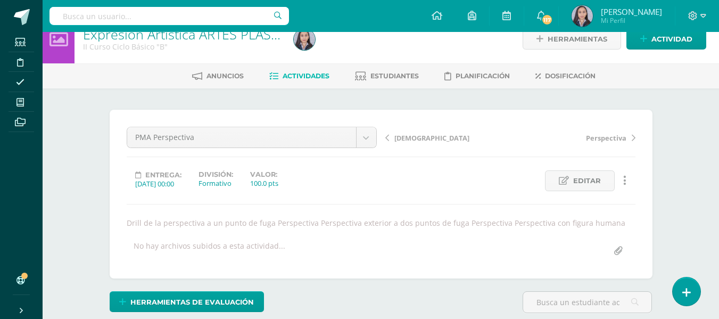
scroll to position [0, 0]
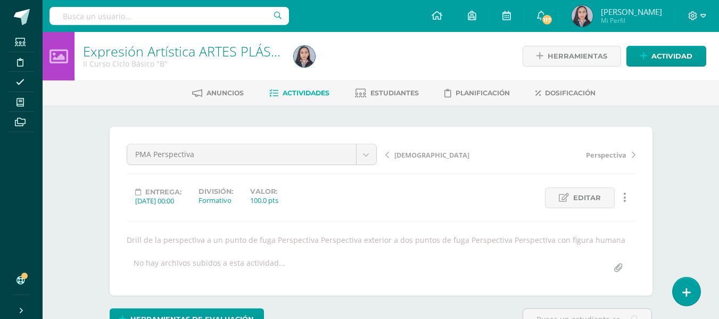
click at [320, 92] on span "Actividades" at bounding box center [306, 93] width 47 height 8
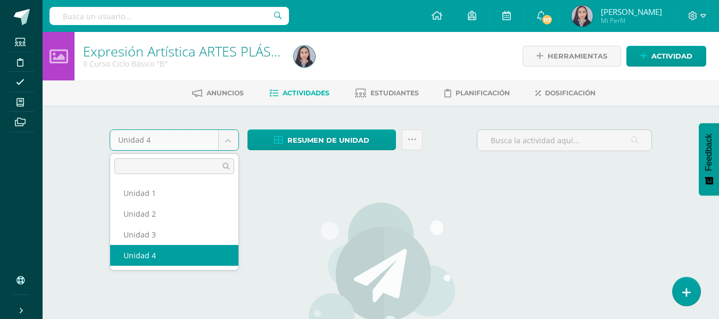
click at [226, 145] on body "Estudiantes Disciplina Asistencia Mis cursos Archivos Soporte Ayuda Reportar un…" at bounding box center [359, 230] width 719 height 460
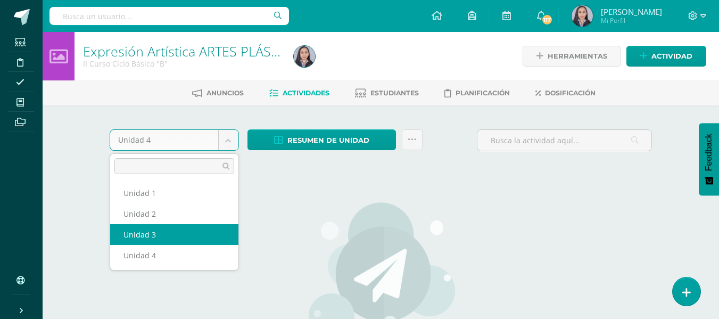
select select "Unidad 3"
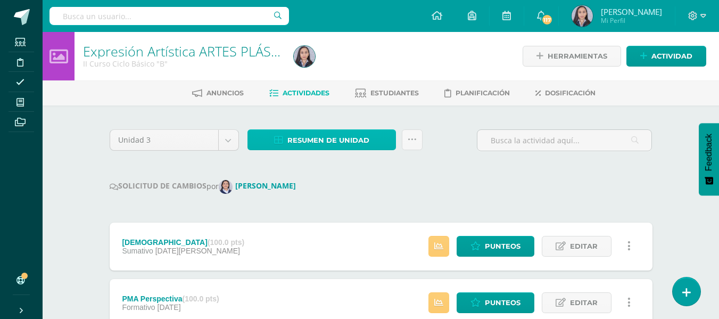
click at [328, 136] on span "Resumen de unidad" at bounding box center [328, 140] width 82 height 20
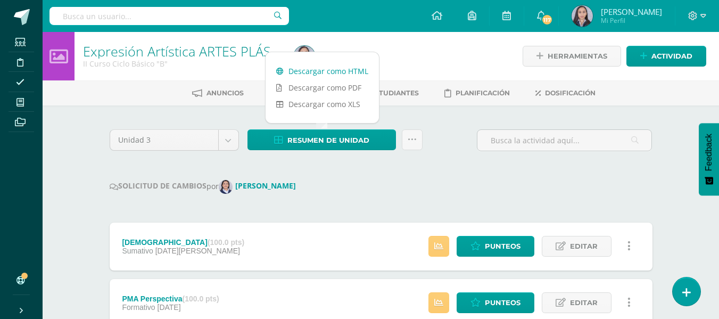
click at [318, 72] on link "Descargar como HTML" at bounding box center [322, 71] width 113 height 16
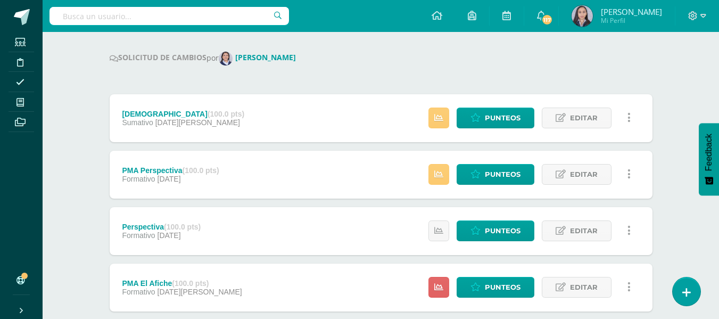
scroll to position [248, 0]
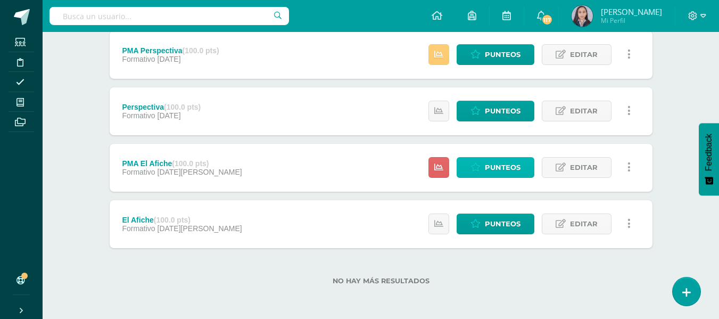
click at [489, 163] on span "Punteos" at bounding box center [503, 168] width 36 height 20
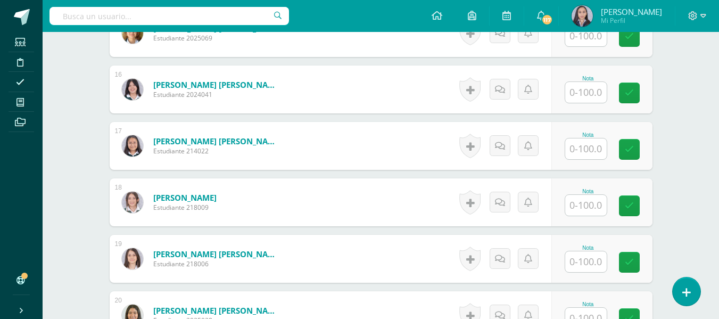
scroll to position [1161, 0]
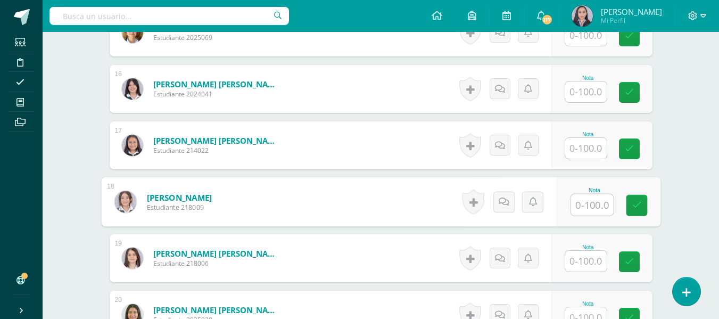
click at [576, 204] on input "text" at bounding box center [592, 204] width 43 height 21
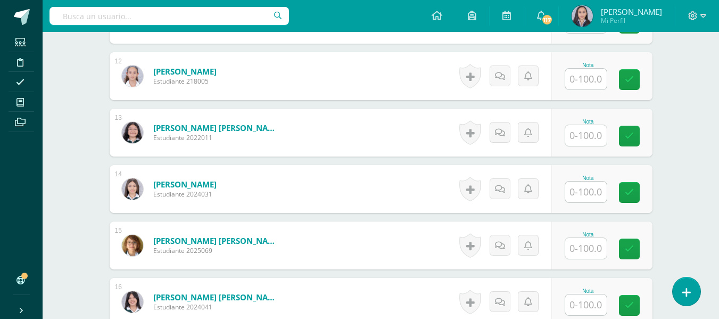
scroll to position [1215, 0]
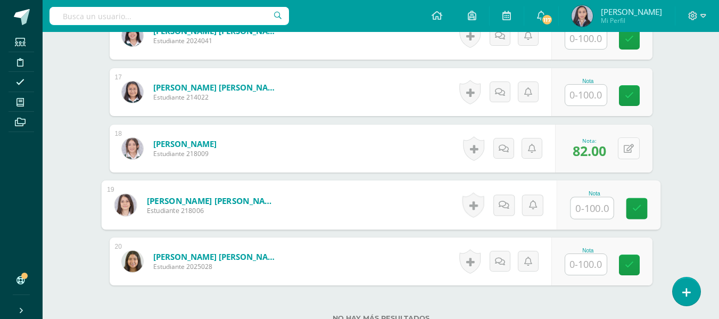
click at [627, 152] on icon at bounding box center [629, 148] width 10 height 9
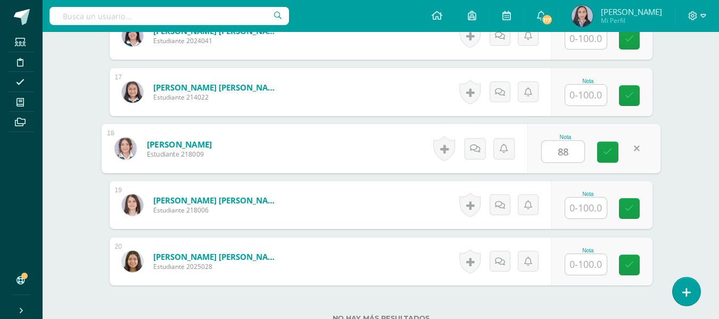
type input "88"
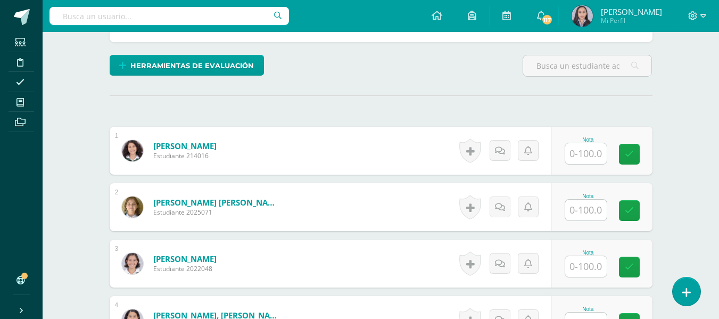
scroll to position [0, 0]
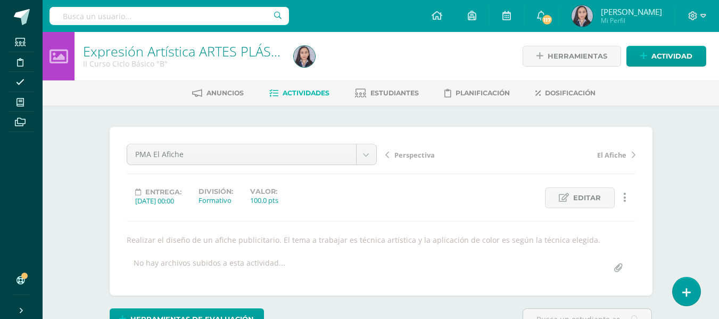
click at [293, 96] on span "Actividades" at bounding box center [306, 93] width 47 height 8
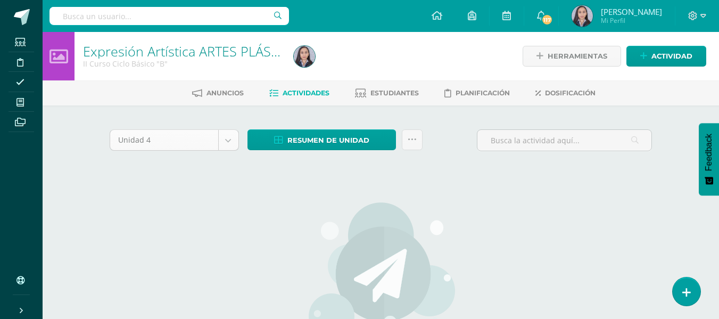
click at [230, 136] on body "Estudiantes Disciplina Asistencia Mis cursos Archivos Soporte Ayuda Reportar un…" at bounding box center [359, 230] width 719 height 460
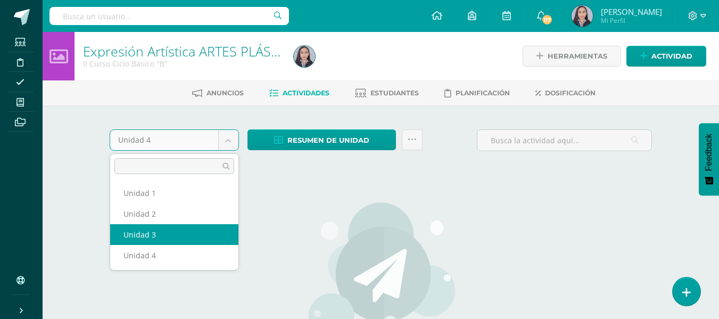
select select "Unidad 3"
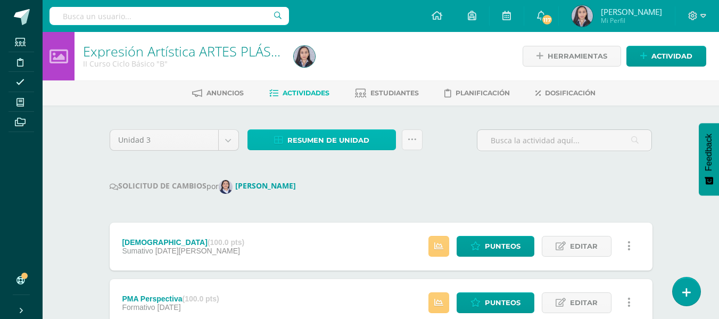
click at [337, 143] on span "Resumen de unidad" at bounding box center [328, 140] width 82 height 20
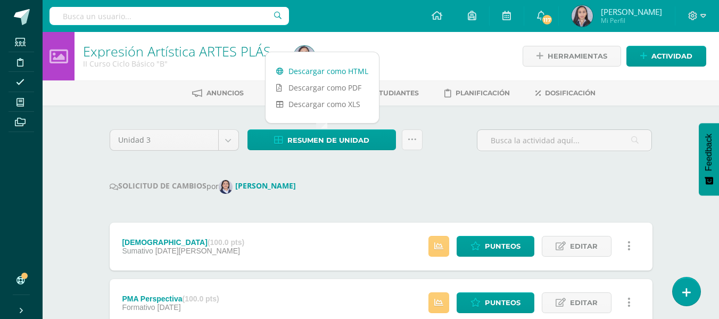
click at [329, 67] on link "Descargar como HTML" at bounding box center [322, 71] width 113 height 16
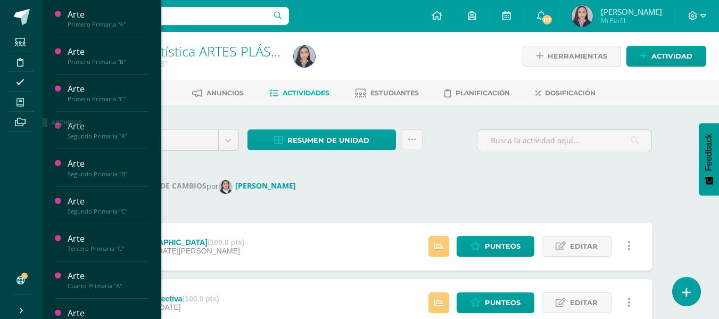
click at [18, 109] on link "Mis cursos" at bounding box center [22, 102] width 26 height 20
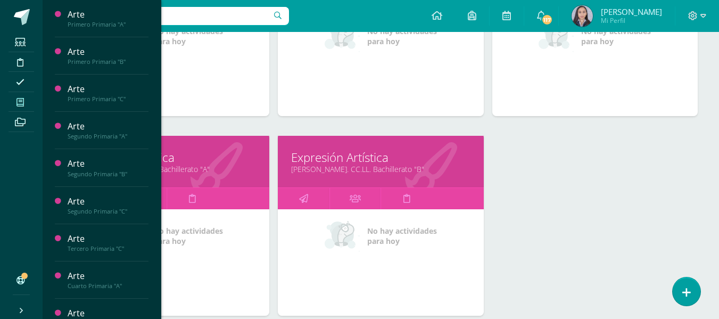
scroll to position [1463, 0]
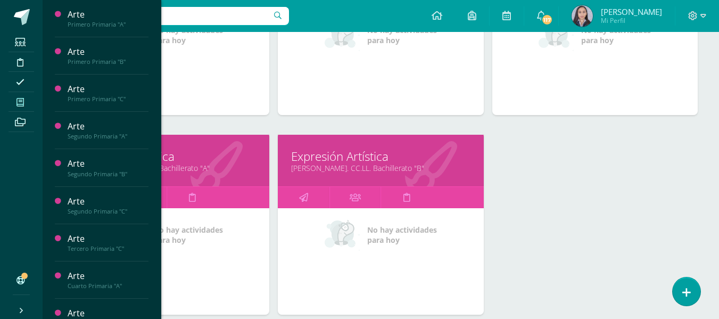
click at [185, 169] on link "[PERSON_NAME]. CC.LL. Bachillerato "A"" at bounding box center [166, 168] width 179 height 10
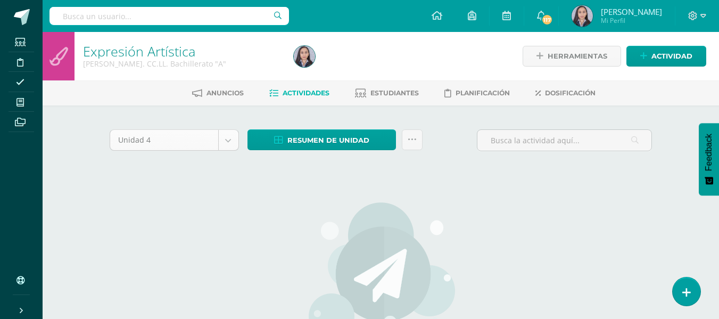
click at [230, 150] on div "Unidad 4" at bounding box center [174, 139] width 129 height 21
click at [228, 149] on body "Estudiantes Disciplina Asistencia Mis cursos Archivos Soporte Ayuda Reportar un…" at bounding box center [359, 230] width 719 height 460
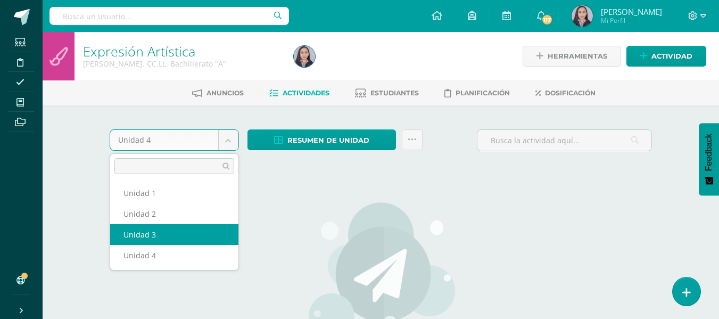
select select "Unidad 3"
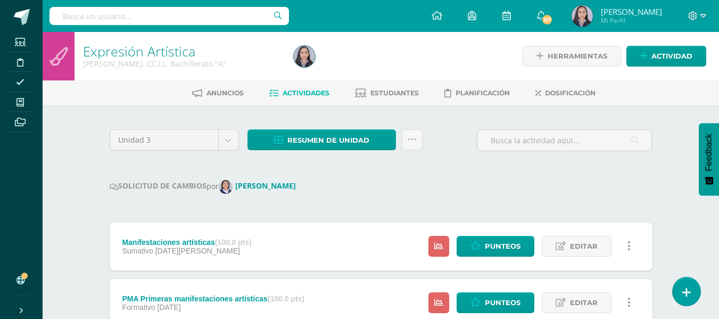
scroll to position [53, 0]
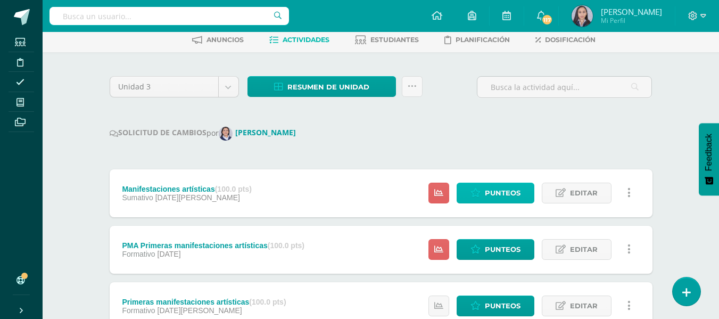
click at [501, 192] on span "Punteos" at bounding box center [503, 193] width 36 height 20
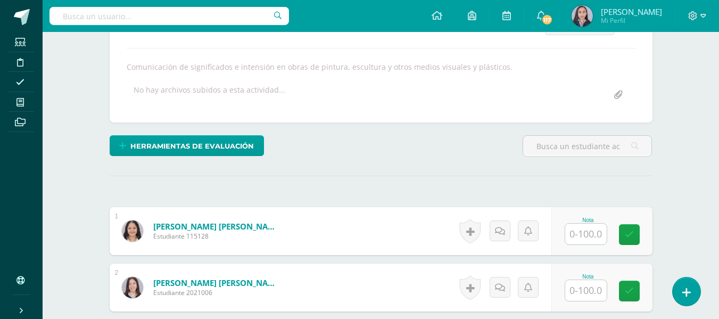
scroll to position [226, 0]
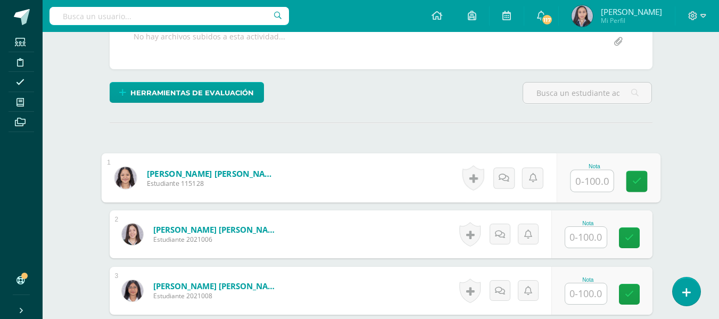
click at [601, 177] on input "text" at bounding box center [592, 180] width 43 height 21
type input "100"
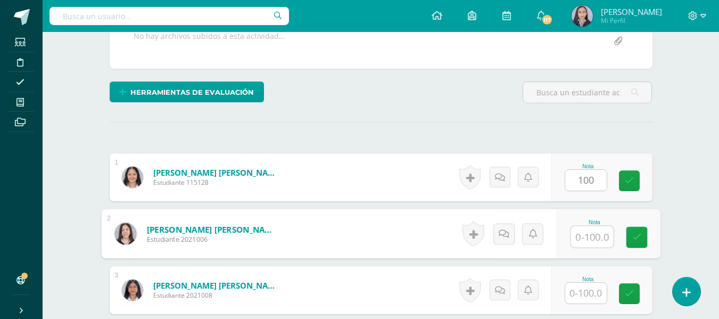
scroll to position [227, 0]
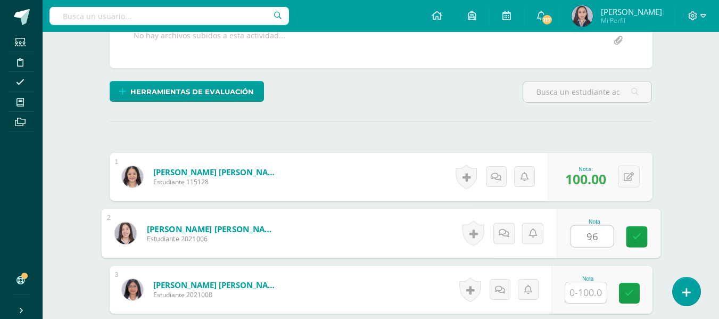
type input "96"
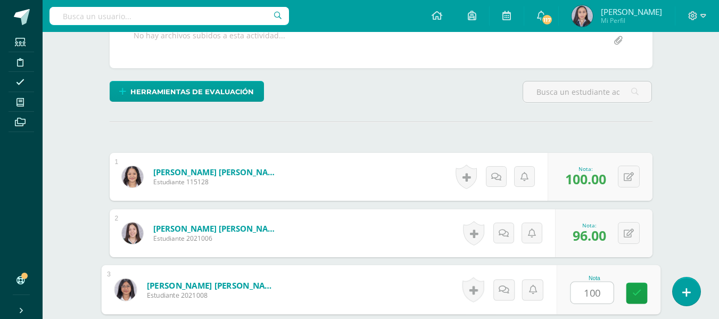
type input "100"
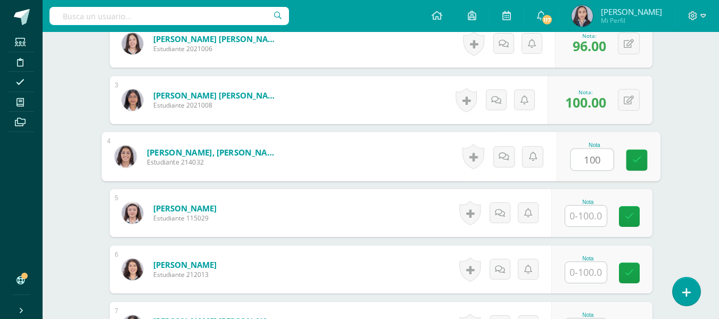
type input "100"
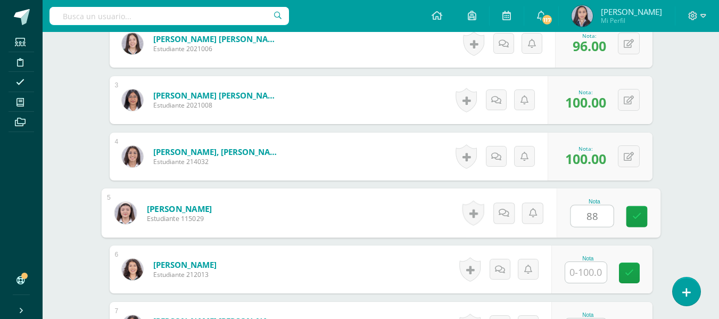
type input "88"
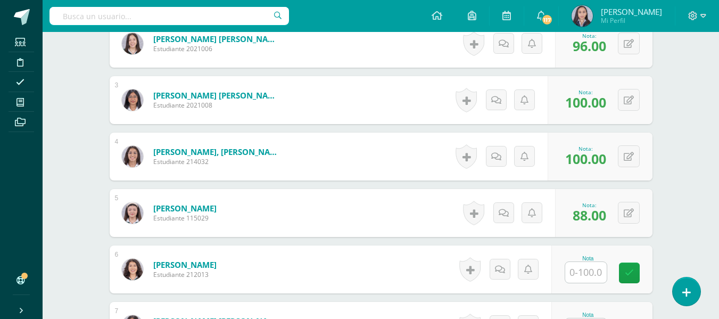
scroll to position [470, 0]
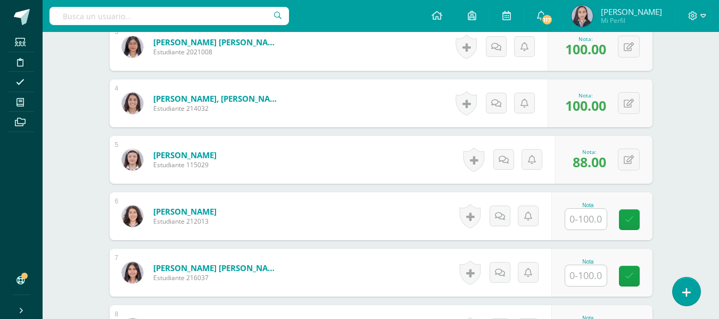
drag, startPoint x: 601, startPoint y: 177, endPoint x: 637, endPoint y: 188, distance: 38.0
click at [602, 217] on input "text" at bounding box center [586, 219] width 42 height 21
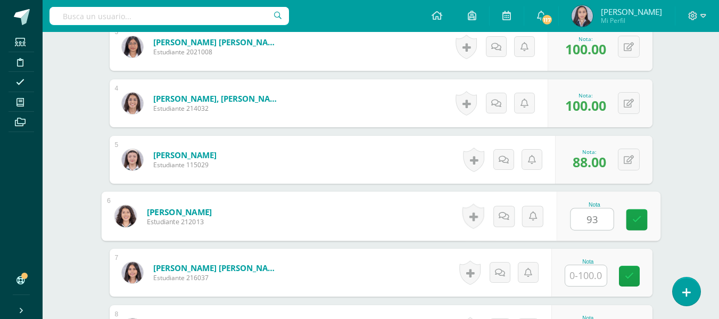
type input "93"
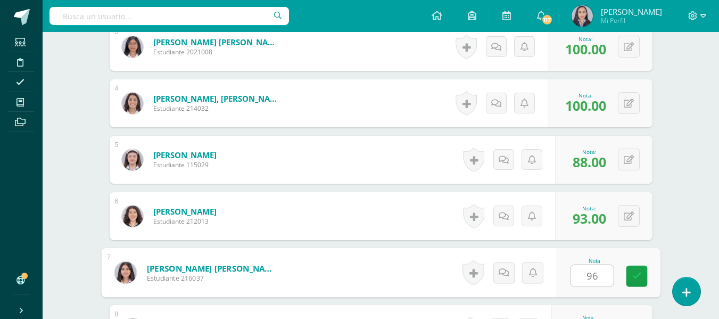
type input "96"
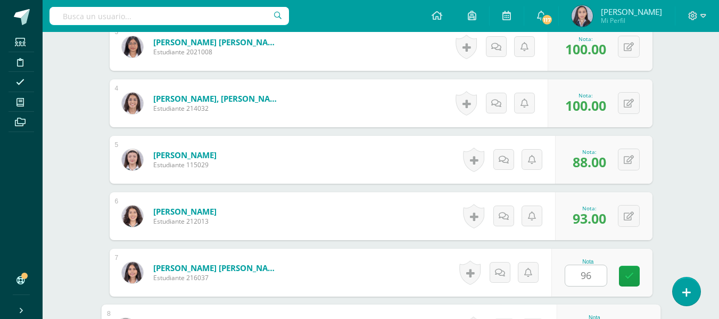
scroll to position [642, 0]
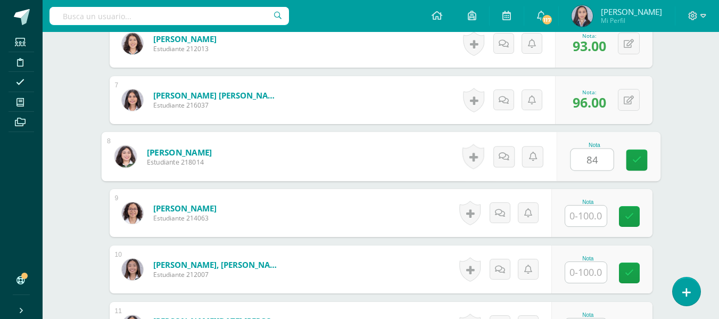
type input "84"
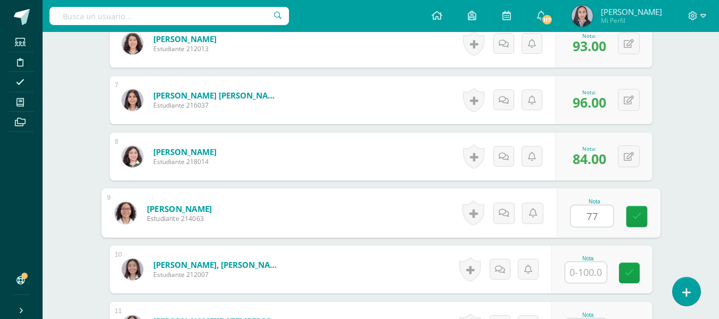
type input "77"
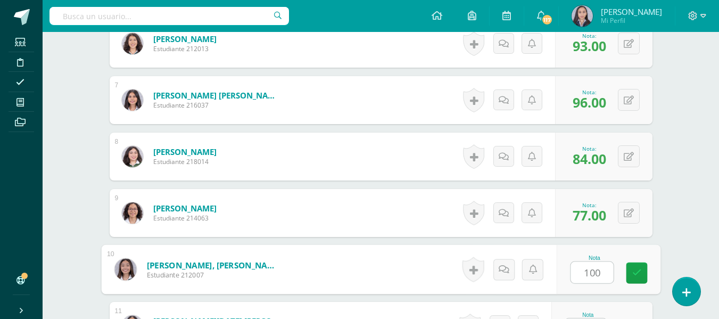
type input "100"
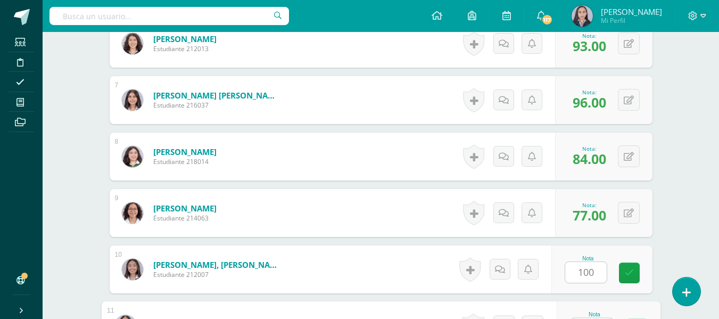
scroll to position [663, 0]
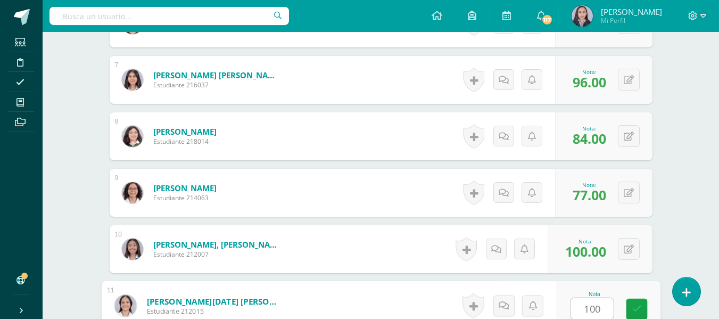
type input "100"
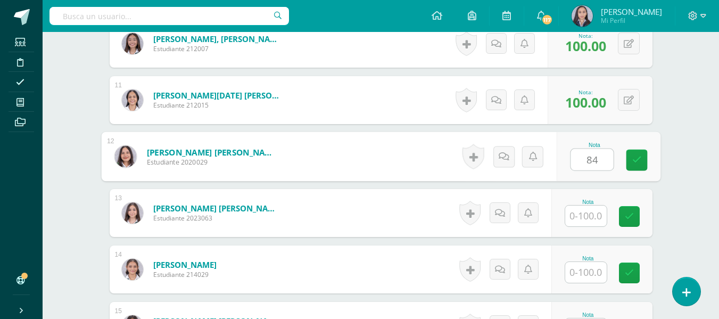
type input "84"
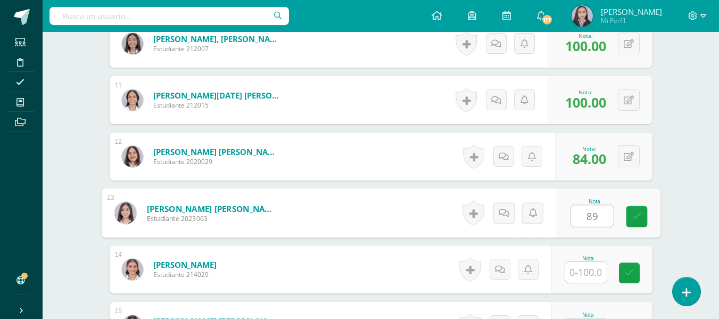
type input "89"
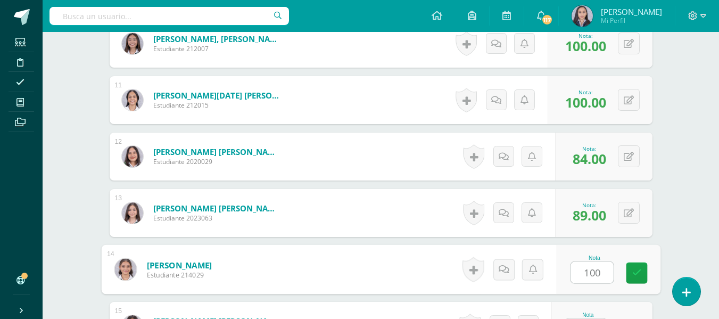
type input "100"
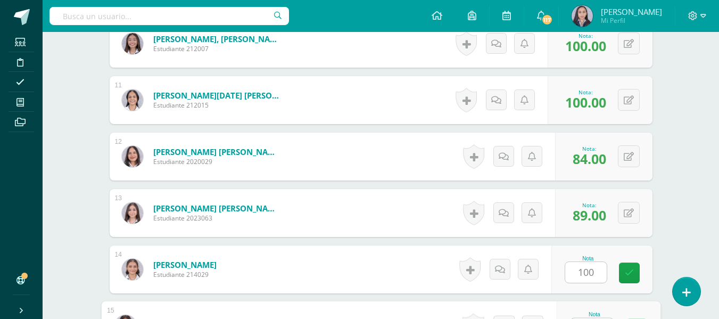
scroll to position [888, 0]
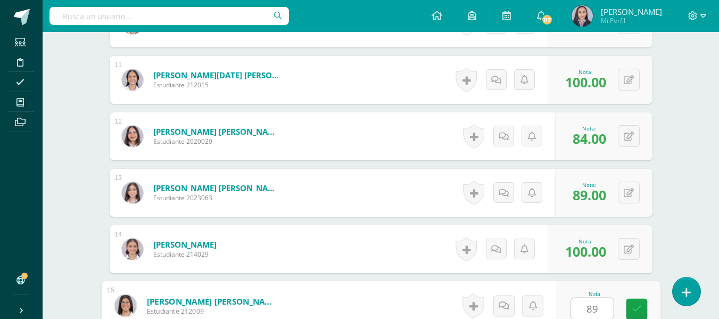
type input "89"
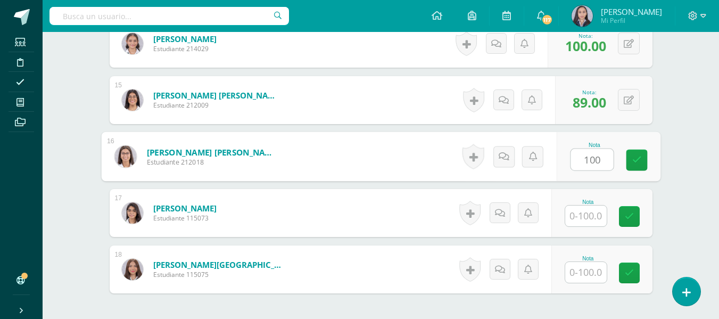
type input "100"
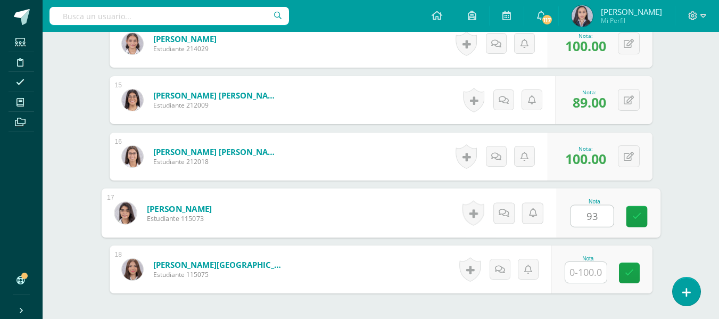
type input "93"
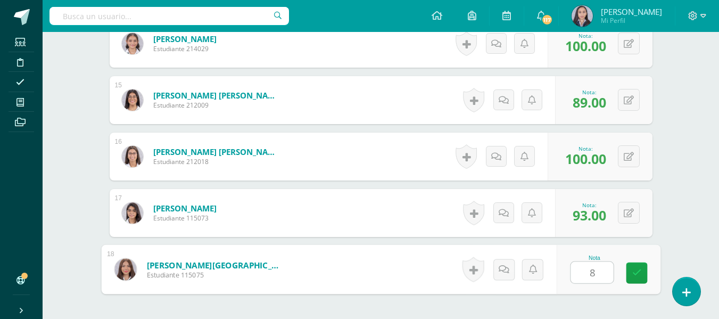
type input "86"
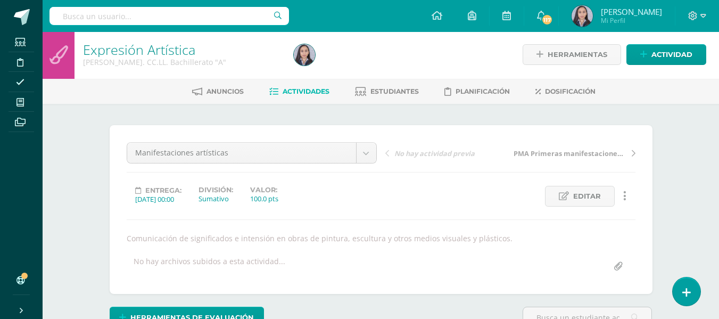
scroll to position [0, 0]
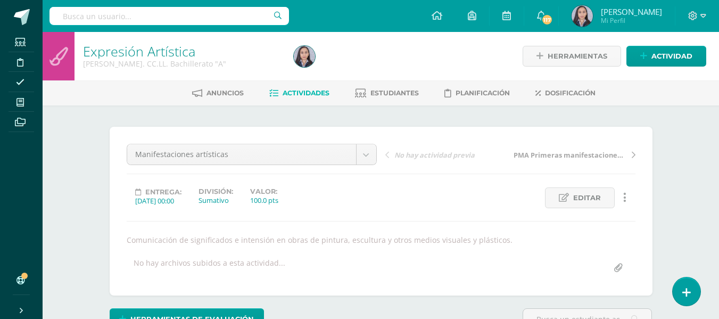
click at [302, 91] on span "Actividades" at bounding box center [306, 93] width 47 height 8
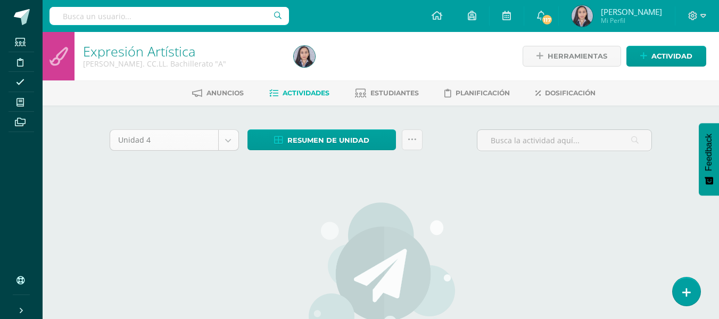
click at [232, 138] on body "Estudiantes Disciplina Asistencia Mis cursos Archivos Soporte Ayuda Reportar un…" at bounding box center [359, 230] width 719 height 460
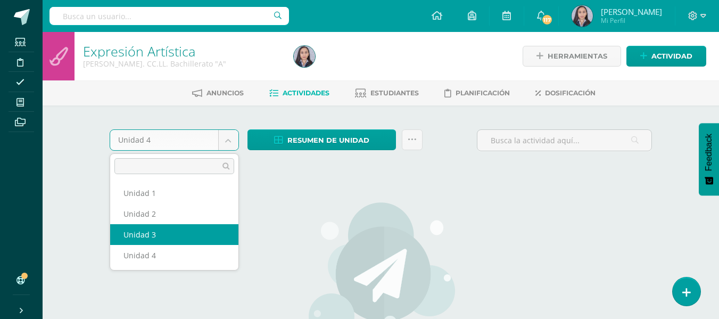
select select "Unidad 3"
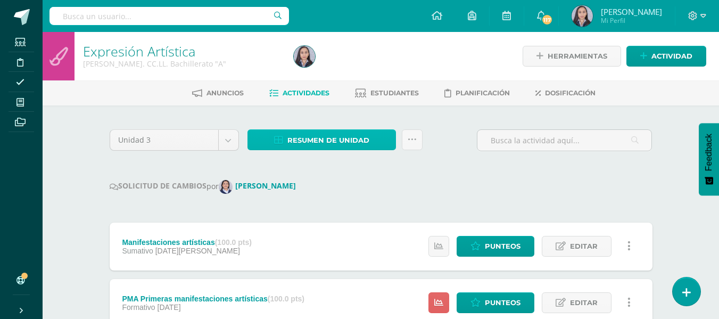
click at [321, 146] on span "Resumen de unidad" at bounding box center [328, 140] width 82 height 20
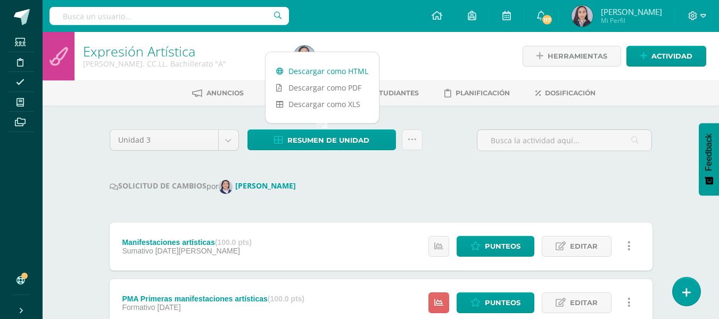
click at [316, 72] on link "Descargar como HTML" at bounding box center [322, 71] width 113 height 16
click at [414, 137] on icon at bounding box center [412, 139] width 9 height 9
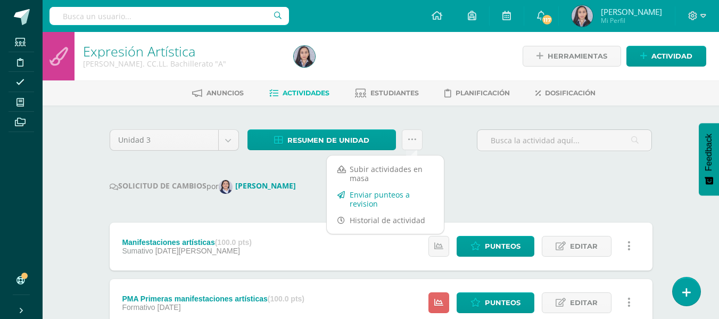
click at [366, 200] on link "Enviar punteos a revision" at bounding box center [385, 199] width 117 height 26
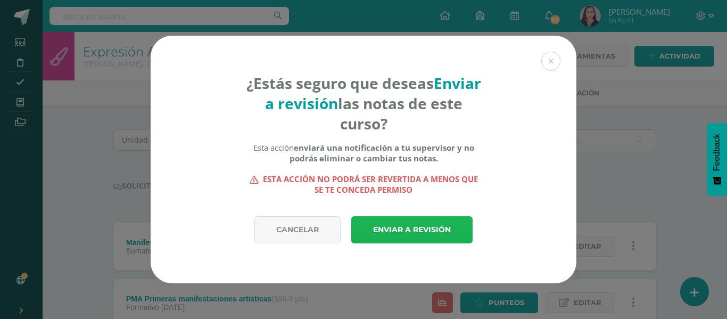
click at [384, 235] on link "Enviar a revisión" at bounding box center [411, 229] width 121 height 27
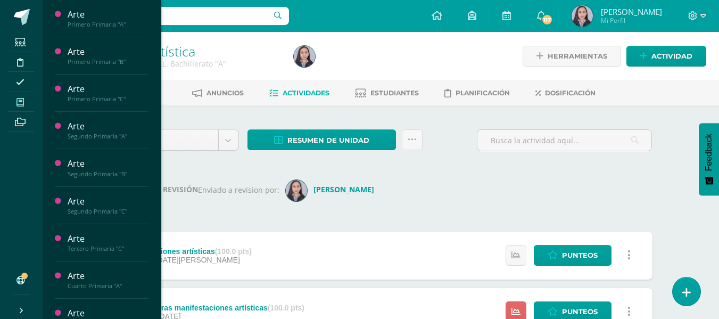
click at [23, 107] on span at bounding box center [21, 102] width 24 height 14
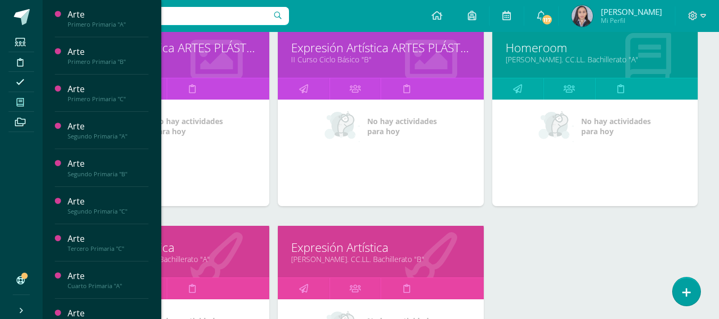
scroll to position [1409, 0]
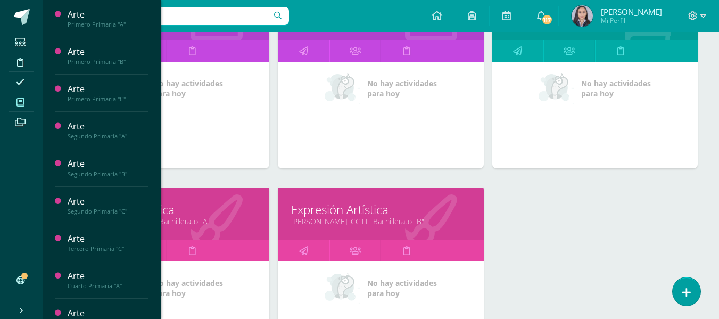
click at [350, 225] on link "[PERSON_NAME]. CC.LL. Bachillerato "B"" at bounding box center [380, 221] width 179 height 10
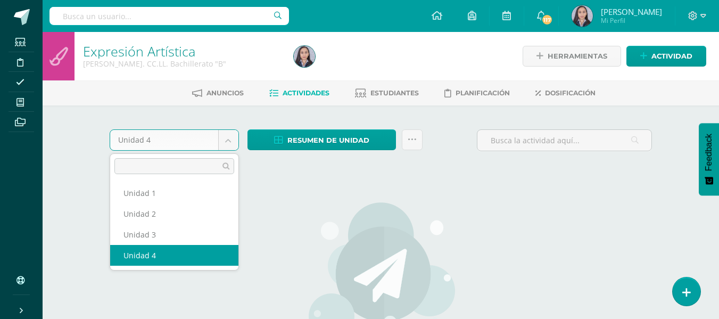
click at [235, 138] on body "Estudiantes Disciplina Asistencia Mis cursos Archivos Soporte Ayuda Reportar un…" at bounding box center [359, 230] width 719 height 460
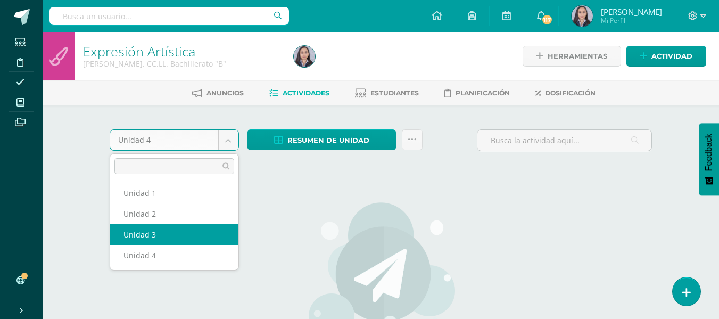
select select "Unidad 3"
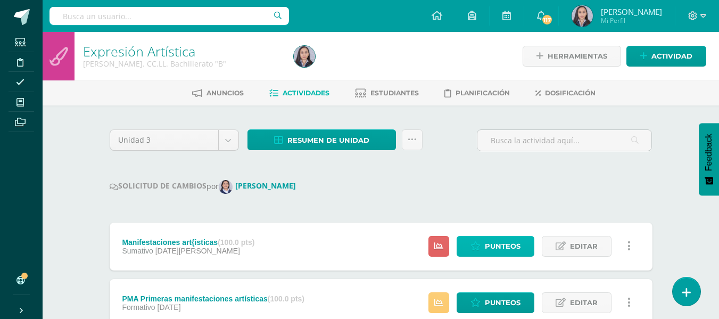
click at [508, 245] on span "Punteos" at bounding box center [503, 246] width 36 height 20
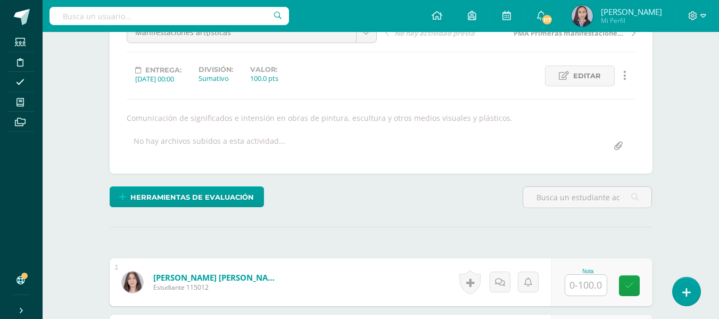
click at [590, 280] on input "text" at bounding box center [586, 285] width 42 height 21
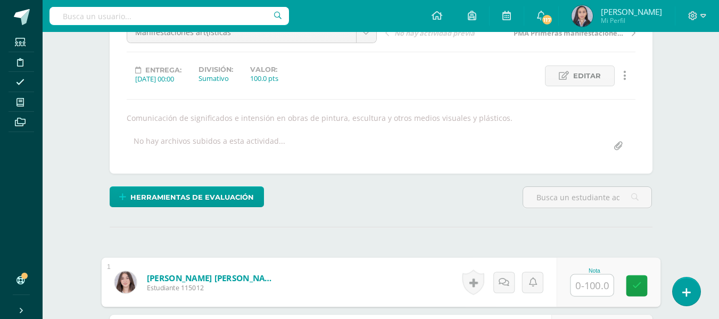
scroll to position [122, 0]
type input "100"
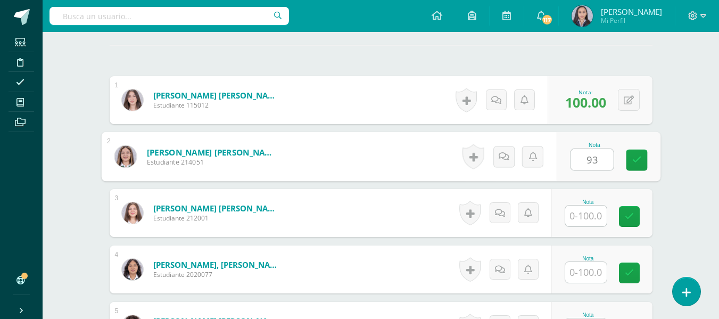
type input "93"
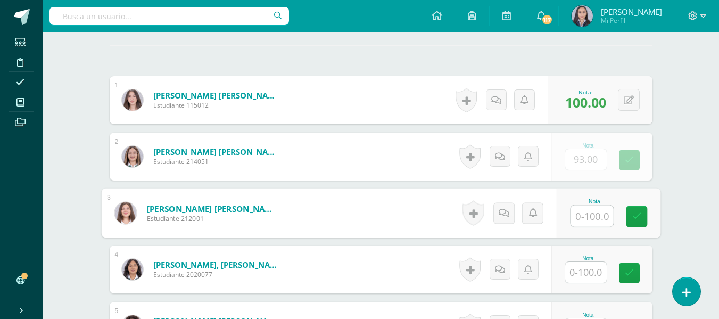
scroll to position [304, 0]
type input "93"
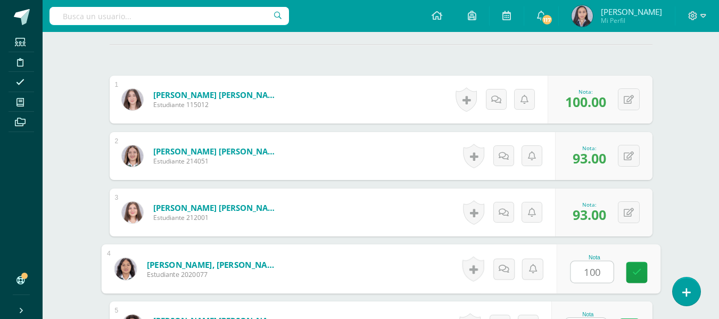
type input "100"
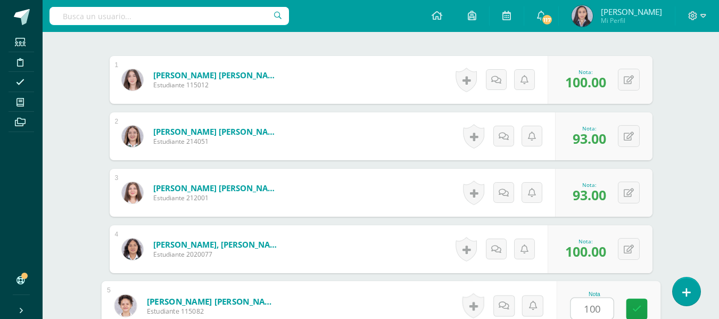
type input "100"
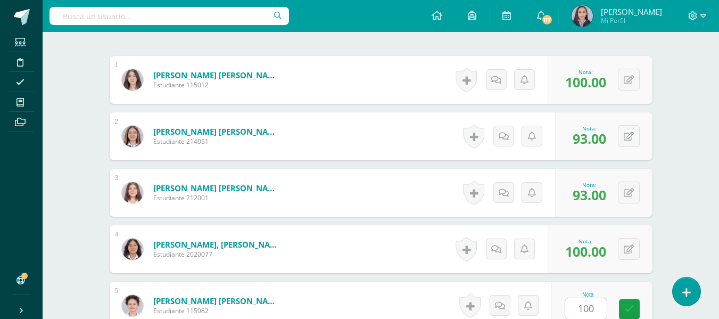
scroll to position [530, 0]
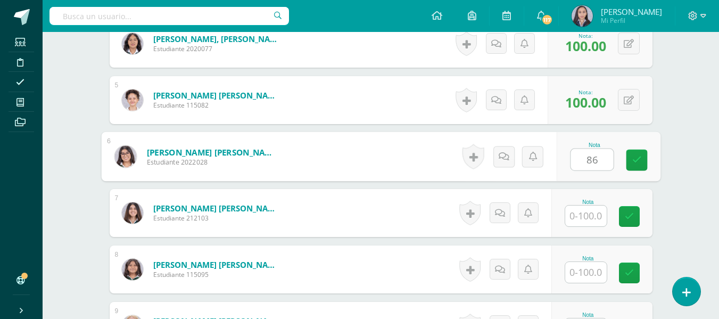
type input "86"
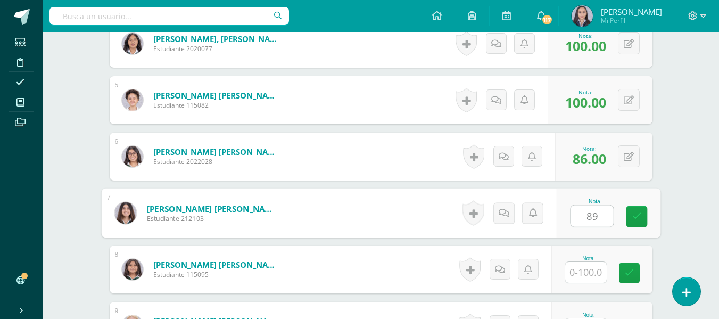
type input "89"
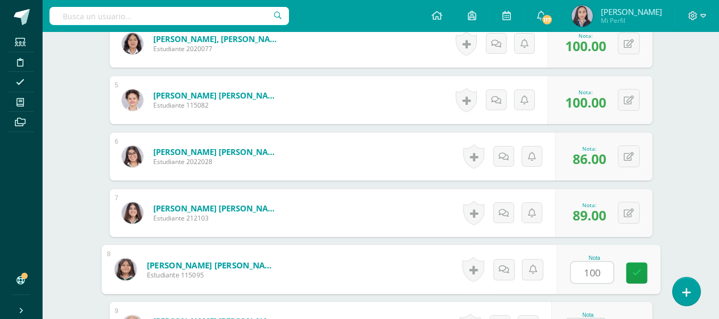
type input "100"
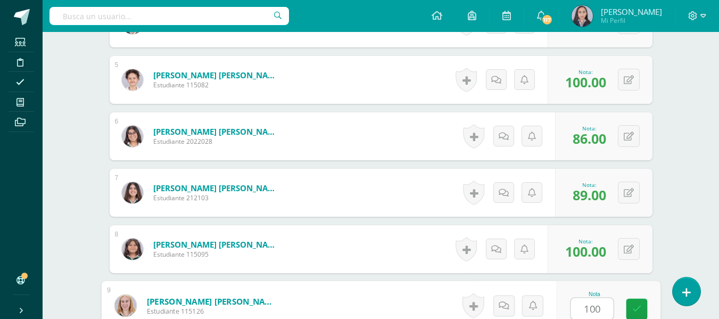
type input "100"
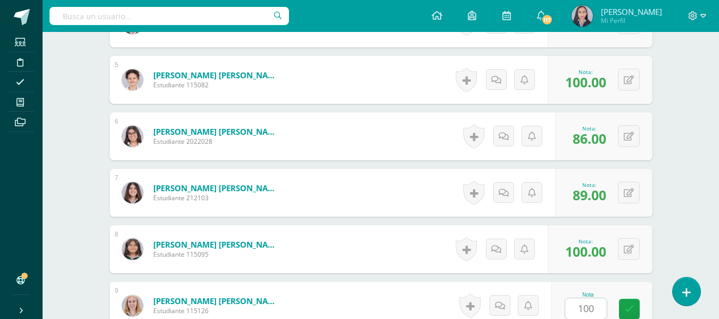
scroll to position [755, 0]
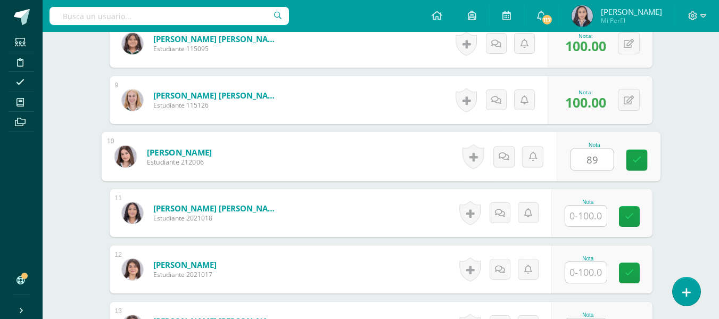
type input "89"
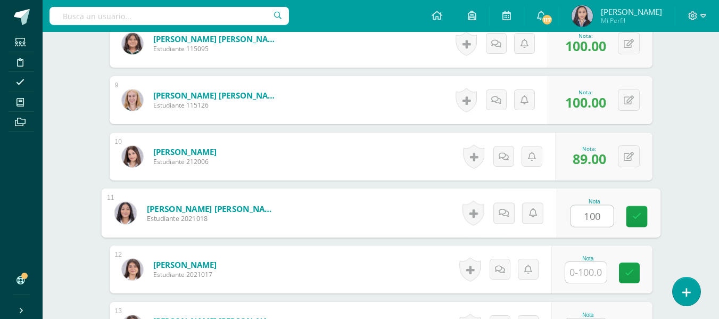
type input "100"
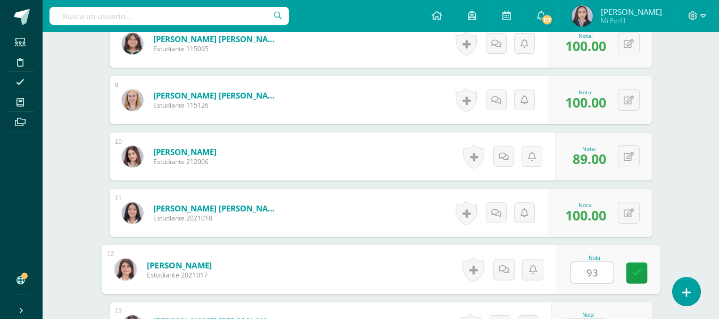
type input "93"
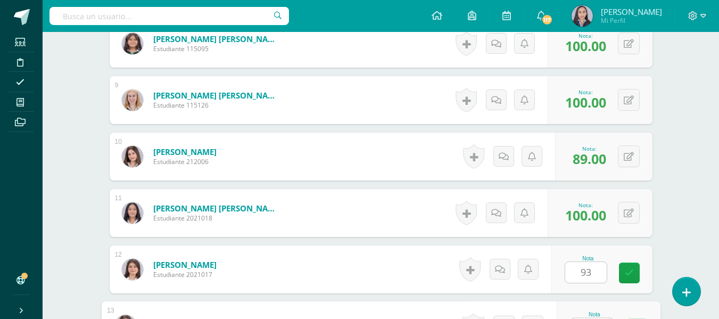
scroll to position [775, 0]
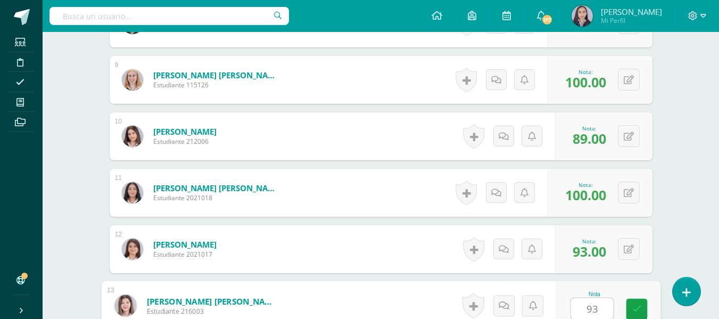
type input "93"
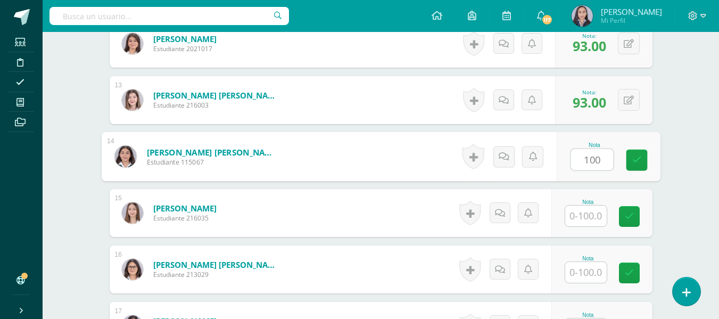
type input "100"
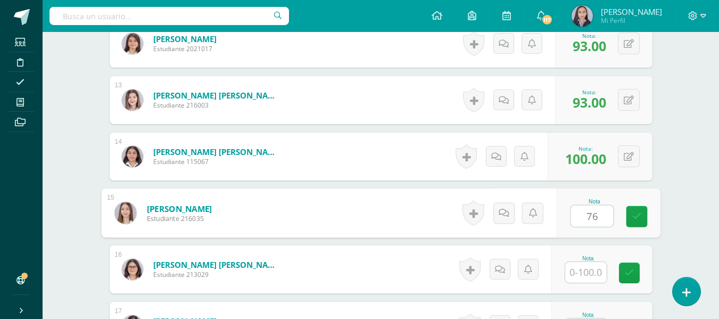
type input "76"
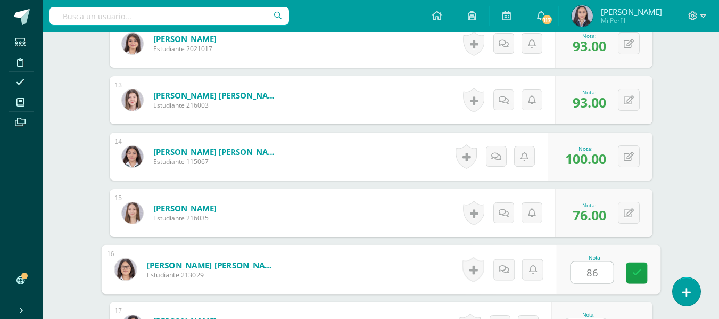
type input "86"
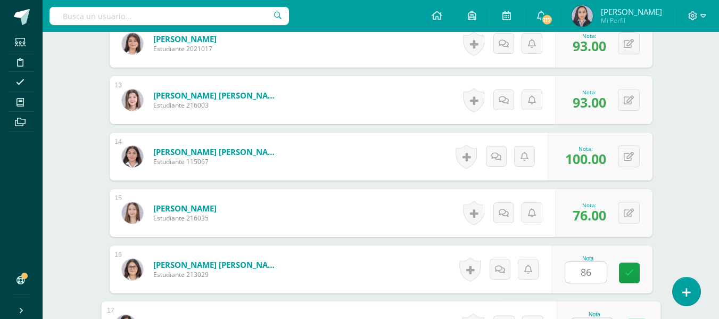
scroll to position [1001, 0]
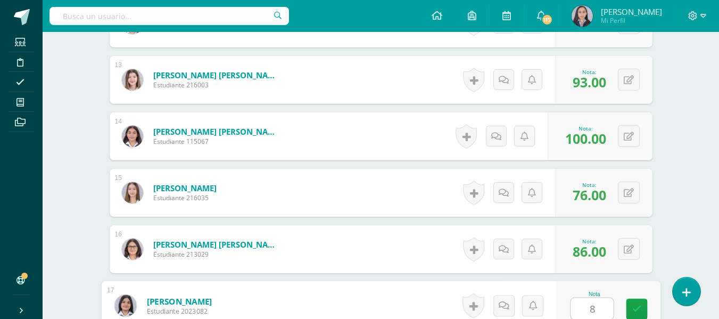
type input "81"
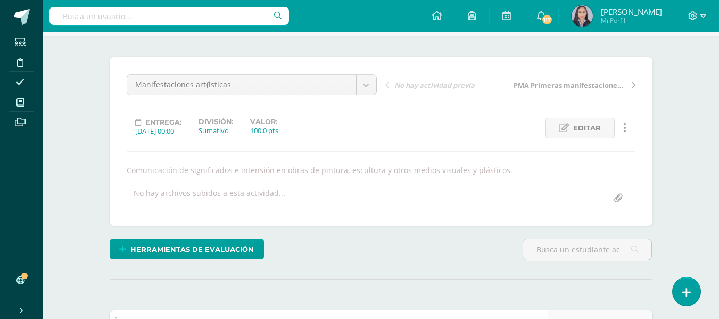
scroll to position [0, 0]
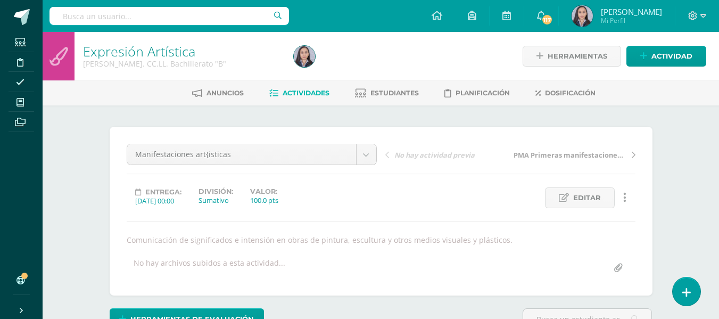
click at [315, 90] on span "Actividades" at bounding box center [306, 93] width 47 height 8
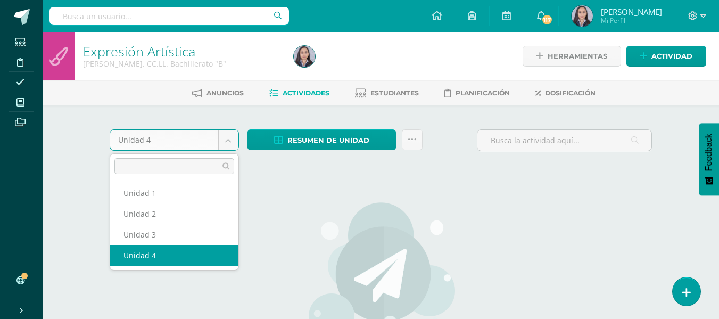
click at [229, 142] on body "Estudiantes Disciplina Asistencia Mis cursos Archivos Soporte Ayuda Reportar un…" at bounding box center [359, 230] width 719 height 460
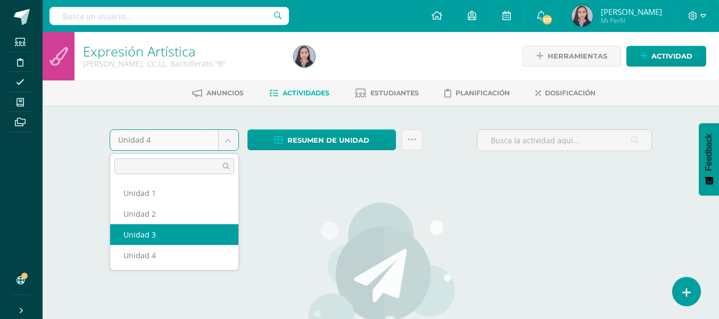
select select "Unidad 3"
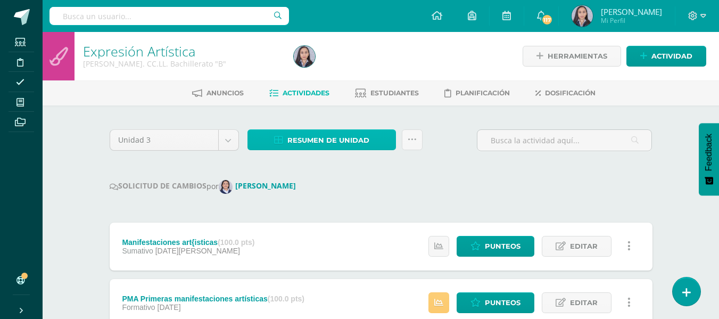
click at [312, 139] on span "Resumen de unidad" at bounding box center [328, 140] width 82 height 20
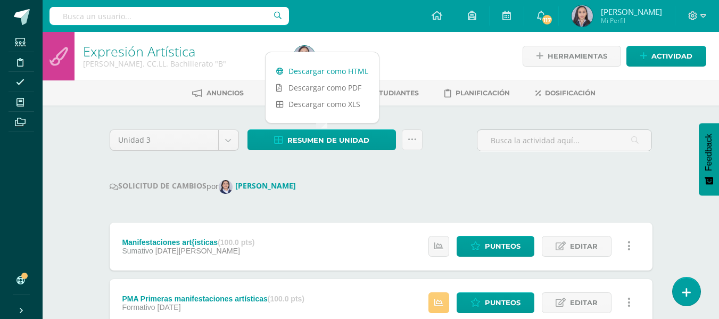
click at [319, 72] on link "Descargar como HTML" at bounding box center [322, 71] width 113 height 16
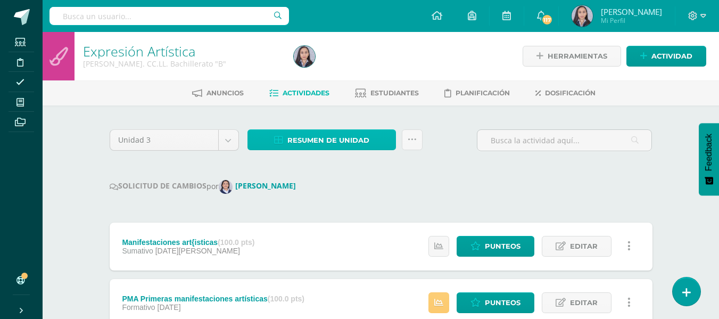
click at [305, 136] on span "Resumen de unidad" at bounding box center [328, 140] width 82 height 20
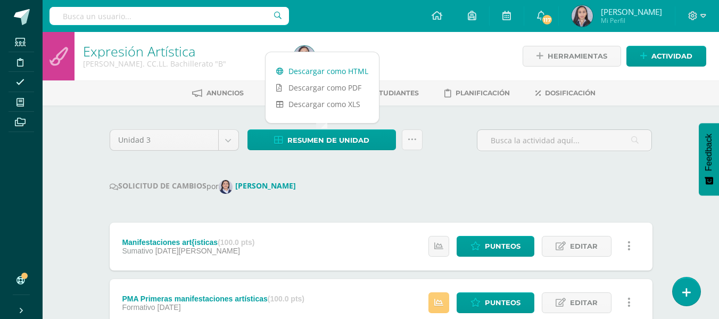
click at [299, 72] on link "Descargar como HTML" at bounding box center [322, 71] width 113 height 16
click at [415, 141] on icon at bounding box center [412, 139] width 9 height 9
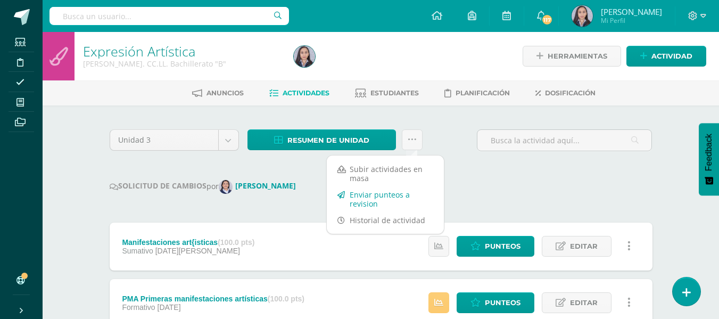
click at [392, 194] on link "Enviar punteos a revision" at bounding box center [385, 199] width 117 height 26
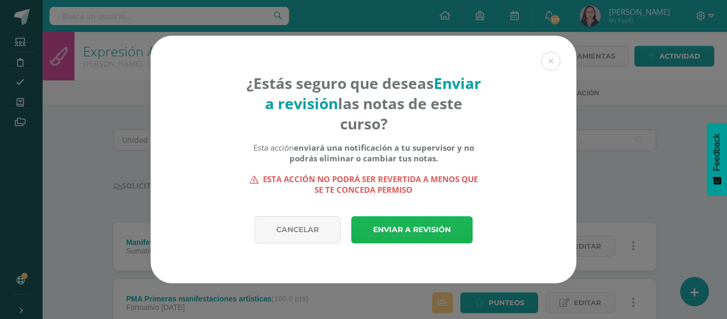
click at [403, 221] on link "Enviar a revisión" at bounding box center [411, 229] width 121 height 27
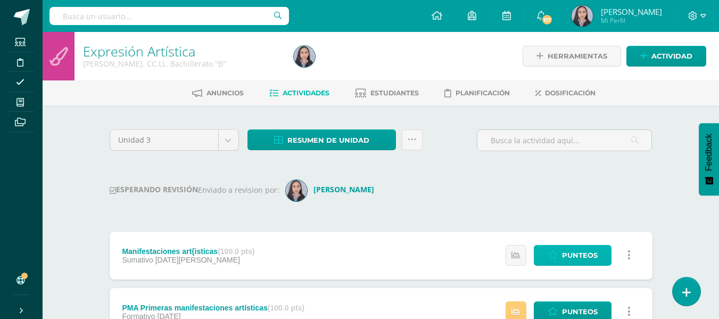
drag, startPoint x: 588, startPoint y: 28, endPoint x: 562, endPoint y: 256, distance: 229.8
click at [562, 256] on span "Punteos" at bounding box center [580, 255] width 36 height 20
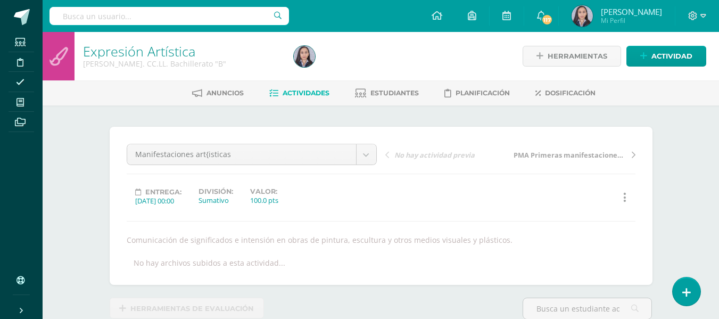
scroll to position [5, 0]
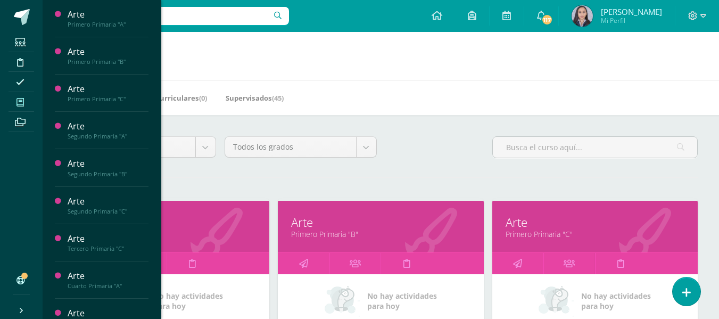
click at [346, 235] on link "Primero Primaria "B"" at bounding box center [380, 234] width 179 height 10
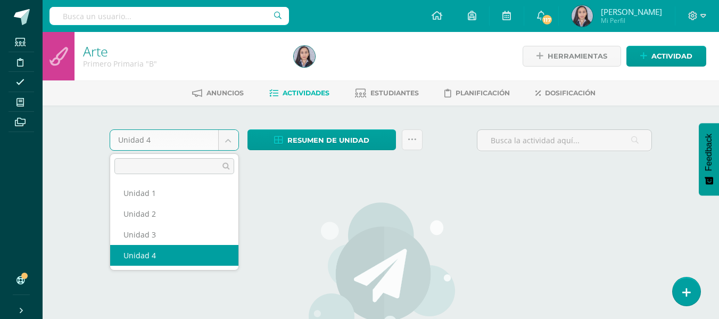
click at [231, 144] on body "Estudiantes Disciplina Asistencia Mis cursos Archivos Soporte Ayuda Reportar un…" at bounding box center [359, 230] width 719 height 460
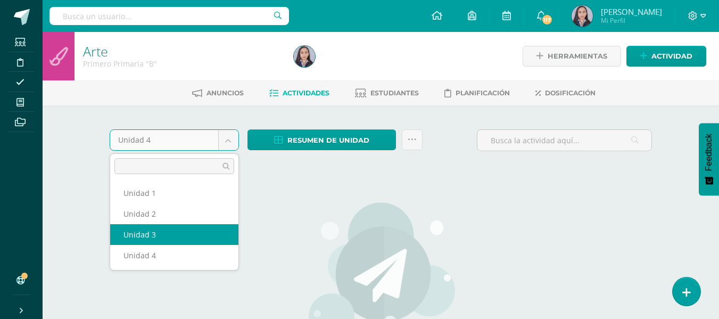
select select "Unidad 3"
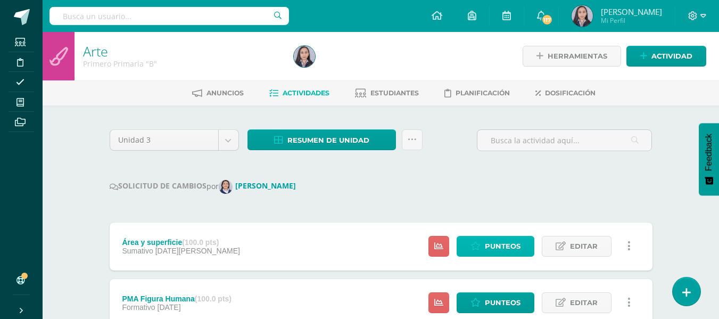
click at [508, 245] on span "Punteos" at bounding box center [503, 246] width 36 height 20
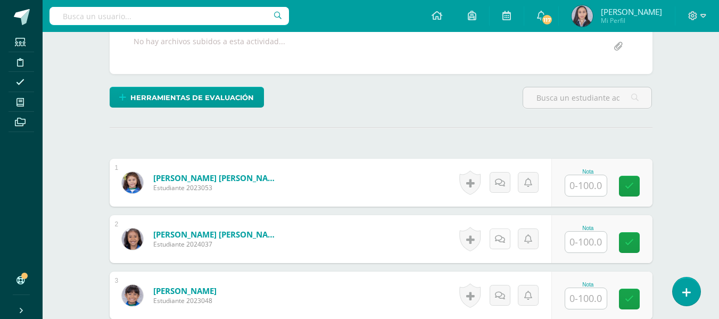
scroll to position [229, 0]
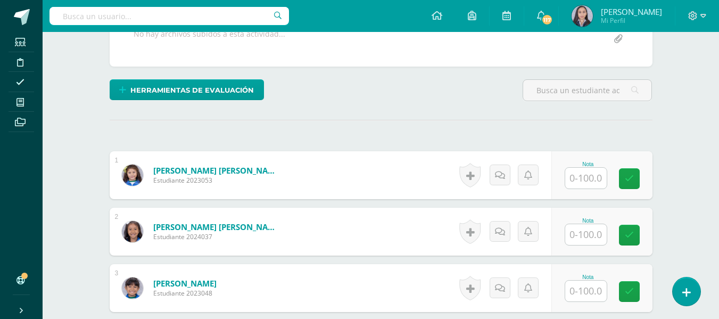
click at [577, 180] on input "text" at bounding box center [586, 178] width 42 height 21
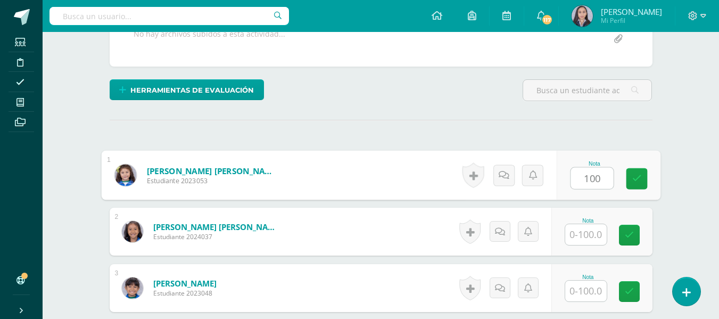
type input "100"
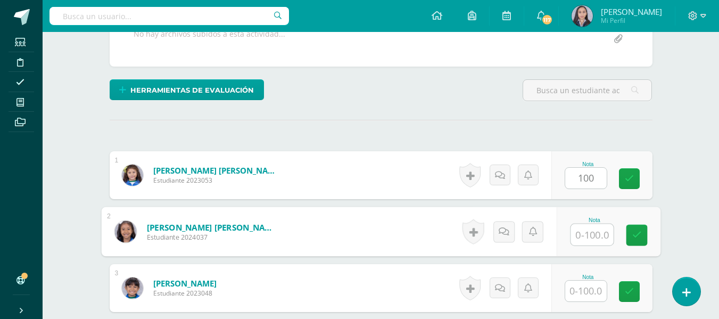
scroll to position [229, 0]
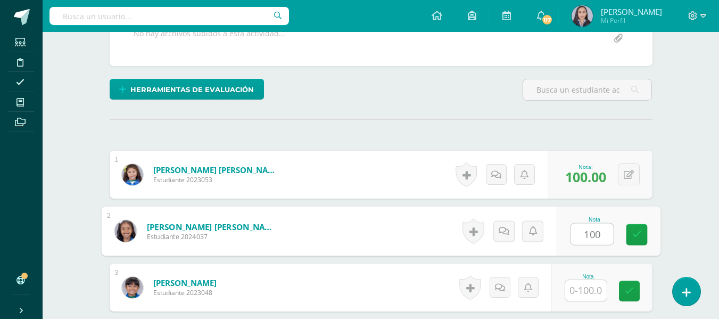
type input "100"
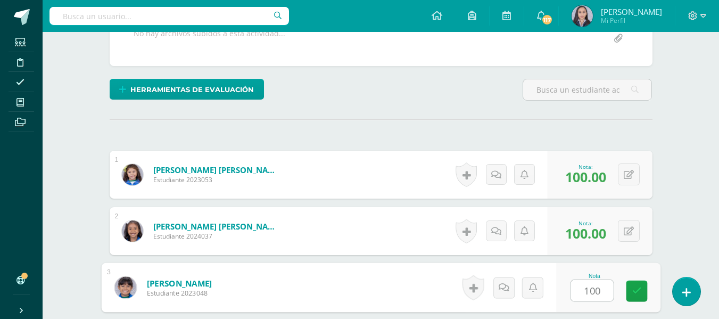
type input "100"
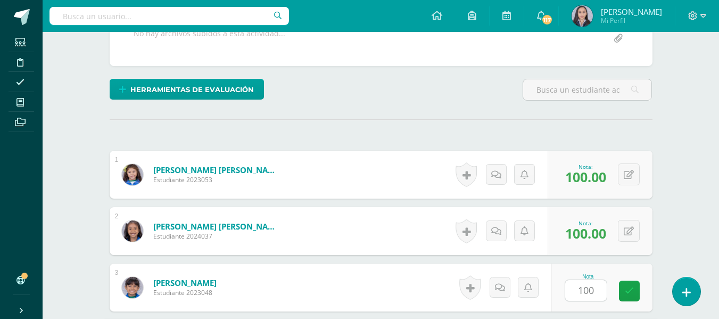
scroll to position [417, 0]
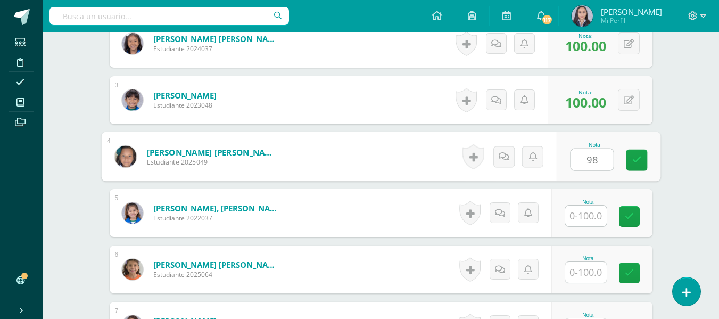
type input "98"
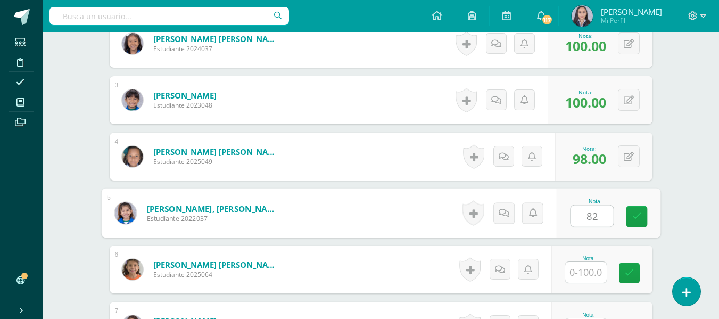
type input "82"
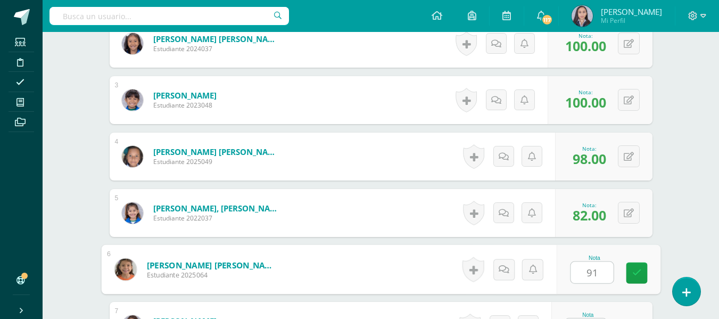
type input "91"
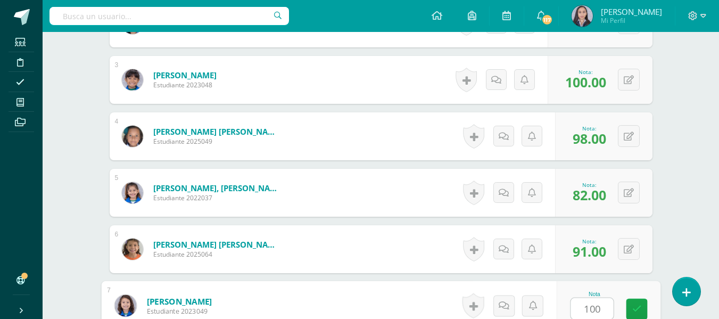
type input "100"
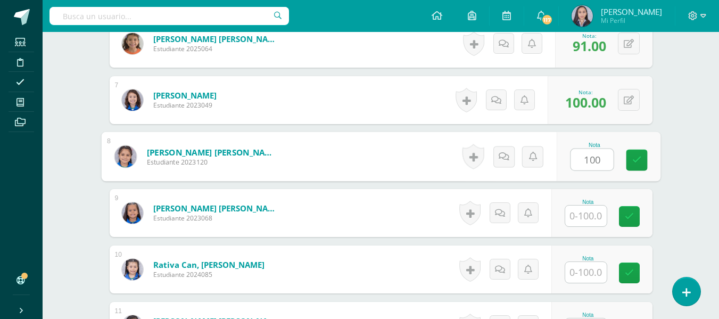
type input "100"
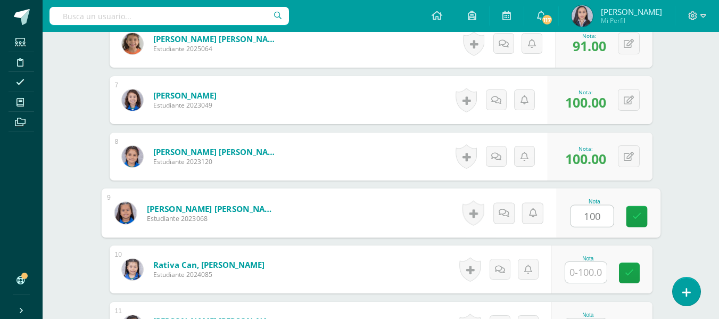
type input "100"
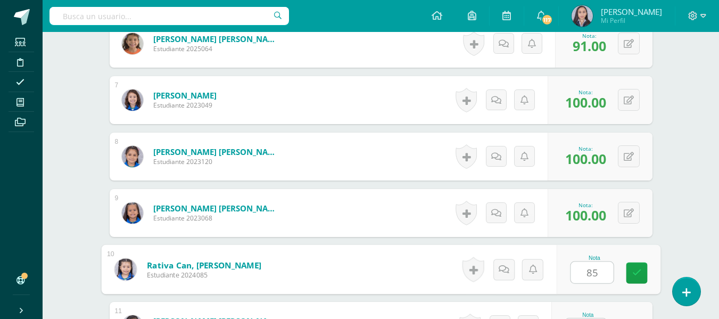
type input "85"
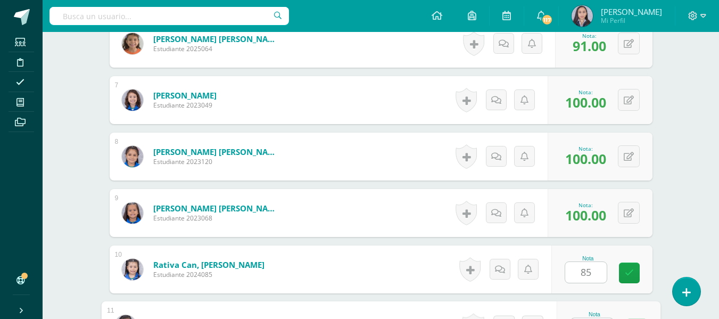
scroll to position [663, 0]
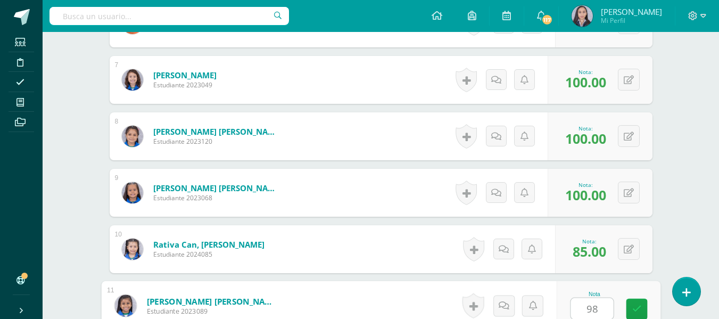
type input "98"
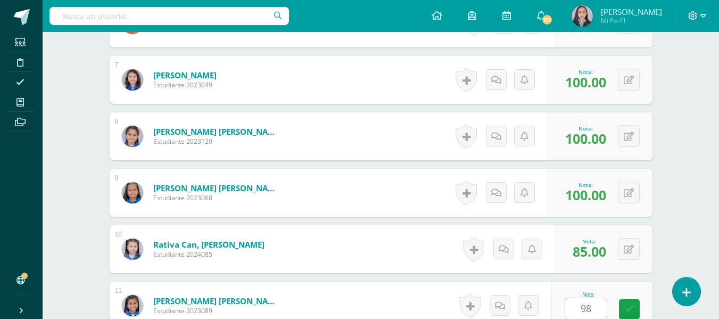
scroll to position [868, 0]
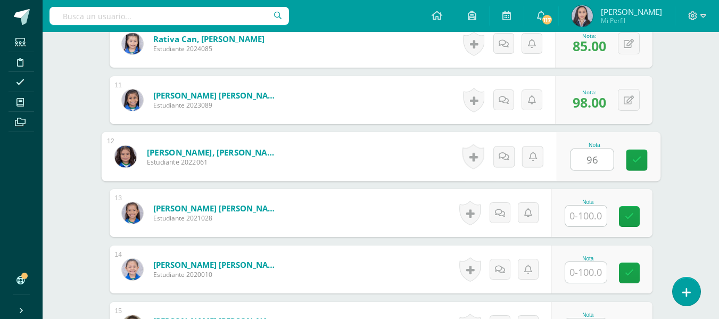
type input "96"
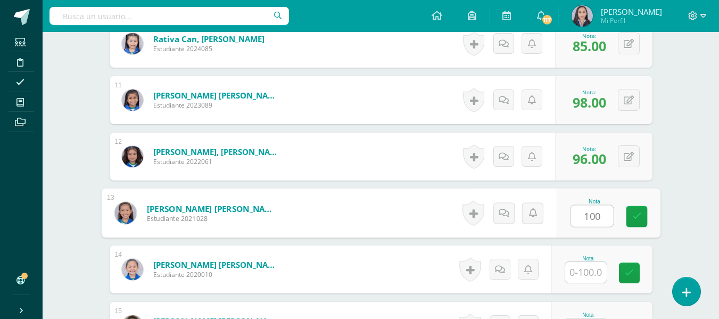
type input "100"
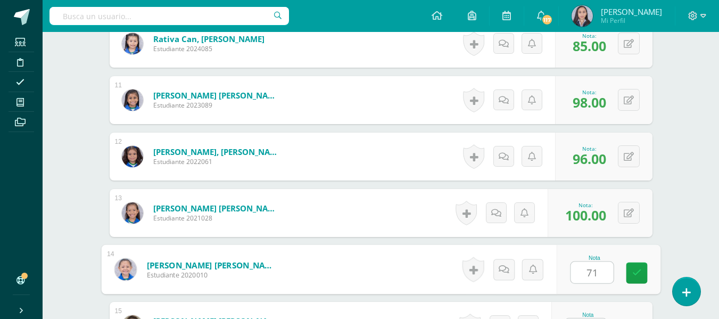
type input "71"
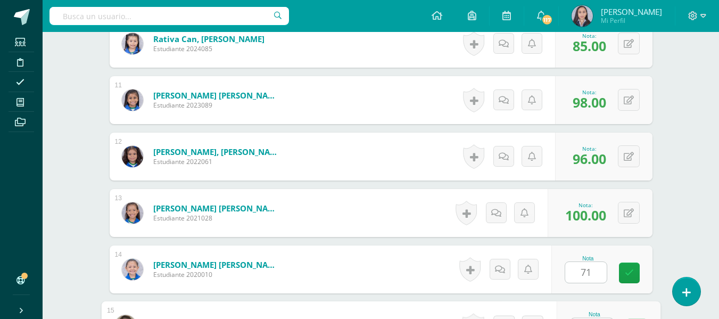
scroll to position [888, 0]
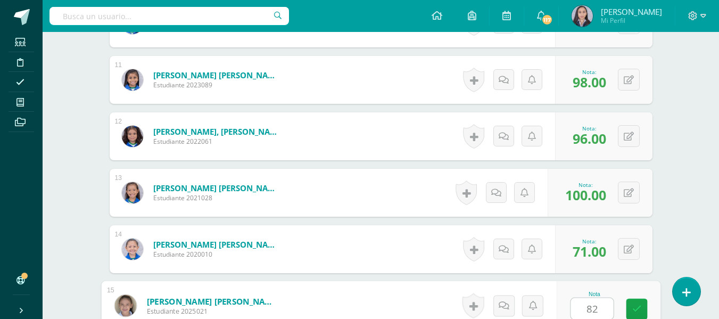
type input "82"
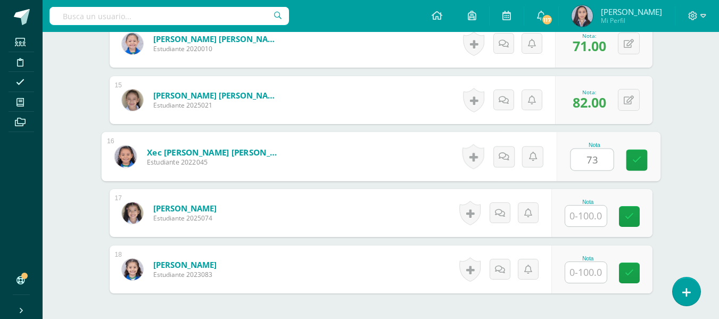
type input "73"
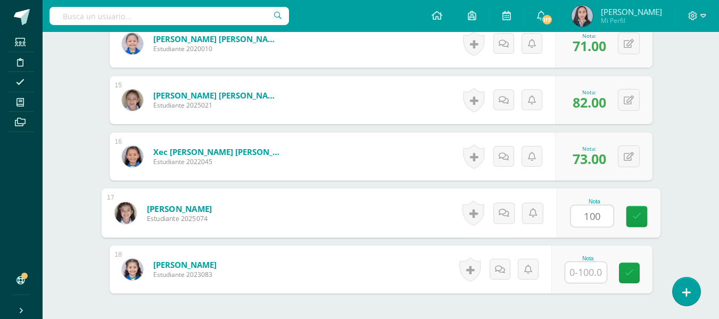
type input "100"
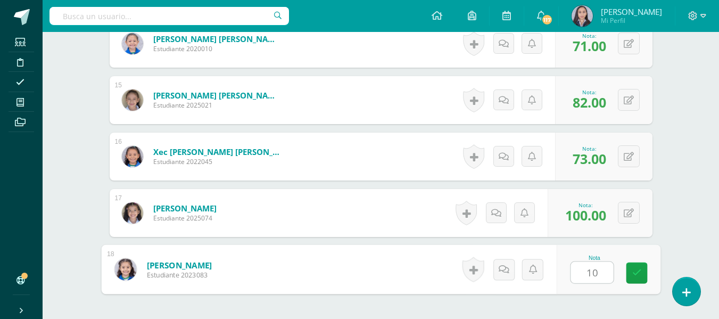
type input "100"
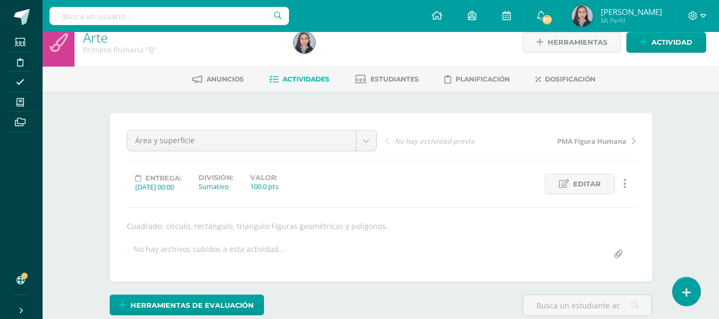
scroll to position [0, 0]
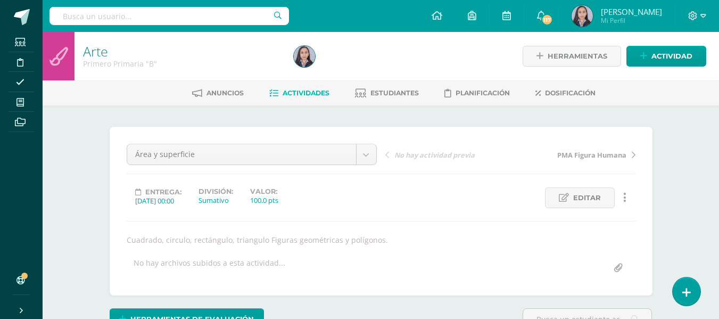
click at [291, 87] on link "Actividades" at bounding box center [299, 93] width 60 height 17
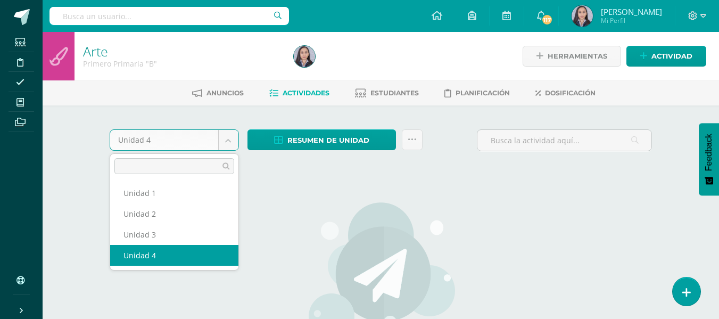
click at [226, 143] on body "Estudiantes Disciplina Asistencia Mis cursos Archivos Soporte Ayuda Reportar un…" at bounding box center [359, 230] width 719 height 460
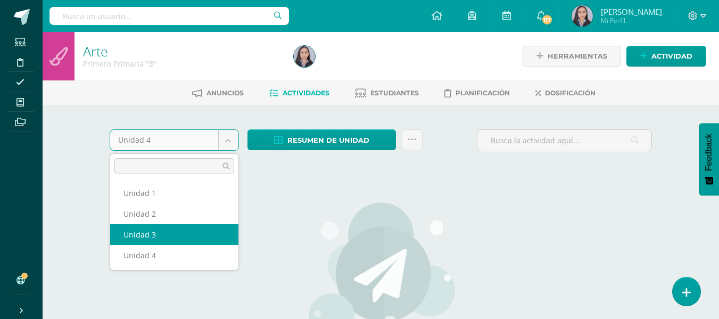
select select "Unidad 3"
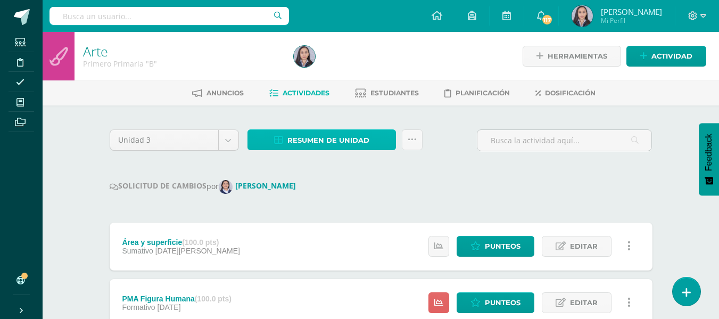
click at [336, 147] on span "Resumen de unidad" at bounding box center [328, 140] width 82 height 20
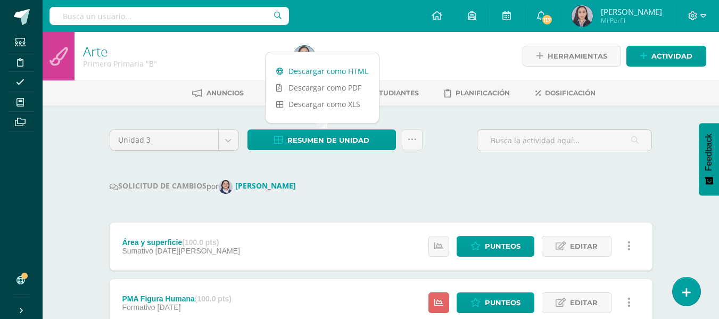
click at [317, 71] on link "Descargar como HTML" at bounding box center [322, 71] width 113 height 16
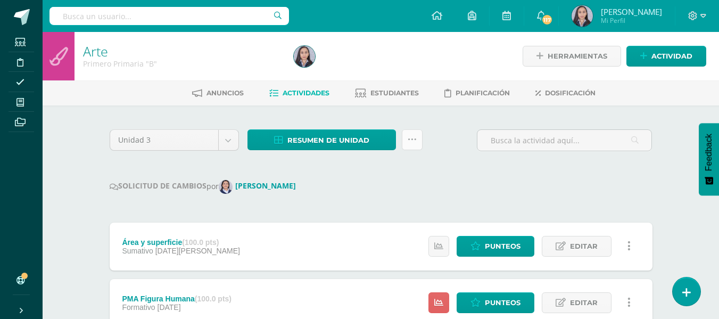
click at [409, 143] on icon at bounding box center [412, 139] width 9 height 9
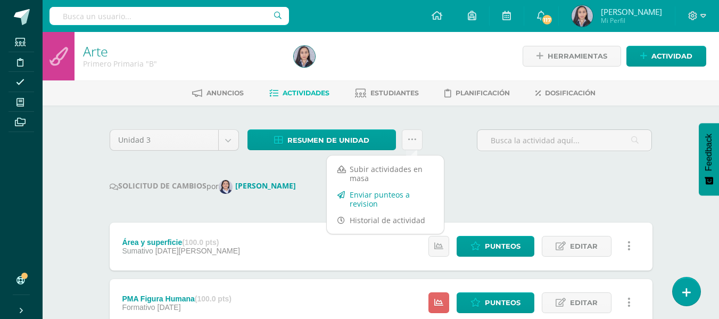
click at [372, 195] on link "Enviar punteos a revision" at bounding box center [385, 199] width 117 height 26
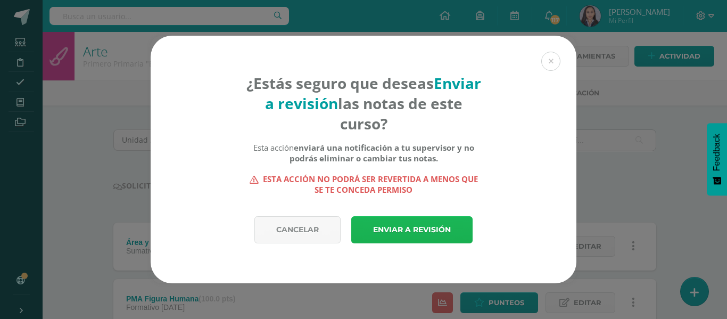
click at [404, 225] on link "Enviar a revisión" at bounding box center [411, 229] width 121 height 27
